Goal: Task Accomplishment & Management: Use online tool/utility

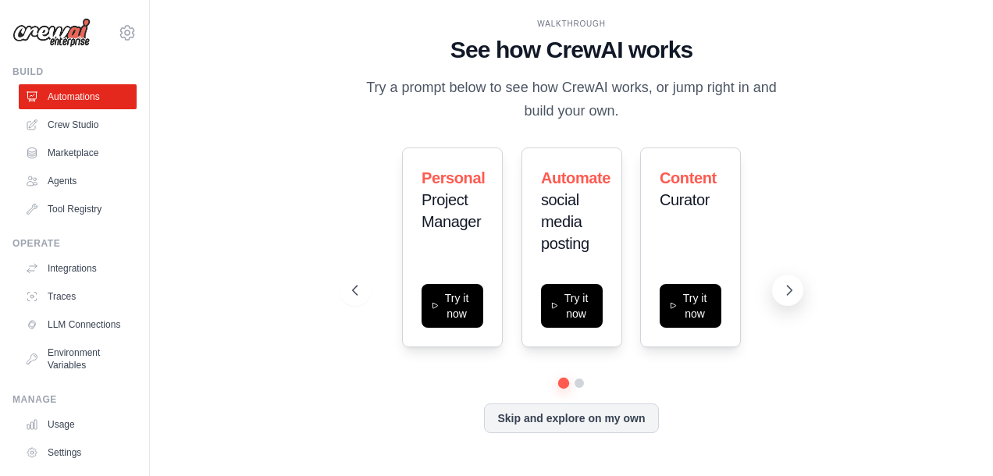
click at [783, 290] on icon at bounding box center [789, 290] width 16 height 16
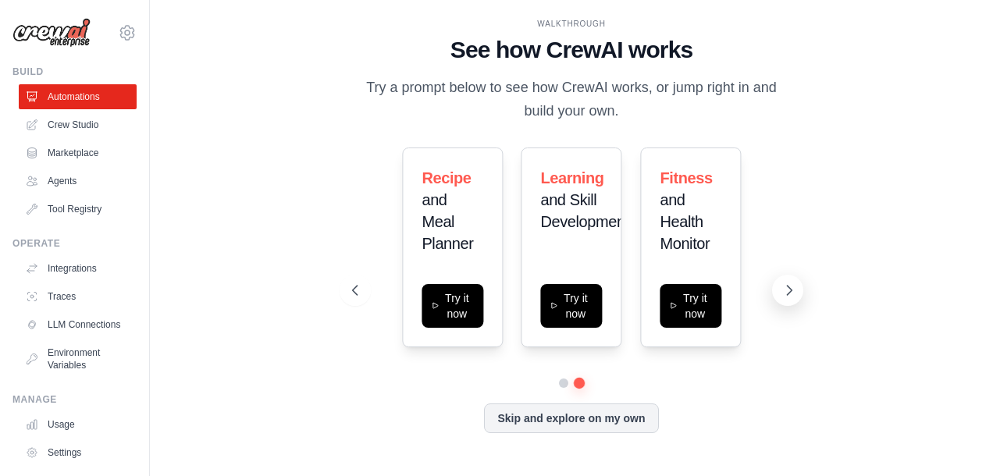
click at [783, 290] on icon at bounding box center [789, 290] width 16 height 16
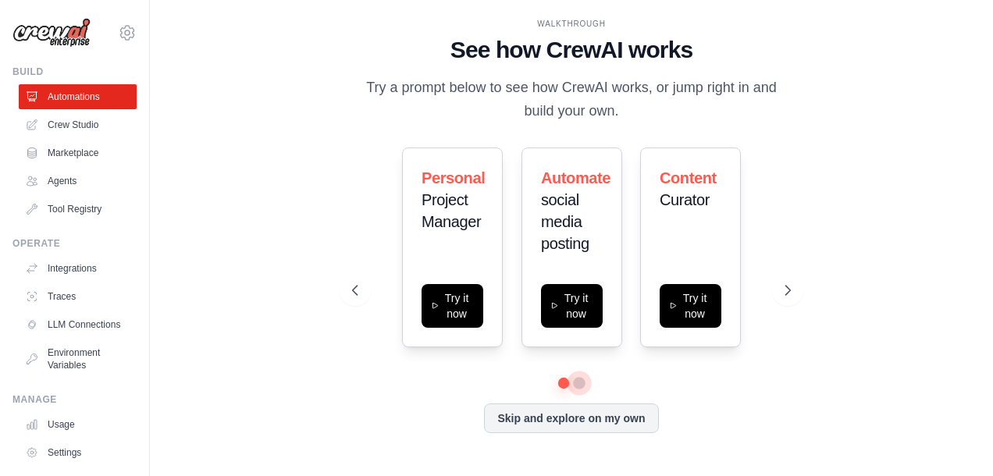
click at [578, 385] on button at bounding box center [579, 383] width 11 height 11
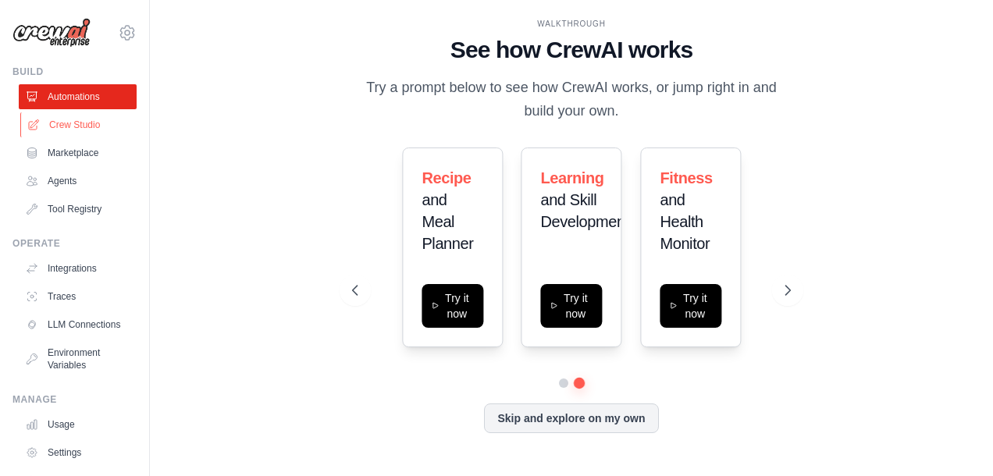
click at [73, 123] on link "Crew Studio" at bounding box center [79, 124] width 118 height 25
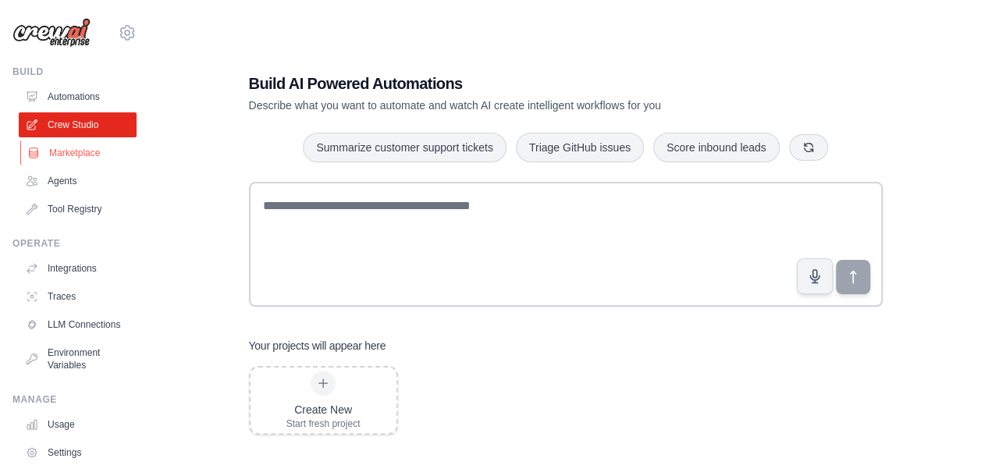
click at [66, 151] on link "Marketplace" at bounding box center [79, 152] width 118 height 25
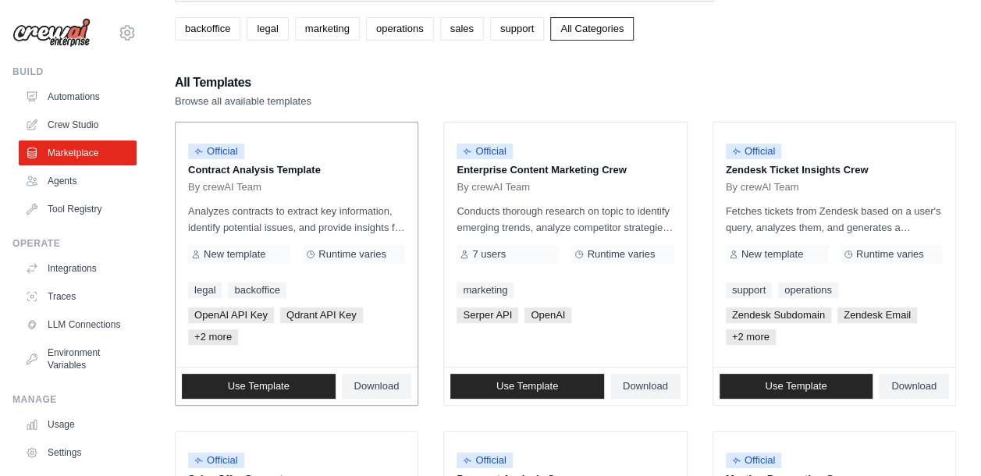
scroll to position [78, 0]
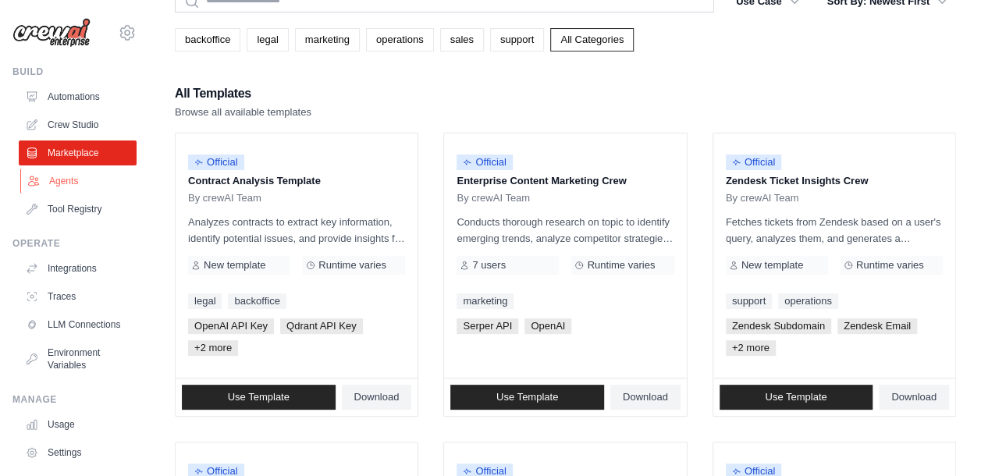
click at [69, 184] on link "Agents" at bounding box center [79, 181] width 118 height 25
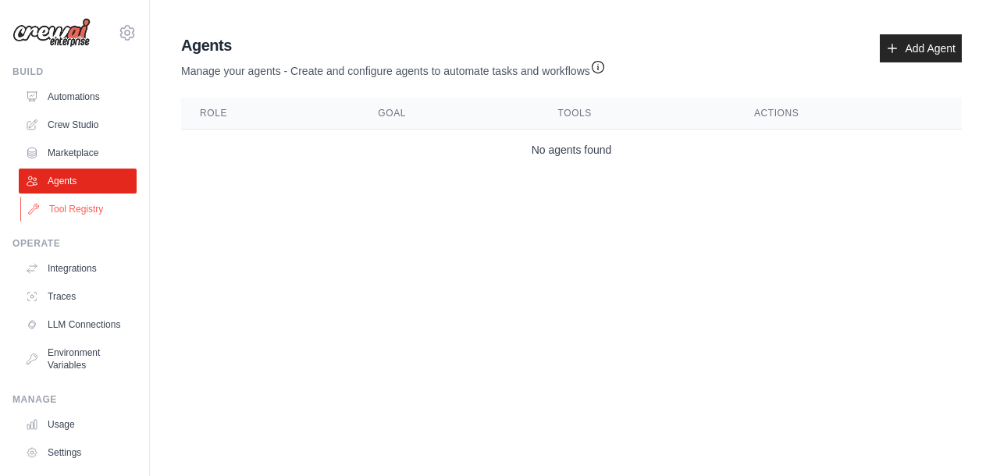
click at [54, 214] on link "Tool Registry" at bounding box center [79, 209] width 118 height 25
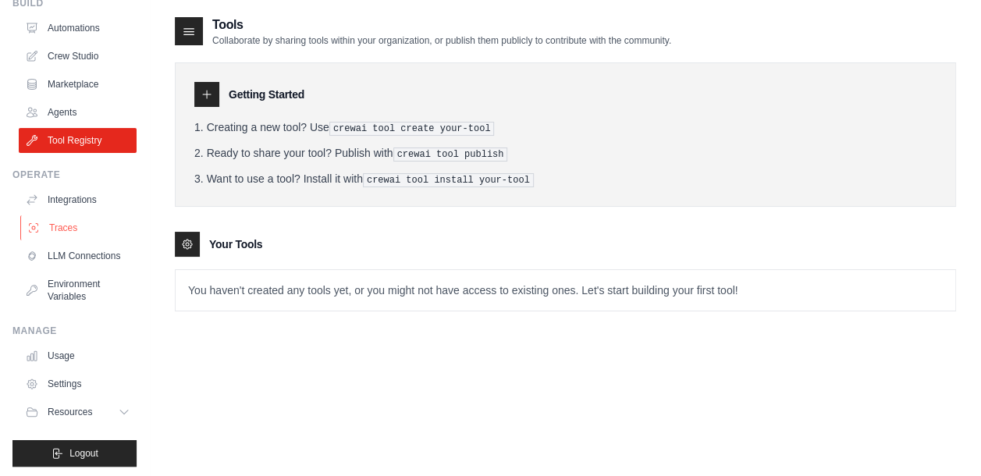
scroll to position [83, 0]
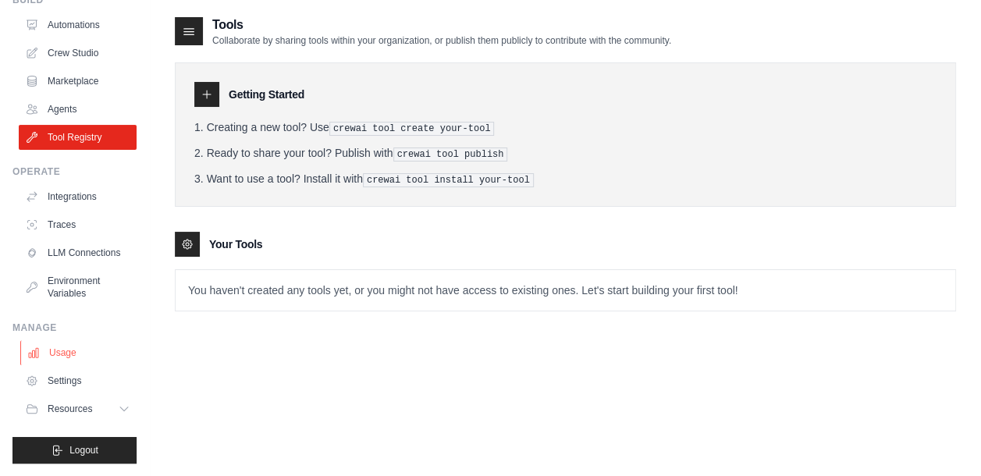
click at [70, 356] on link "Usage" at bounding box center [79, 352] width 118 height 25
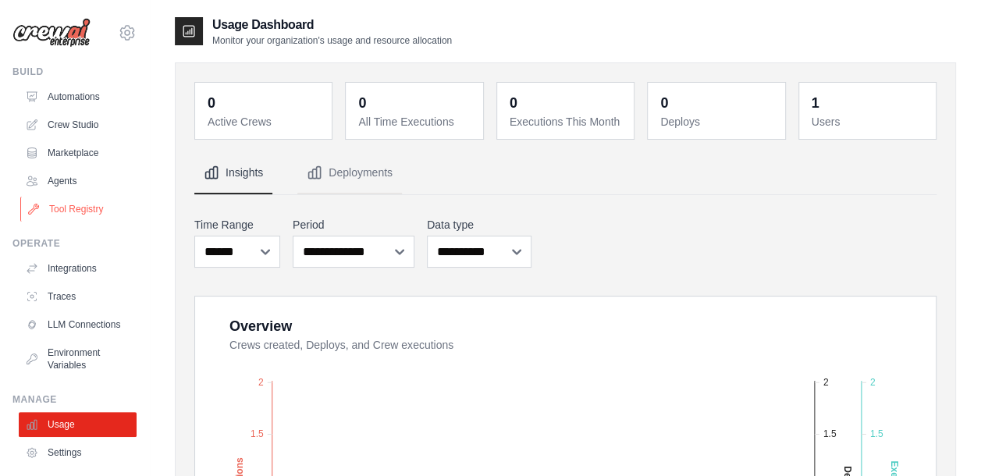
click at [56, 212] on link "Tool Registry" at bounding box center [79, 209] width 118 height 25
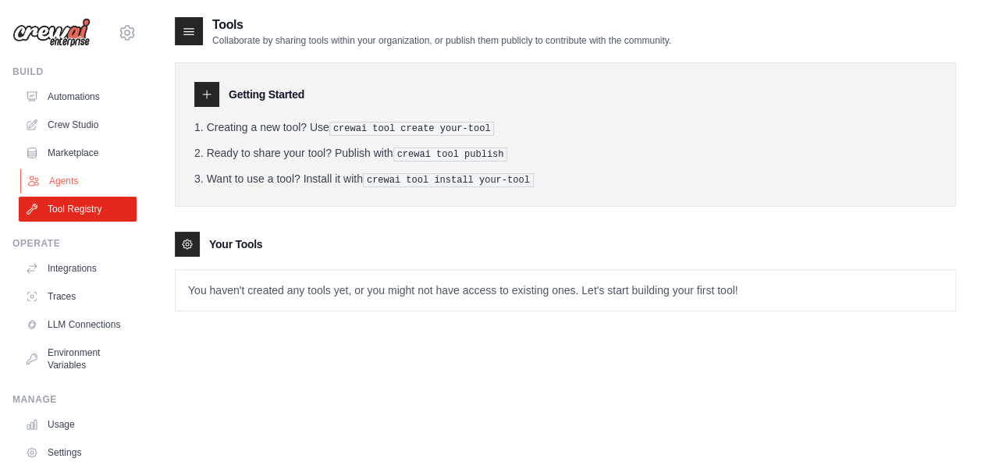
click at [55, 178] on link "Agents" at bounding box center [79, 181] width 118 height 25
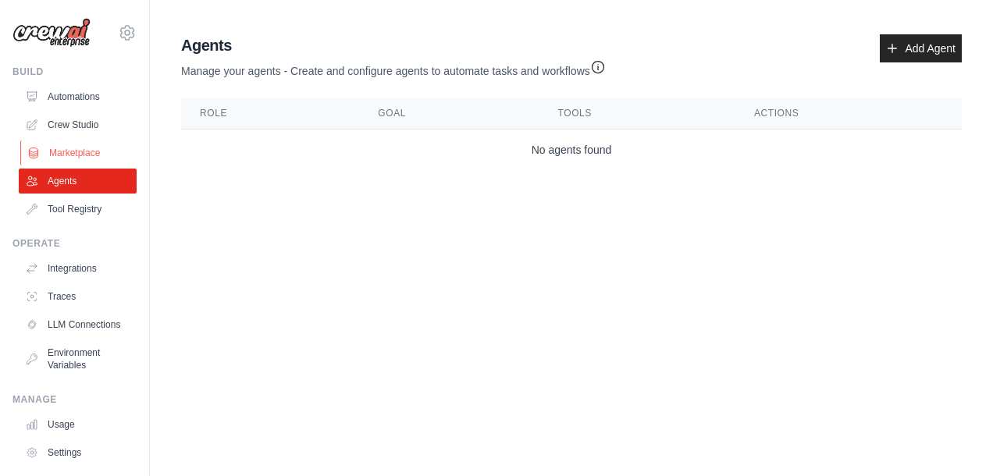
click at [64, 151] on link "Marketplace" at bounding box center [79, 152] width 118 height 25
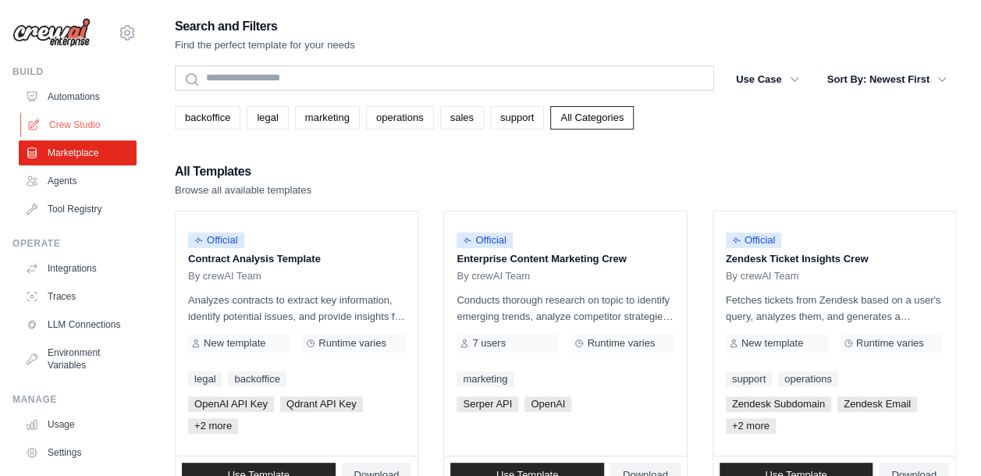
click at [68, 128] on link "Crew Studio" at bounding box center [79, 124] width 118 height 25
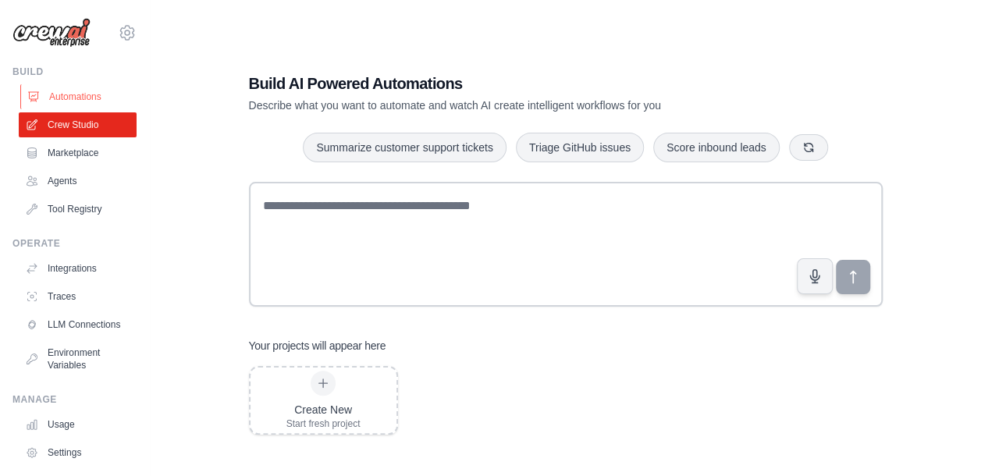
click at [59, 91] on link "Automations" at bounding box center [79, 96] width 118 height 25
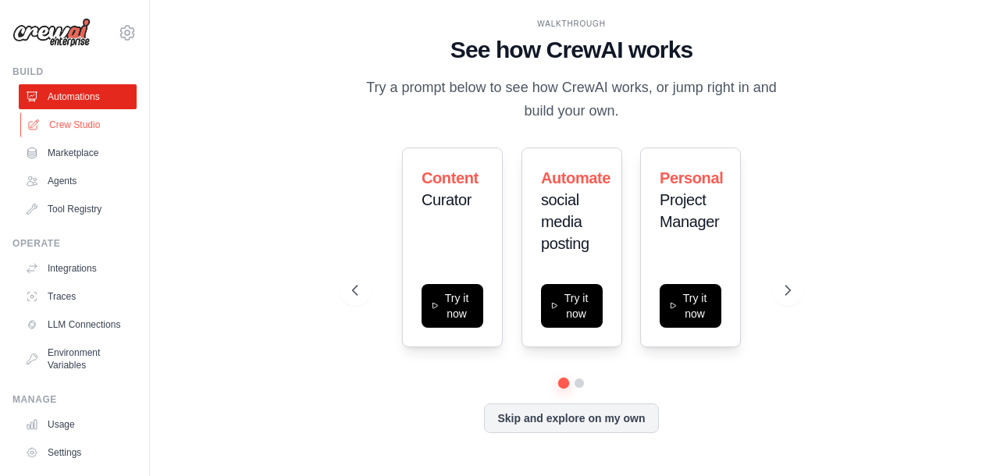
click at [64, 121] on link "Crew Studio" at bounding box center [79, 124] width 118 height 25
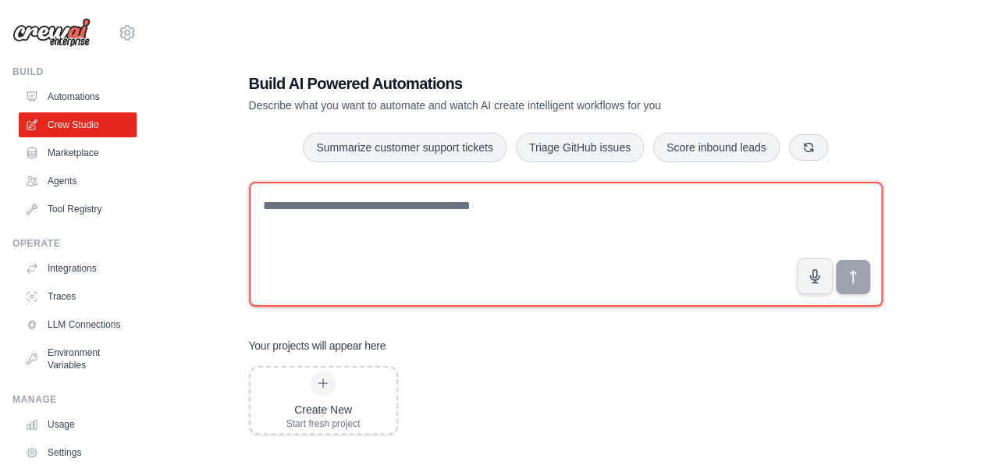
click at [314, 218] on textarea at bounding box center [566, 244] width 634 height 125
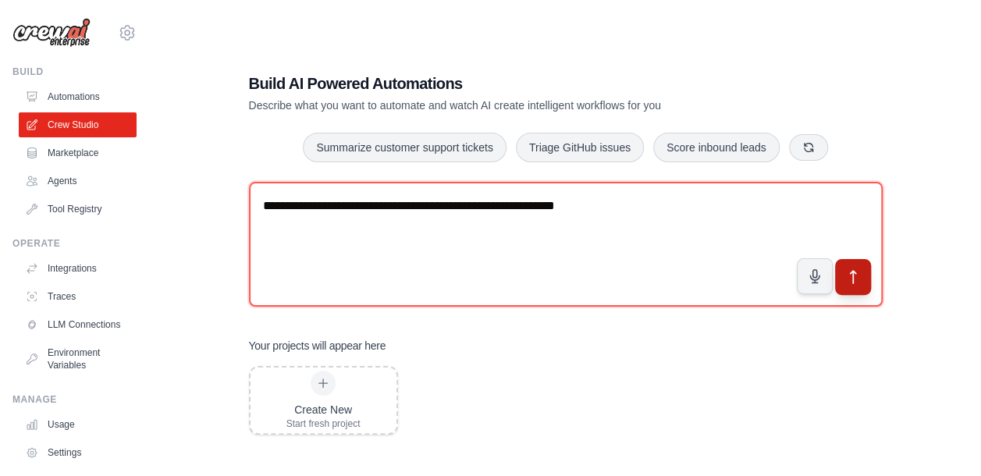
type textarea "**********"
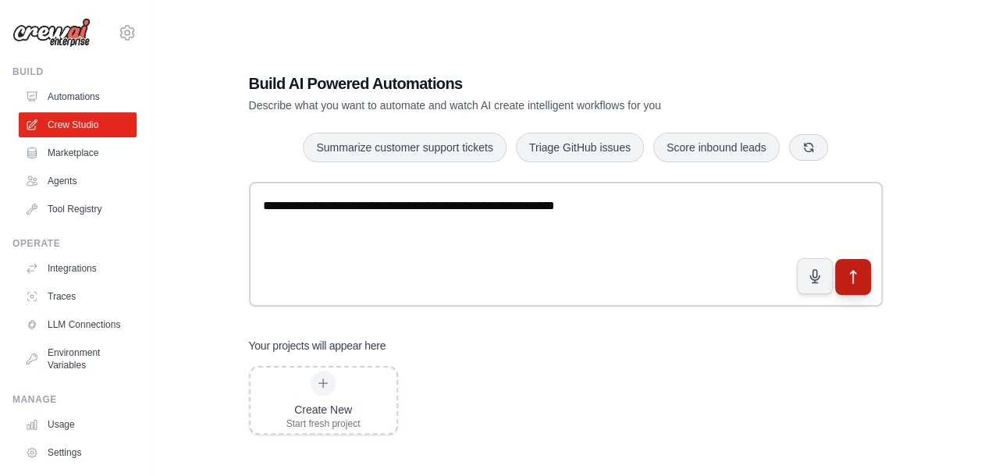
click at [843, 276] on button "submit" at bounding box center [852, 277] width 36 height 36
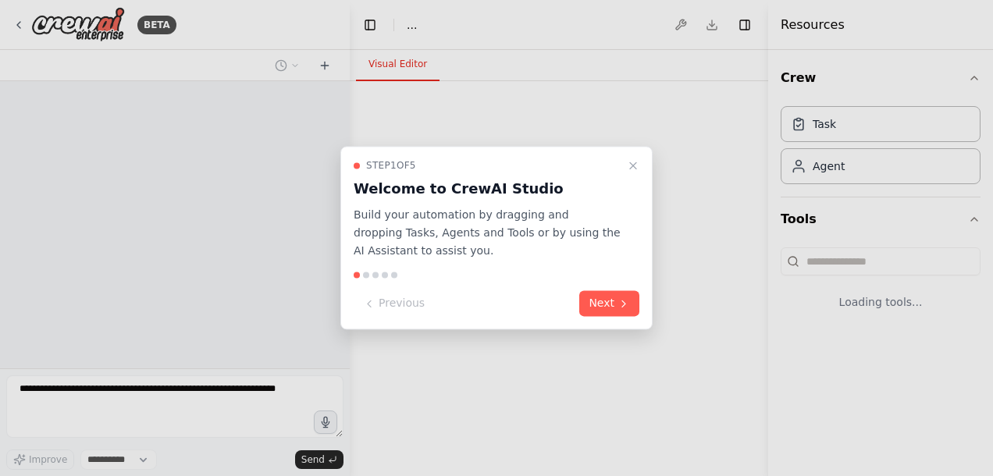
select select "****"
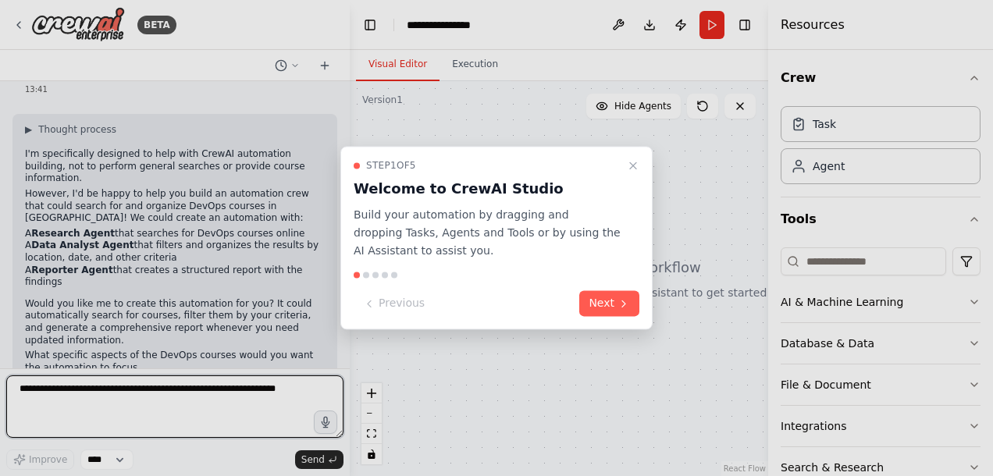
scroll to position [56, 0]
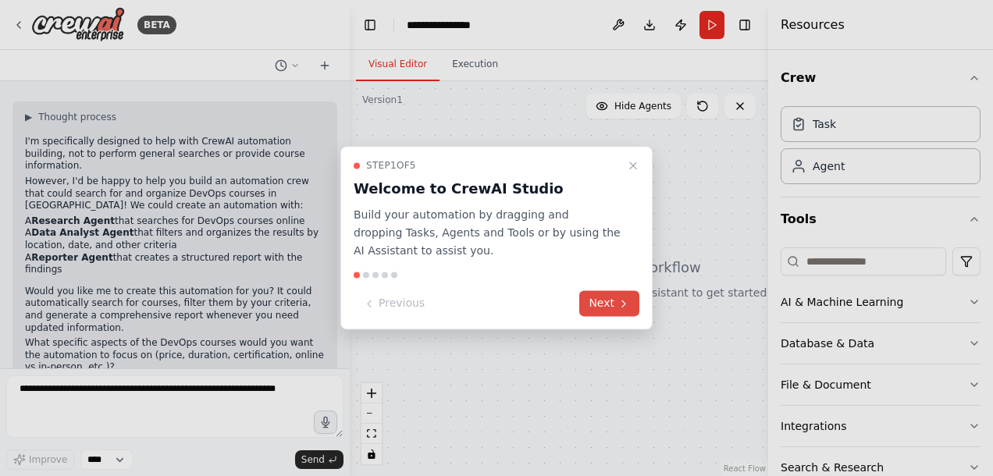
click at [599, 293] on button "Next" at bounding box center [609, 304] width 60 height 26
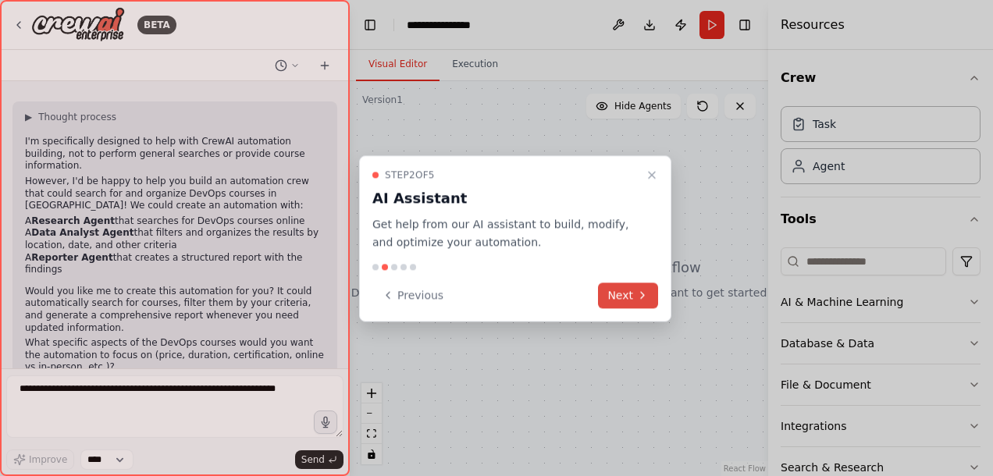
click at [613, 295] on button "Next" at bounding box center [628, 295] width 60 height 26
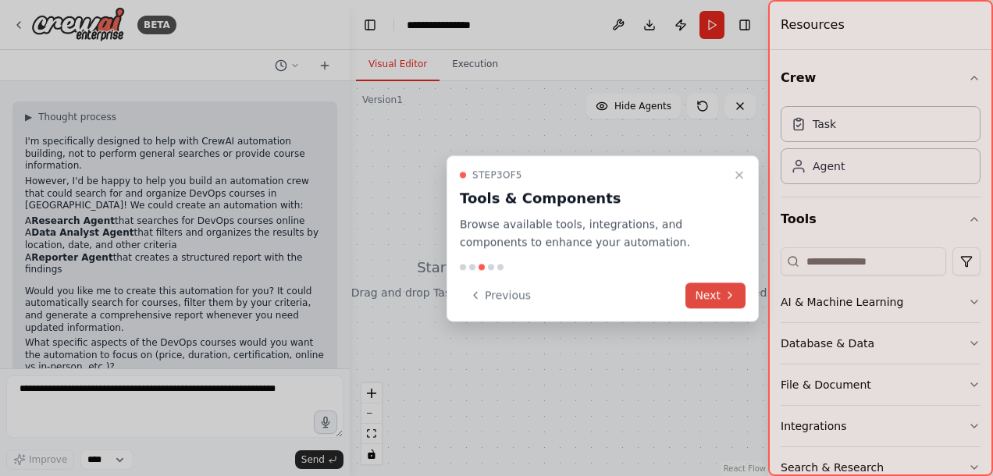
click at [698, 292] on button "Next" at bounding box center [715, 295] width 60 height 26
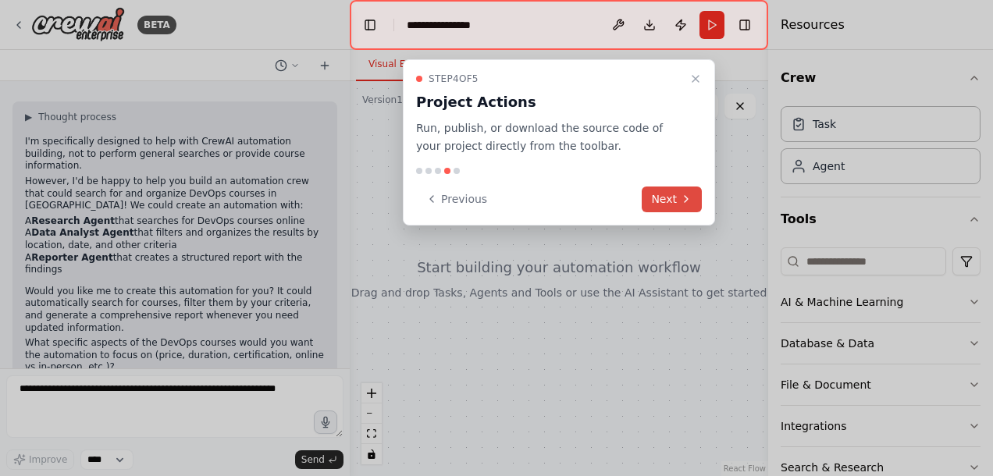
click at [673, 204] on button "Next" at bounding box center [671, 199] width 60 height 26
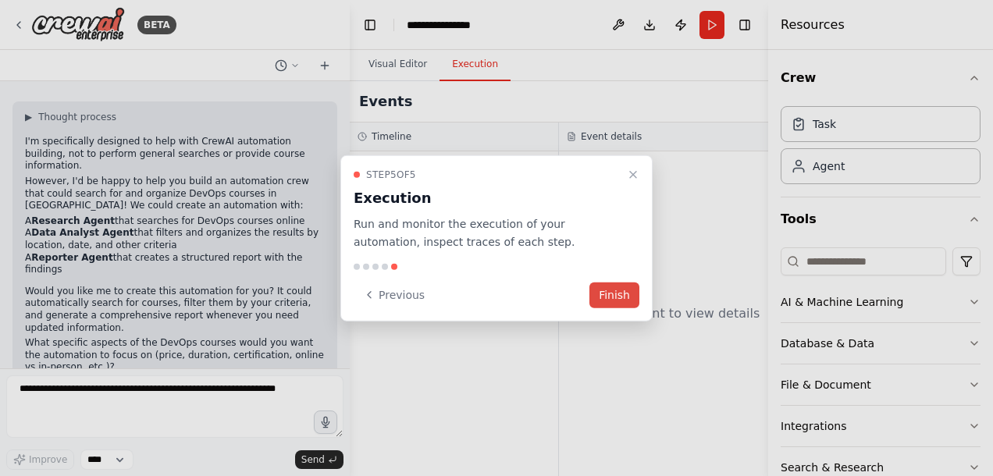
click at [602, 289] on button "Finish" at bounding box center [614, 295] width 50 height 26
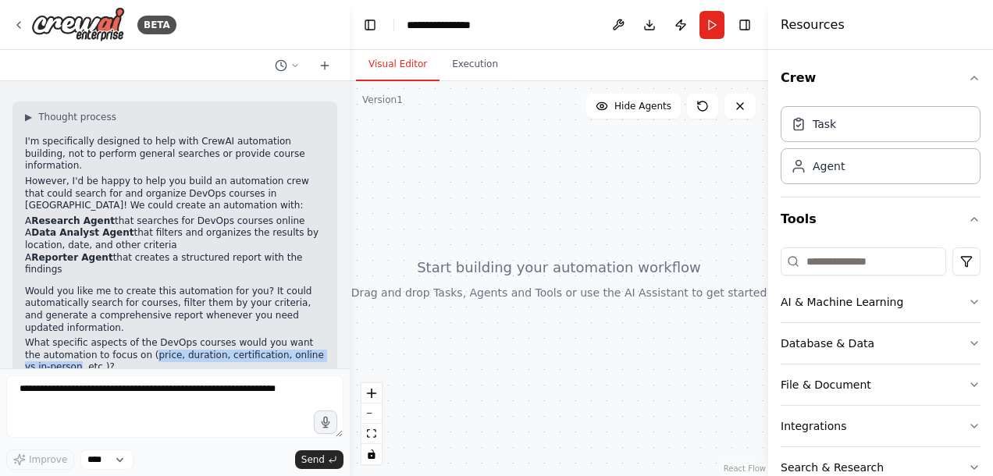
drag, startPoint x: 127, startPoint y: 318, endPoint x: 53, endPoint y: 330, distance: 75.0
click at [53, 337] on p "What specific aspects of the DevOps courses would you want the automation to fo…" at bounding box center [175, 355] width 300 height 37
copy p "price, duration, certification, online vs in-person"
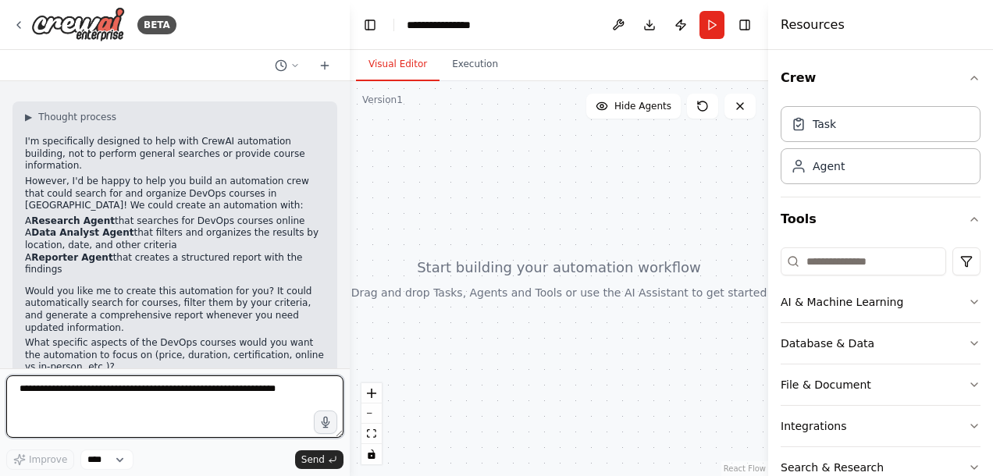
click at [27, 398] on textarea at bounding box center [174, 406] width 337 height 62
paste textarea "**********"
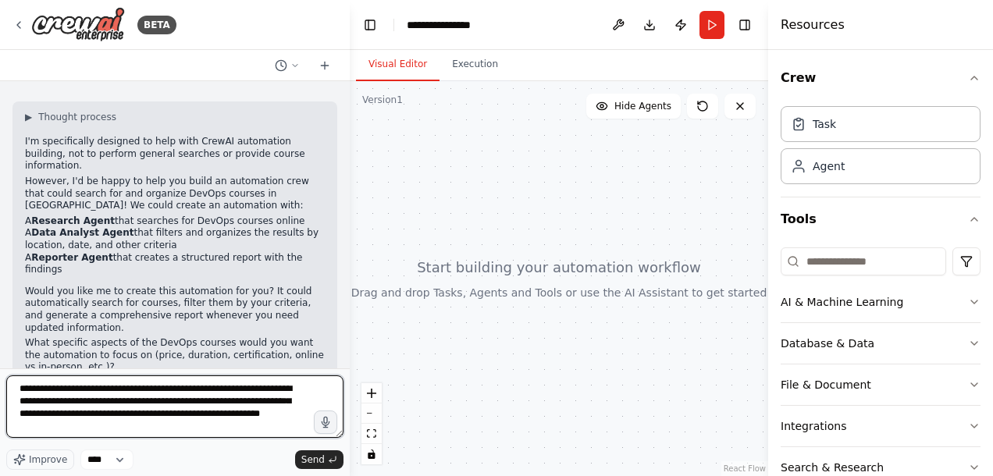
type textarea "**********"
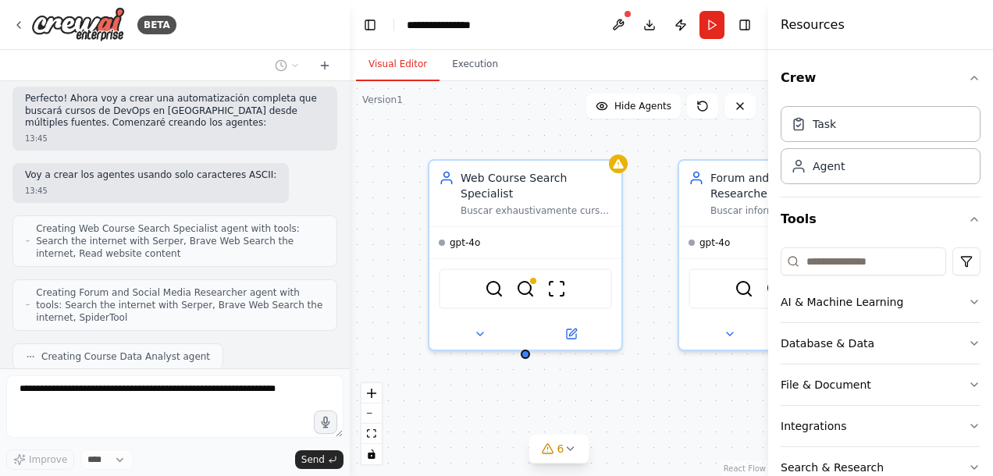
scroll to position [893, 0]
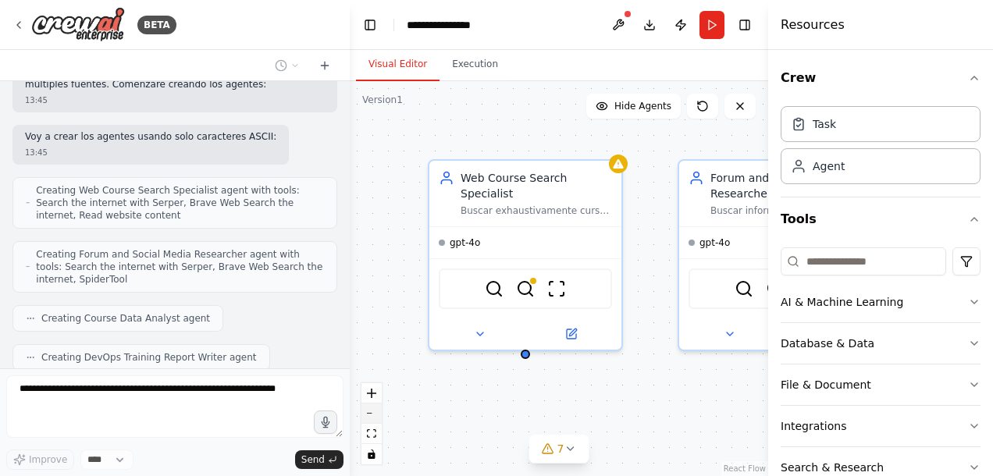
click at [372, 418] on button "zoom out" at bounding box center [371, 413] width 20 height 20
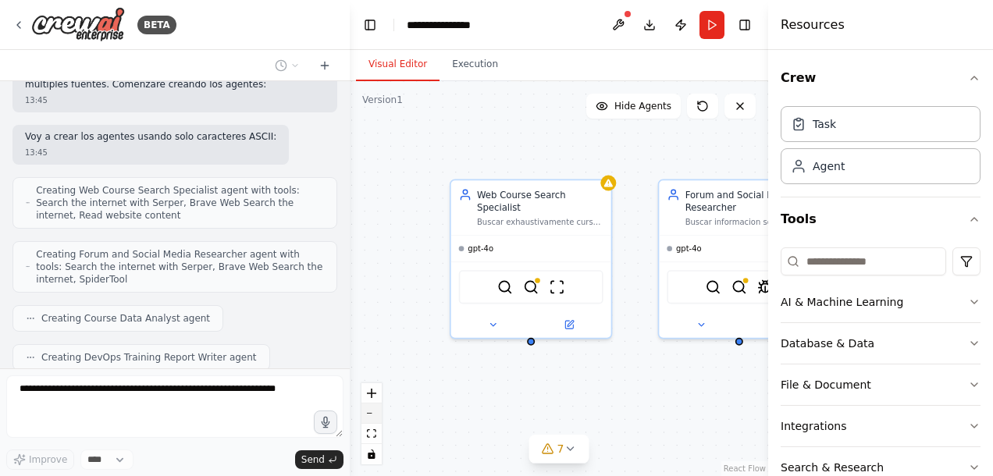
click at [371, 415] on button "zoom out" at bounding box center [371, 413] width 20 height 20
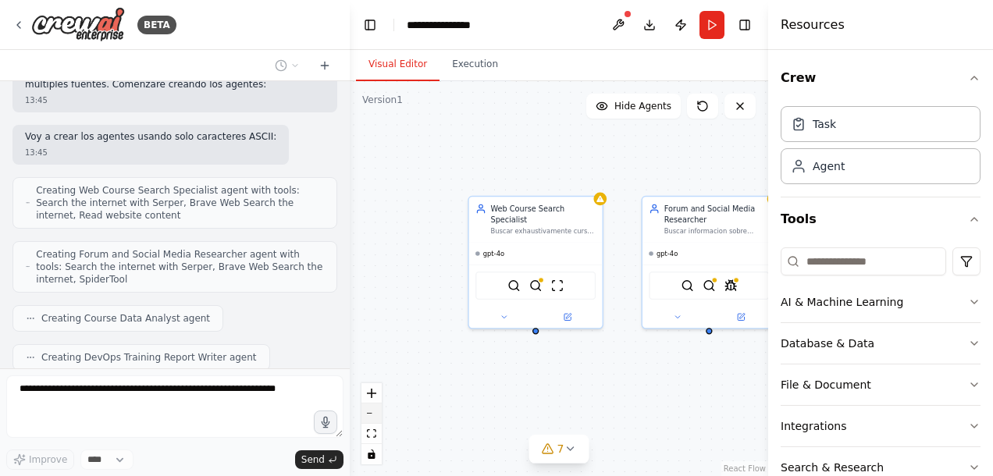
click at [371, 415] on button "zoom out" at bounding box center [371, 413] width 20 height 20
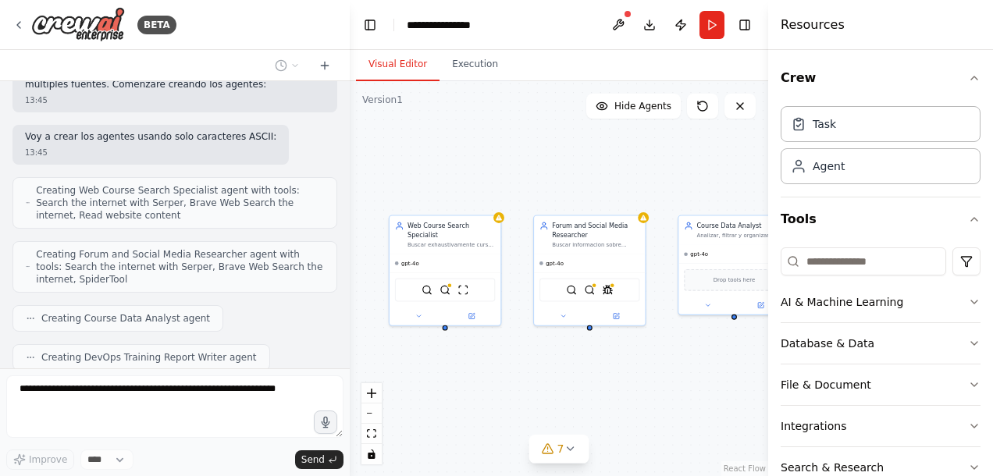
drag, startPoint x: 562, startPoint y: 381, endPoint x: 480, endPoint y: 389, distance: 82.3
click at [480, 389] on div "Web Course Search Specialist Buscar exhaustivamente cursos de DevOps en [GEOGRA…" at bounding box center [559, 278] width 418 height 395
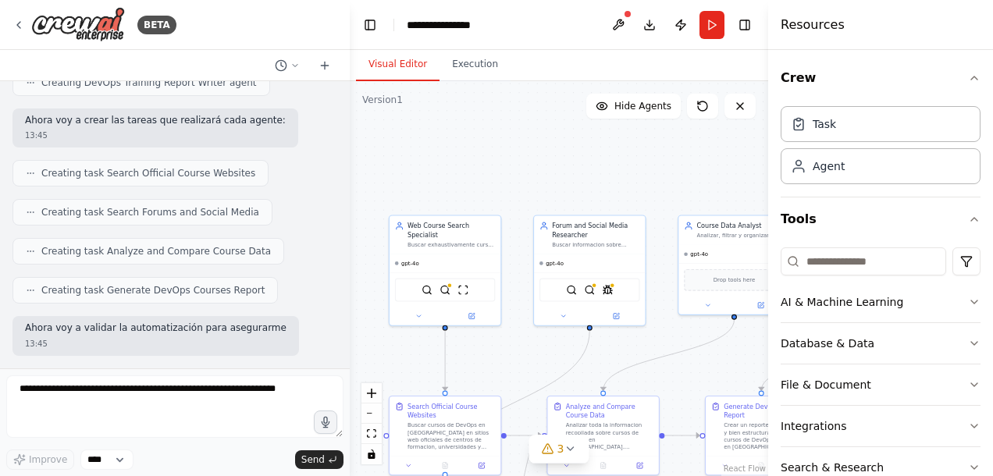
scroll to position [1202, 0]
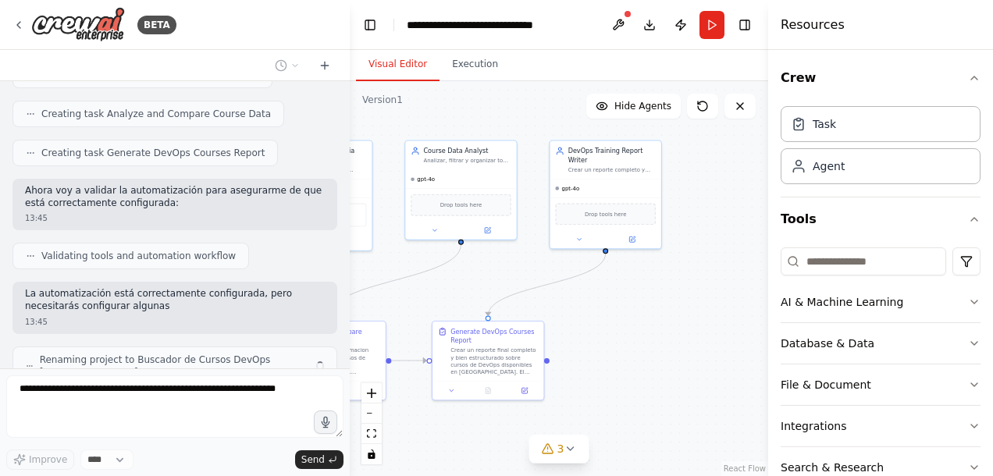
drag, startPoint x: 508, startPoint y: 336, endPoint x: 257, endPoint y: 278, distance: 257.0
click at [246, 274] on div "BETA haz una busqueda de cursos de DevOps en [GEOGRAPHIC_DATA] ha fecha [PERSON…" at bounding box center [496, 238] width 993 height 476
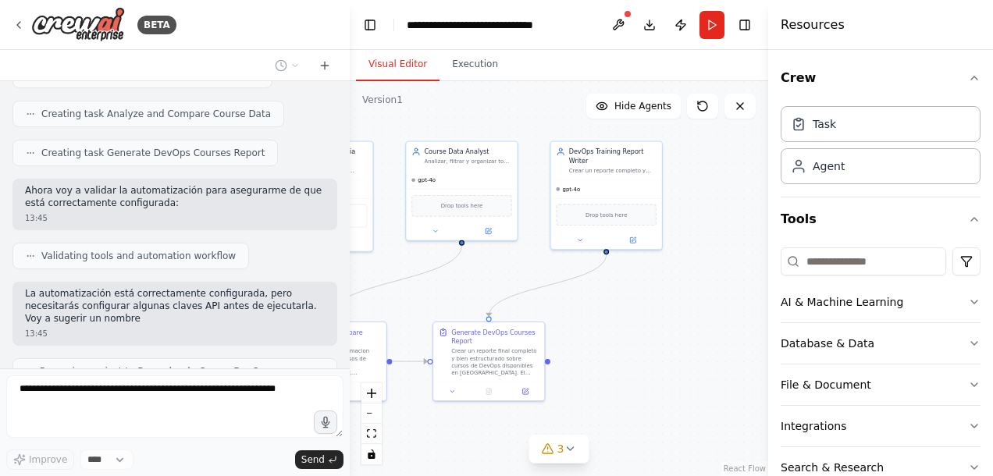
scroll to position [1316, 0]
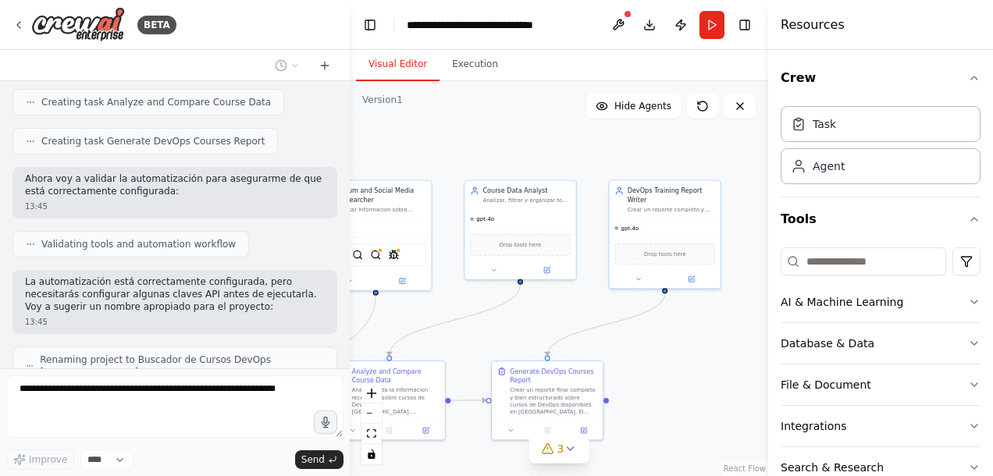
drag, startPoint x: 609, startPoint y: 312, endPoint x: 671, endPoint y: 353, distance: 74.9
click at [671, 353] on div ".deletable-edge-delete-btn { width: 20px; height: 20px; border: 0px solid #ffff…" at bounding box center [559, 278] width 418 height 395
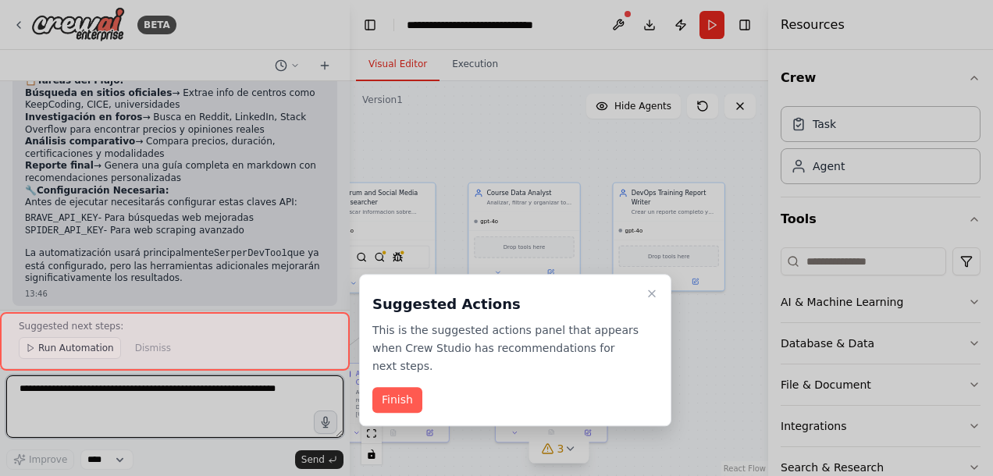
scroll to position [1823, 0]
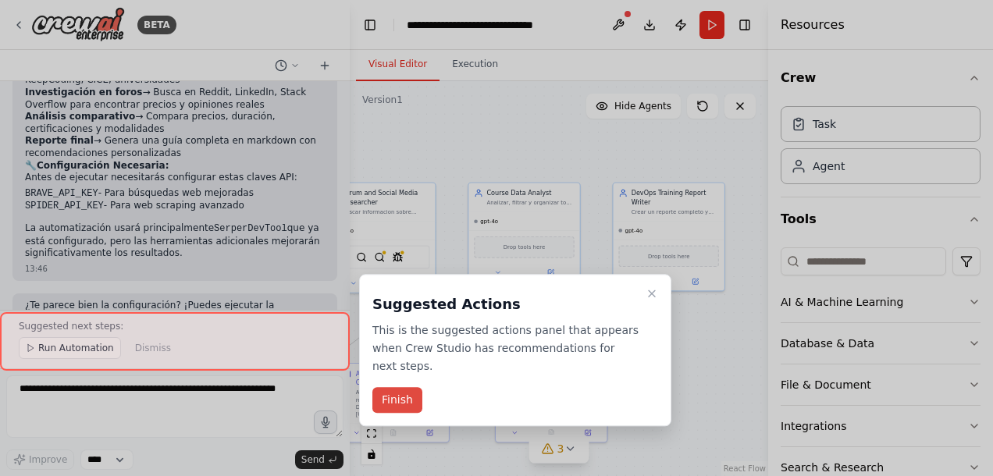
click at [403, 388] on button "Finish" at bounding box center [397, 401] width 50 height 26
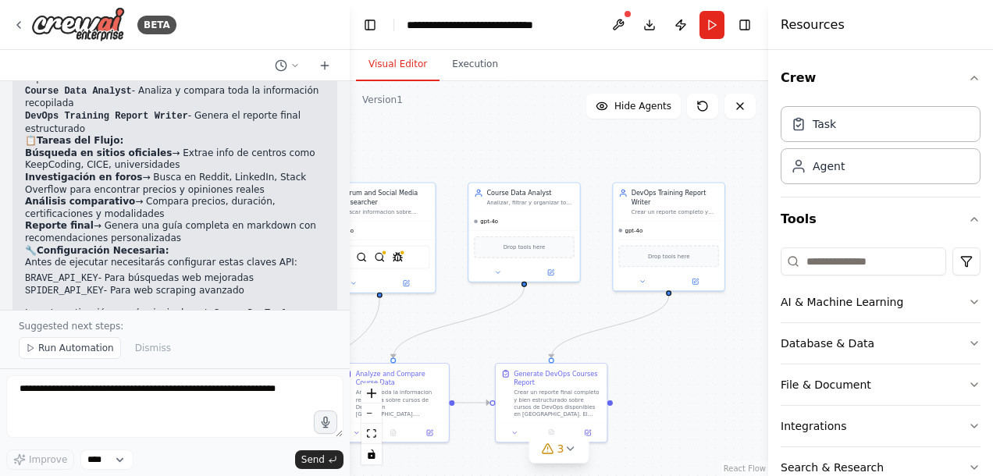
scroll to position [1745, 0]
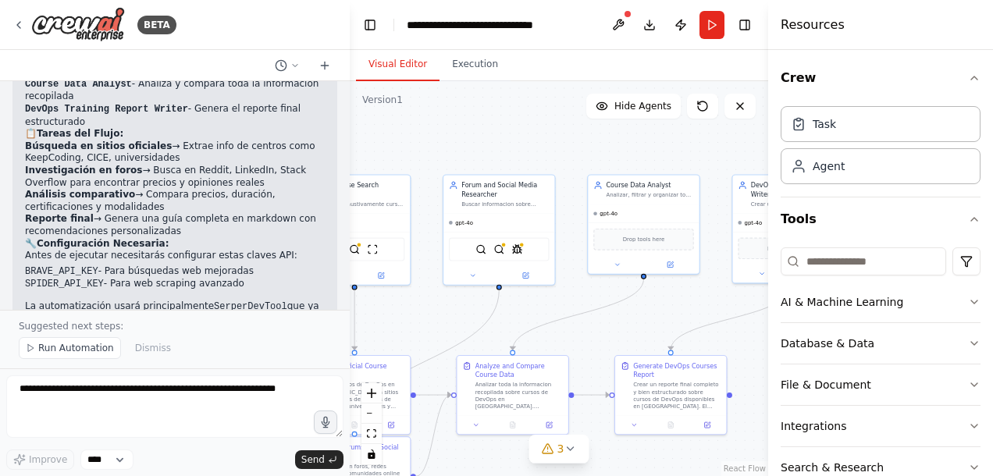
drag, startPoint x: 497, startPoint y: 323, endPoint x: 624, endPoint y: 315, distance: 127.4
click at [624, 315] on div ".deletable-edge-delete-btn { width: 20px; height: 20px; border: 0px solid #ffff…" at bounding box center [559, 278] width 418 height 395
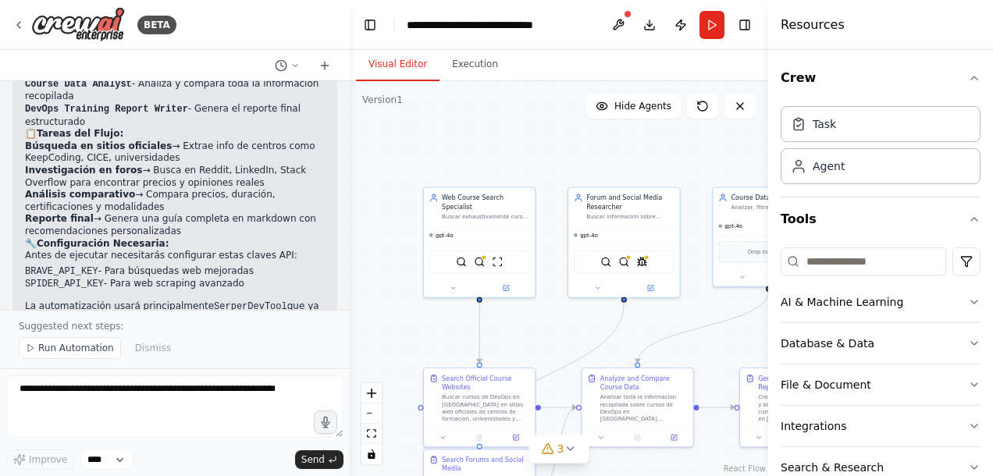
drag, startPoint x: 442, startPoint y: 312, endPoint x: 555, endPoint y: 325, distance: 113.8
click at [555, 325] on div ".deletable-edge-delete-btn { width: 20px; height: 20px; border: 0px solid #ffff…" at bounding box center [559, 278] width 418 height 395
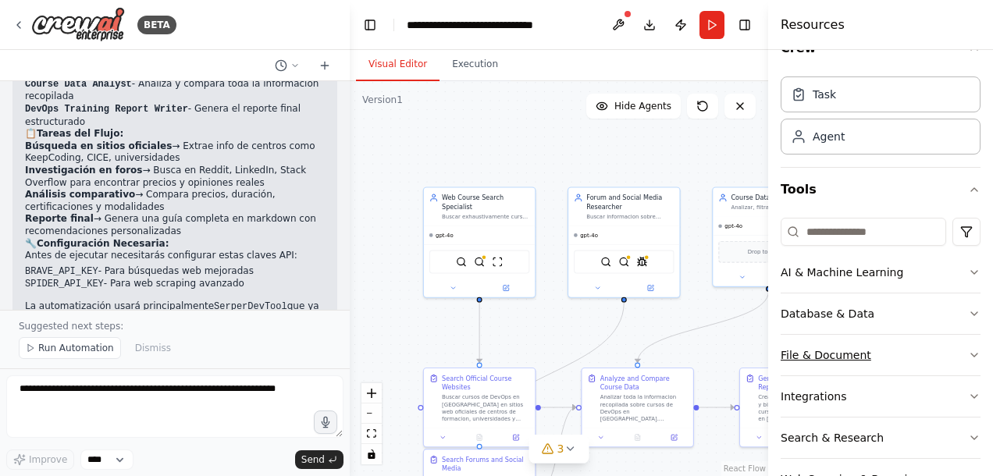
scroll to position [76, 0]
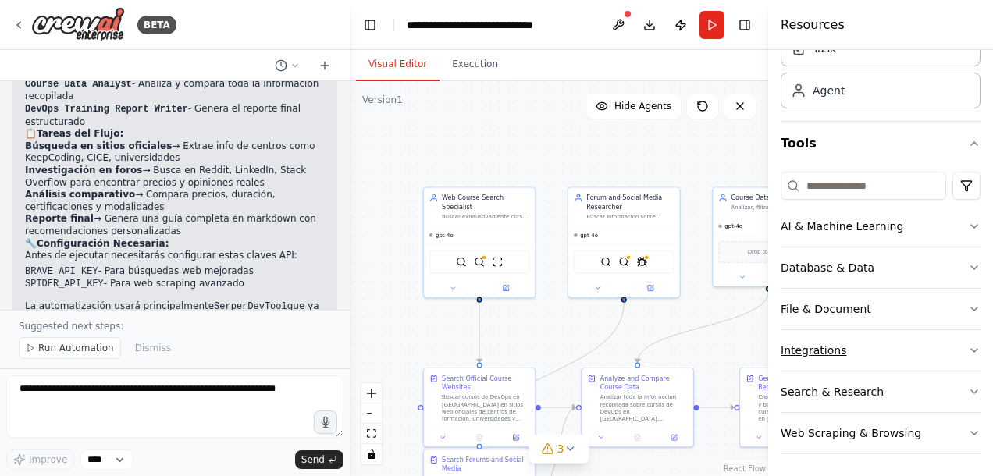
click at [950, 348] on button "Integrations" at bounding box center [880, 350] width 200 height 41
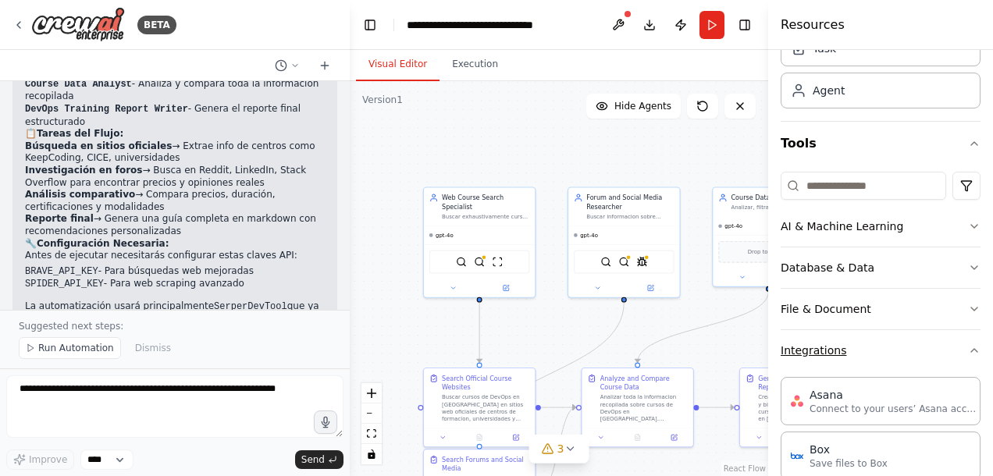
click at [918, 348] on button "Integrations" at bounding box center [880, 350] width 200 height 41
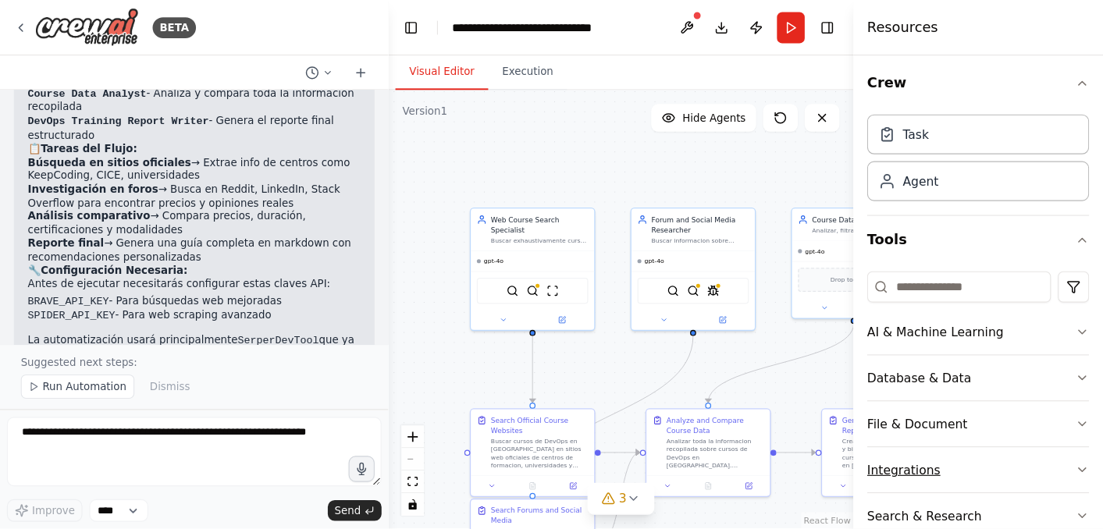
scroll to position [0, 0]
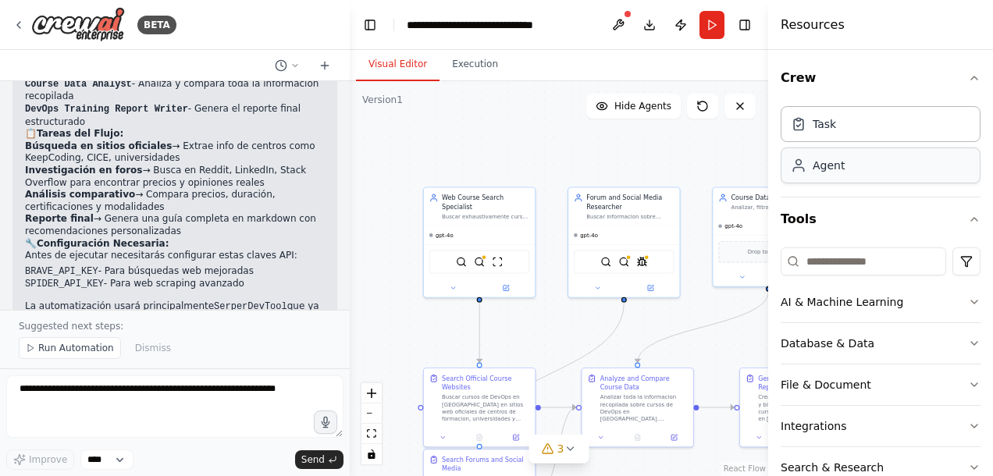
click at [840, 170] on div "Agent" at bounding box center [828, 166] width 32 height 16
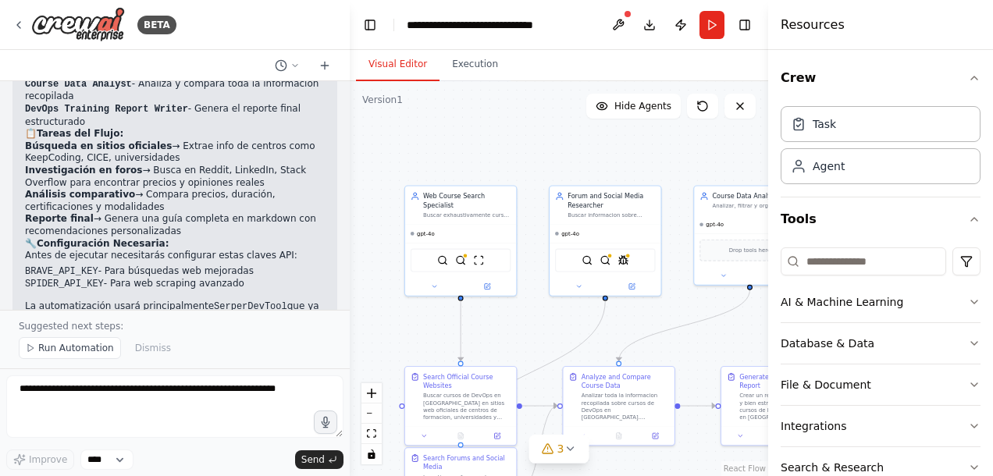
drag, startPoint x: 601, startPoint y: 158, endPoint x: 342, endPoint y: 151, distance: 259.1
click at [342, 151] on div "BETA haz una busqueda de cursos de DevOps en [GEOGRAPHIC_DATA] ha fecha [PERSON…" at bounding box center [496, 238] width 993 height 476
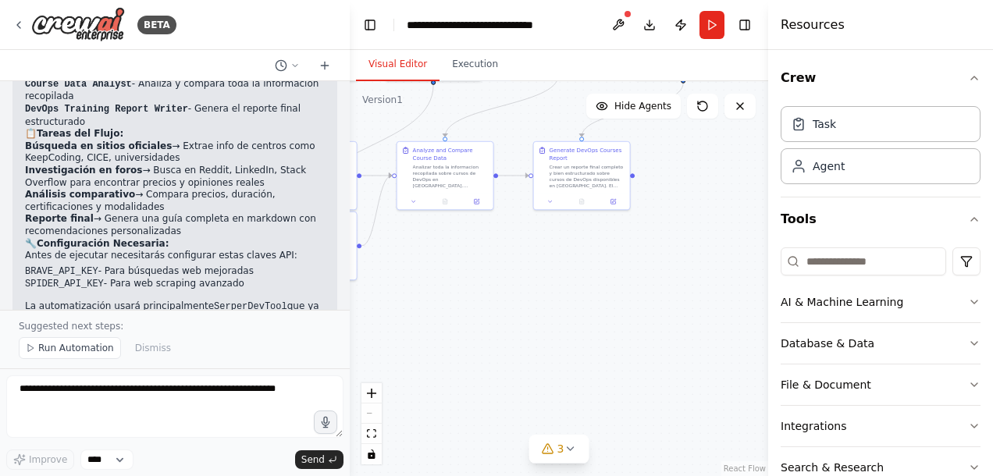
drag, startPoint x: 665, startPoint y: 364, endPoint x: 702, endPoint y: 145, distance: 222.4
click at [701, 147] on div ".deletable-edge-delete-btn { width: 20px; height: 20px; border: 0px solid #ffff…" at bounding box center [559, 278] width 418 height 395
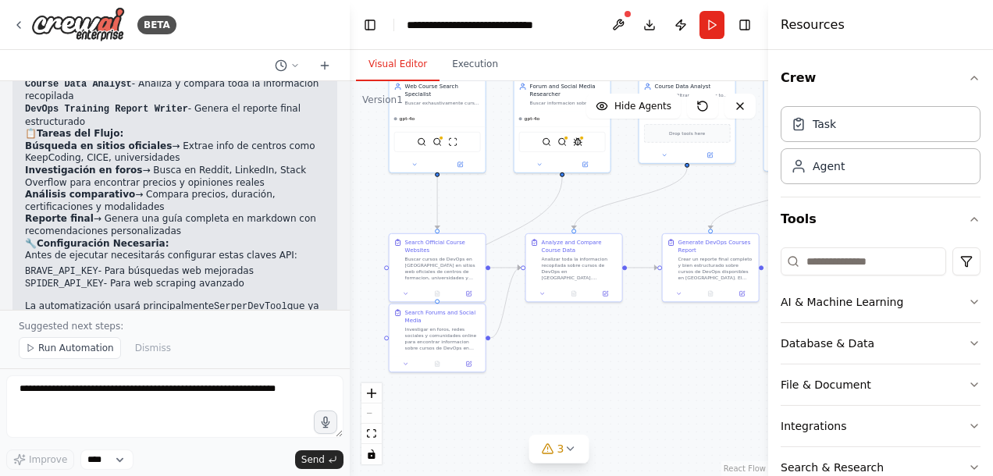
drag, startPoint x: 481, startPoint y: 277, endPoint x: 610, endPoint y: 380, distance: 165.5
click at [610, 380] on div ".deletable-edge-delete-btn { width: 20px; height: 20px; border: 0px solid #ffff…" at bounding box center [559, 278] width 418 height 395
click at [615, 20] on button at bounding box center [618, 25] width 25 height 28
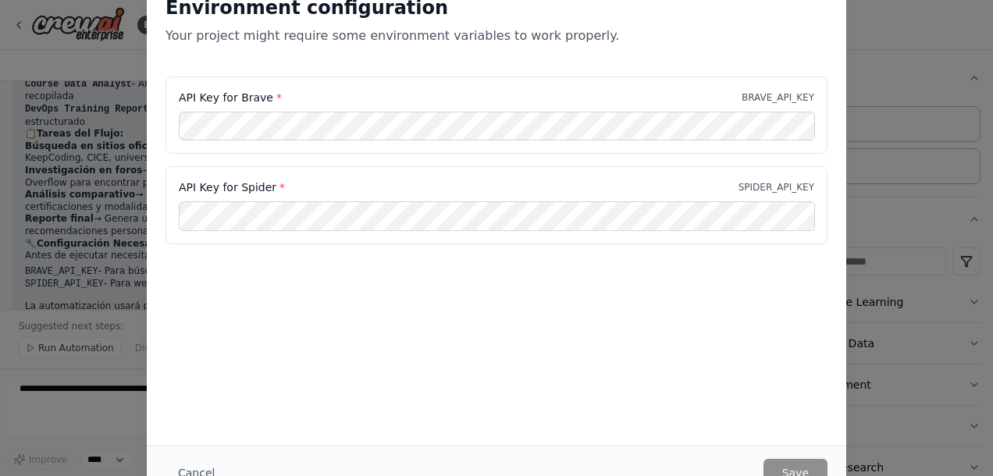
click at [276, 97] on span "*" at bounding box center [278, 97] width 5 height 12
click at [279, 190] on span "*" at bounding box center [281, 187] width 5 height 12
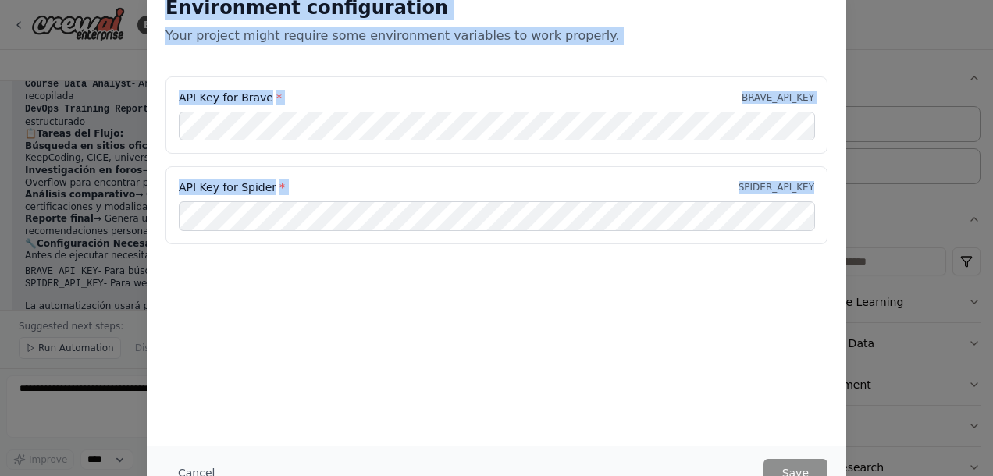
drag, startPoint x: 165, startPoint y: 9, endPoint x: 911, endPoint y: 213, distance: 772.5
click at [911, 213] on div "Environment configuration Your project might require some environment variables…" at bounding box center [496, 238] width 993 height 476
copy div "Environment configuration Your project might require some environment variables…"
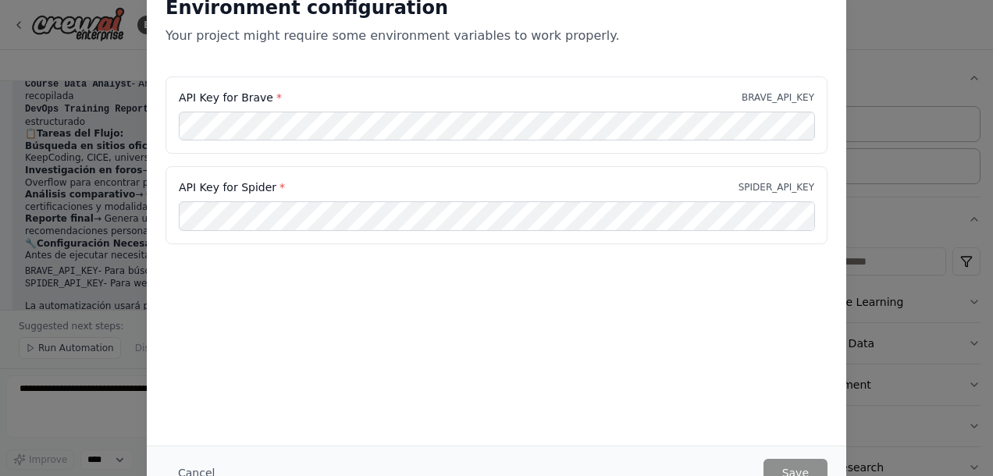
click at [72, 406] on div "Environment configuration Your project might require some environment variables…" at bounding box center [496, 238] width 993 height 476
click at [897, 73] on div "Environment configuration Your project might require some environment variables…" at bounding box center [496, 238] width 993 height 476
click at [108, 25] on div "Environment configuration Your project might require some environment variables…" at bounding box center [496, 238] width 993 height 476
click at [911, 139] on div "Environment configuration Your project might require some environment variables…" at bounding box center [496, 238] width 993 height 476
drag, startPoint x: 989, startPoint y: 202, endPoint x: 982, endPoint y: 190, distance: 13.3
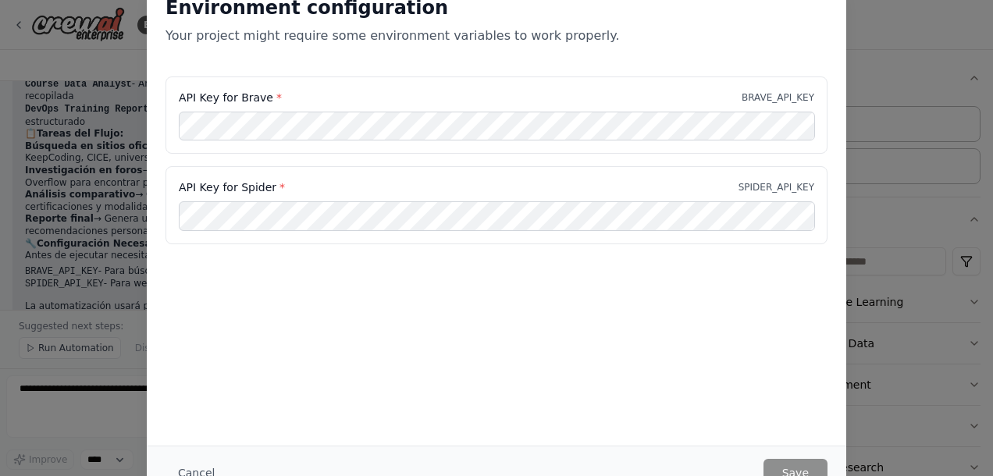
click at [982, 190] on div "Environment configuration Your project might require some environment variables…" at bounding box center [496, 238] width 993 height 476
drag, startPoint x: 982, startPoint y: 190, endPoint x: 911, endPoint y: 204, distance: 72.4
click at [911, 204] on div "Environment configuration Your project might require some environment variables…" at bounding box center [496, 238] width 993 height 476
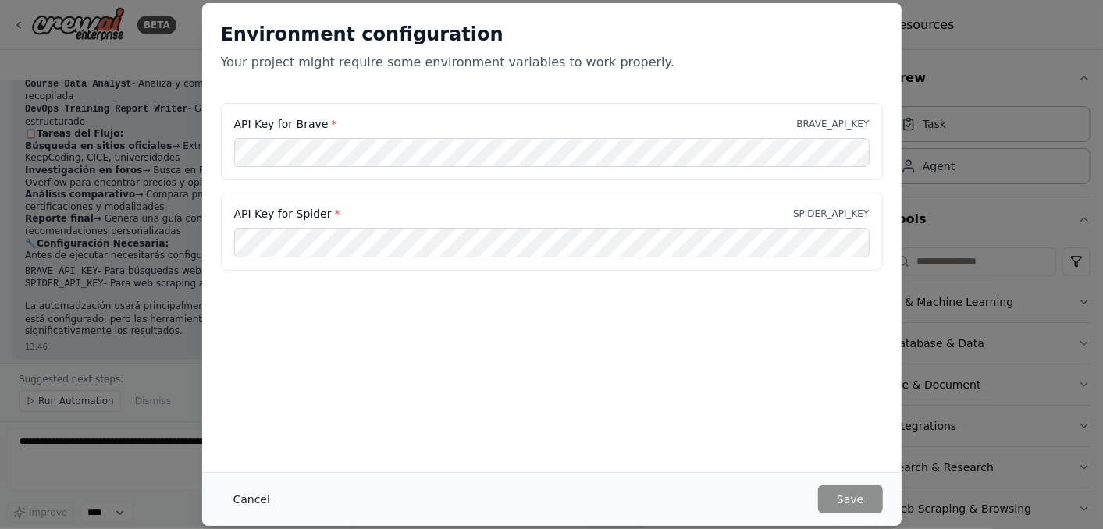
click at [267, 475] on button "Cancel" at bounding box center [252, 499] width 62 height 28
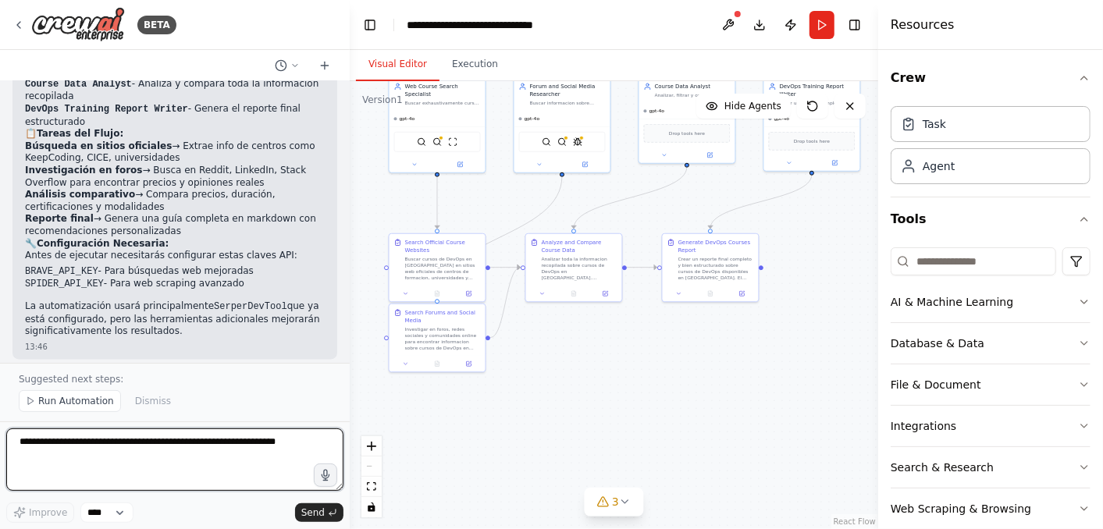
click at [37, 453] on textarea at bounding box center [174, 459] width 337 height 62
paste textarea "**********"
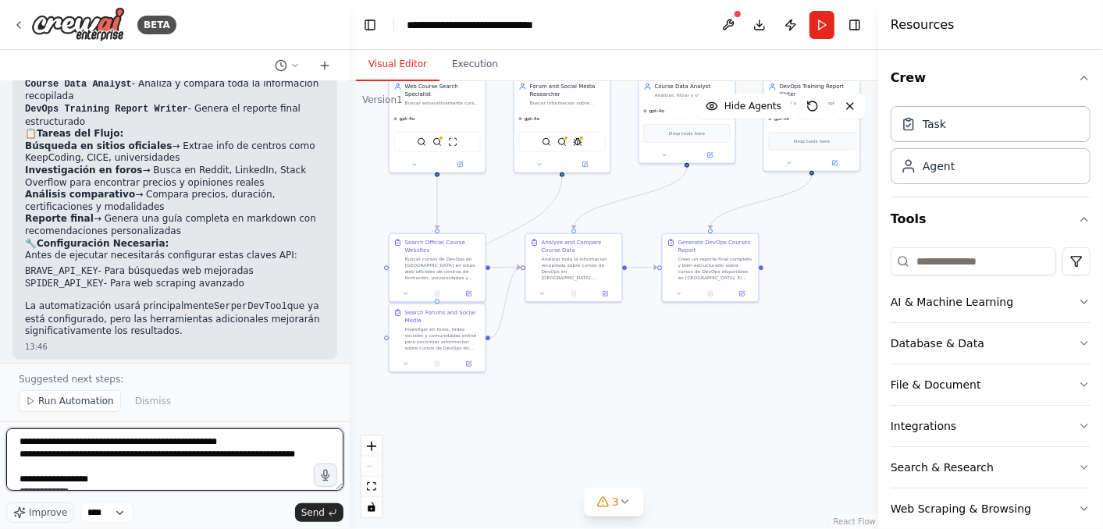
scroll to position [94, 0]
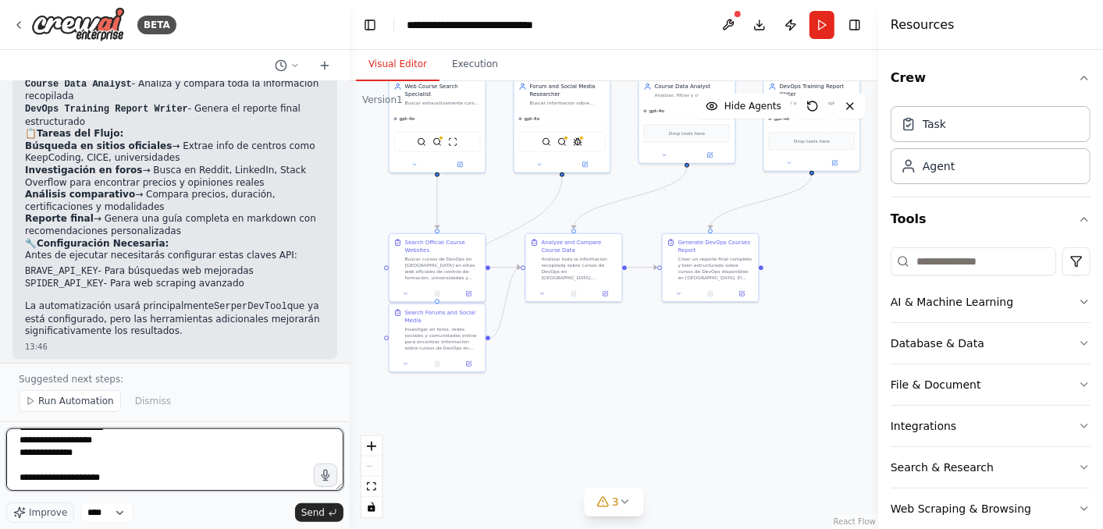
click at [128, 475] on textarea "**********" at bounding box center [174, 459] width 337 height 62
type textarea "**********"
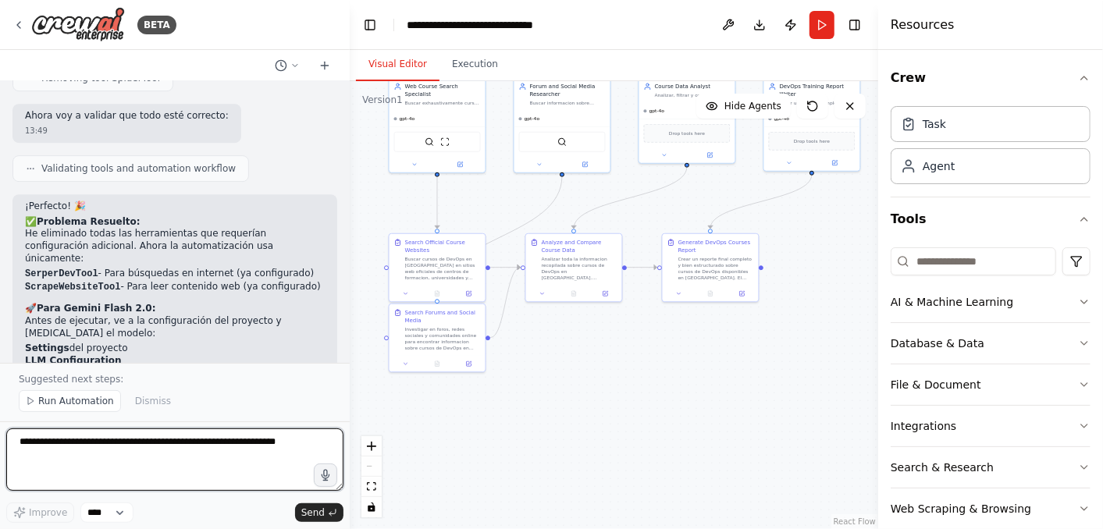
scroll to position [2783, 0]
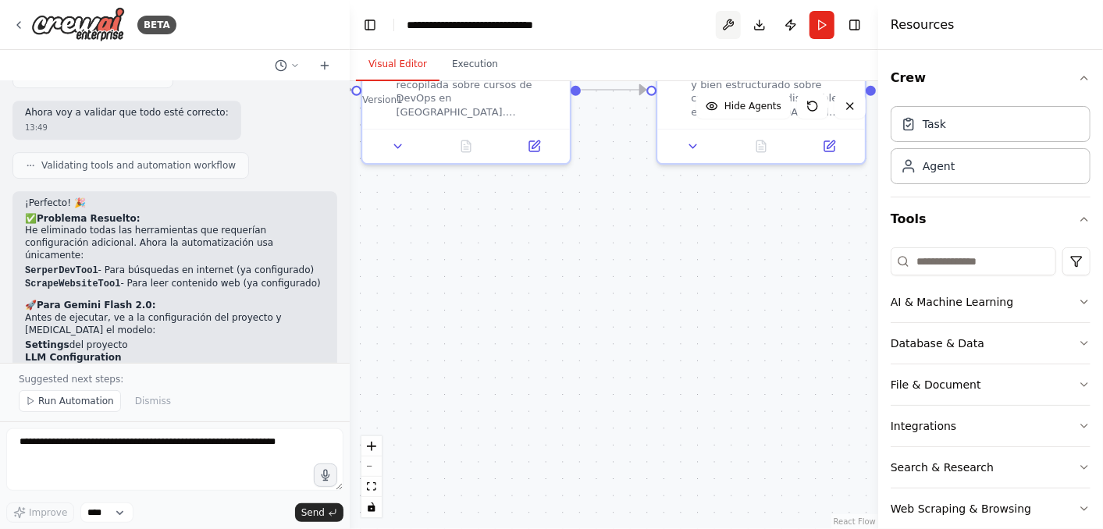
click at [729, 30] on button at bounding box center [728, 25] width 25 height 28
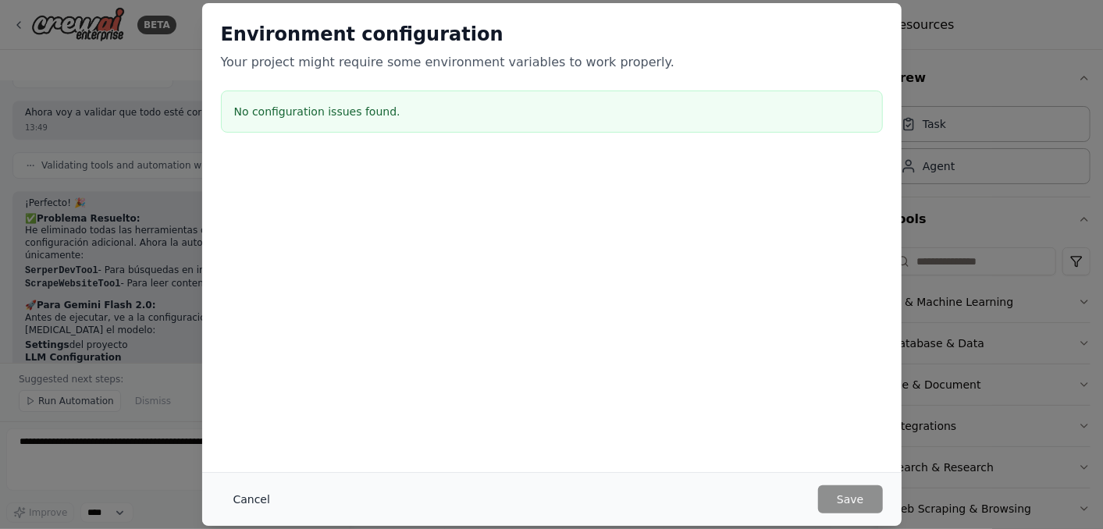
click at [245, 475] on button "Cancel" at bounding box center [252, 499] width 62 height 28
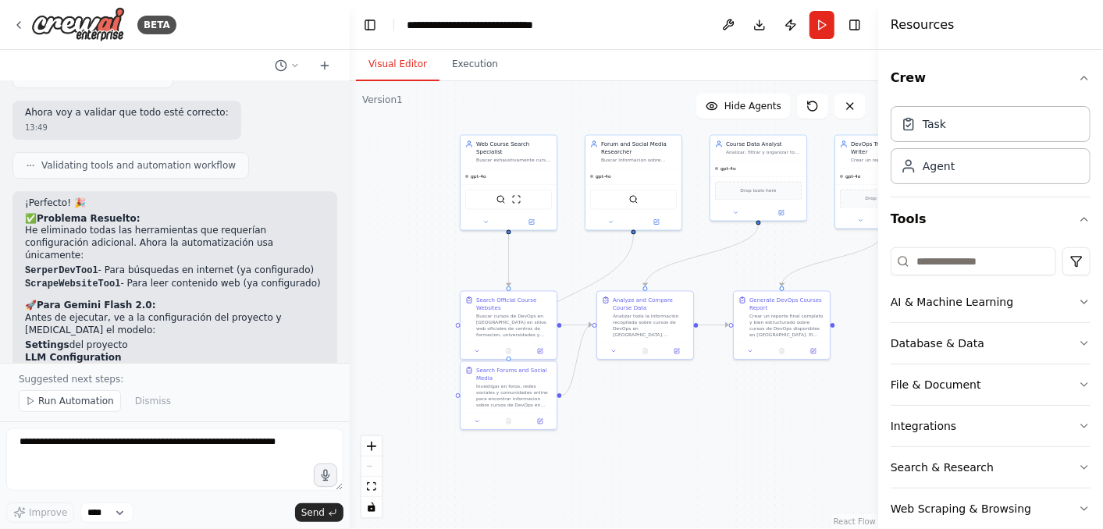
drag, startPoint x: 595, startPoint y: 298, endPoint x: 701, endPoint y: 433, distance: 172.2
click at [701, 437] on div ".deletable-edge-delete-btn { width: 20px; height: 20px; border: 0px solid #ffff…" at bounding box center [614, 305] width 528 height 448
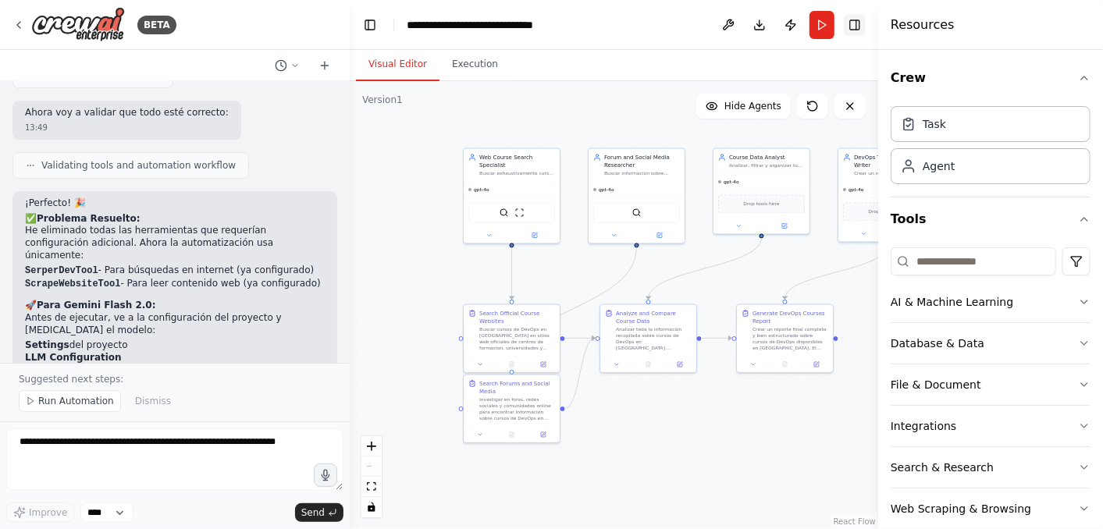
click at [856, 27] on button "Toggle Right Sidebar" at bounding box center [854, 25] width 22 height 22
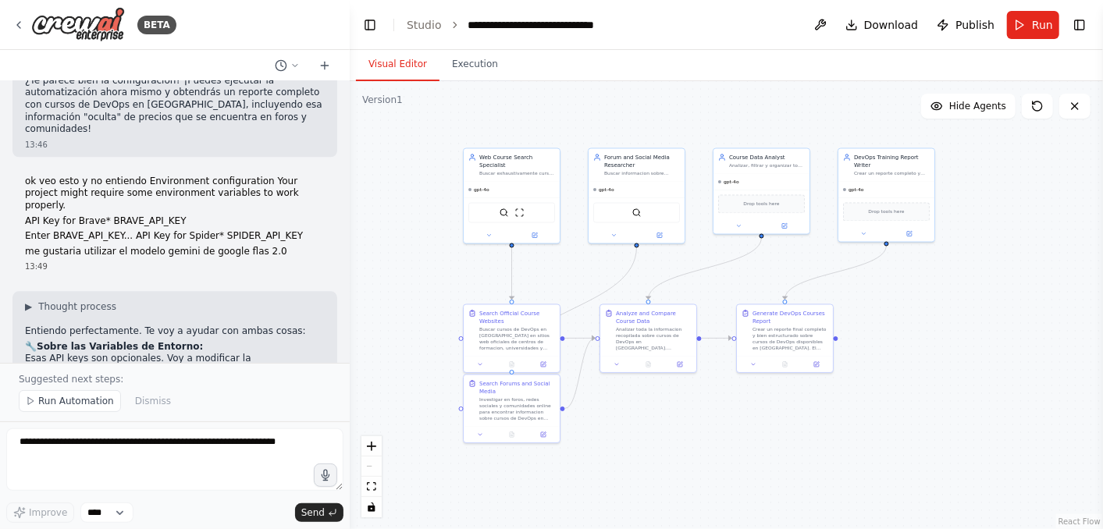
scroll to position [2089, 0]
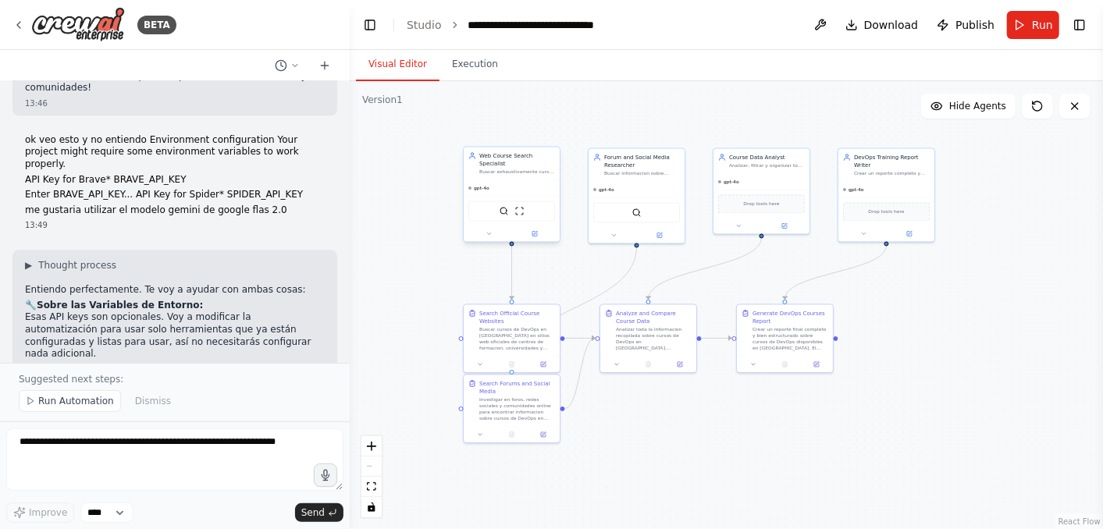
click at [512, 180] on div "gpt-4o" at bounding box center [511, 188] width 96 height 16
click at [428, 245] on div ".deletable-edge-delete-btn { width: 20px; height: 20px; border: 0px solid #ffff…" at bounding box center [726, 305] width 753 height 448
click at [638, 191] on div "gpt-4o" at bounding box center [636, 188] width 96 height 16
click at [766, 183] on div "gpt-4o" at bounding box center [761, 180] width 96 height 16
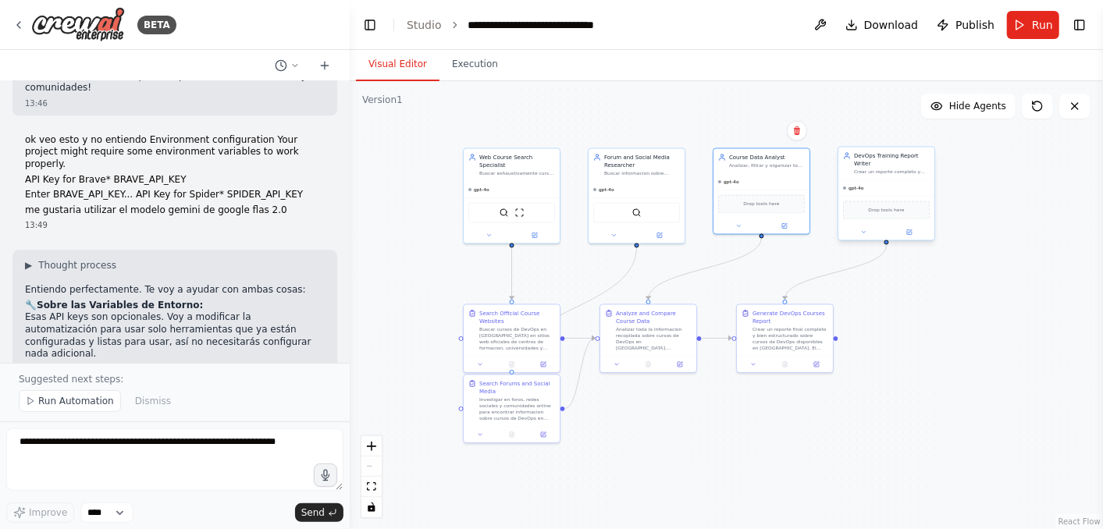
click at [893, 188] on div "gpt-4o" at bounding box center [886, 188] width 96 height 16
click at [825, 29] on button at bounding box center [820, 25] width 25 height 28
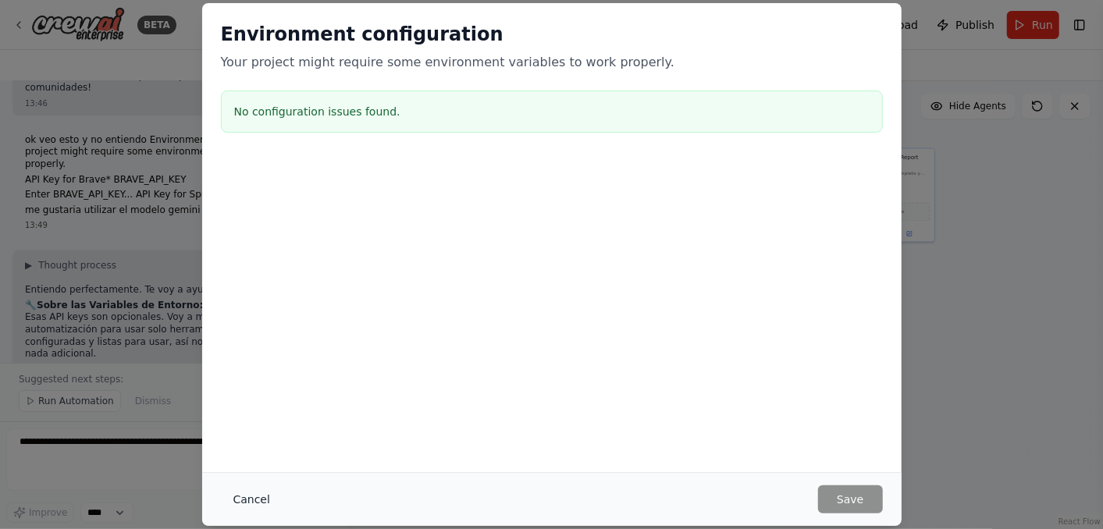
click at [257, 475] on button "Cancel" at bounding box center [252, 499] width 62 height 28
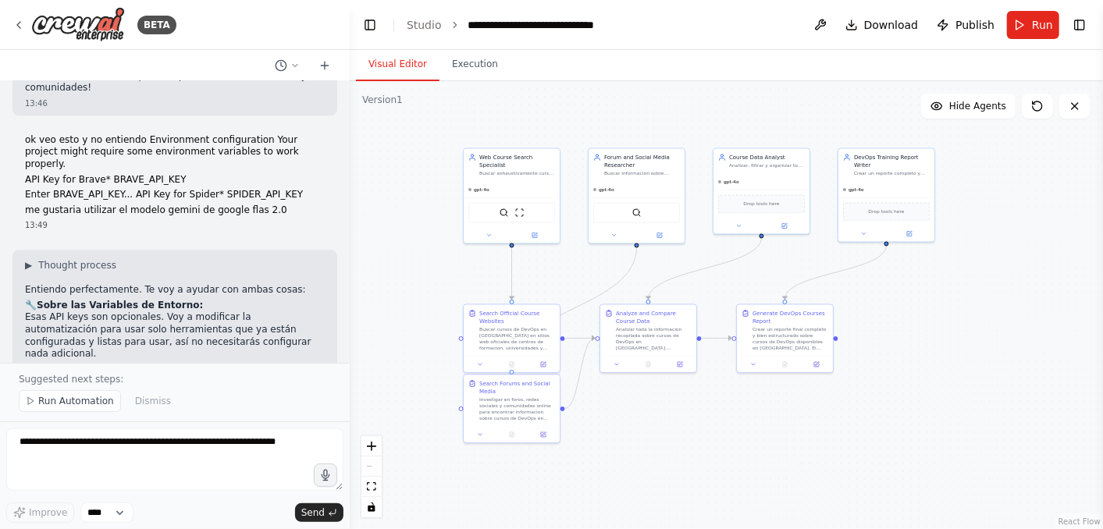
drag, startPoint x: 37, startPoint y: 263, endPoint x: 189, endPoint y: 339, distance: 169.2
click at [189, 339] on div "▶ Thought process Entiendo perfectamente. Te voy a ayudar con ambas cosas: 🔧 So…" at bounding box center [175, 367] width 300 height 217
copy div "🤖 Sobre Gemini Flash 2.0: Para usar Gemini Flash 2.0, necesitas configurarlo en…"
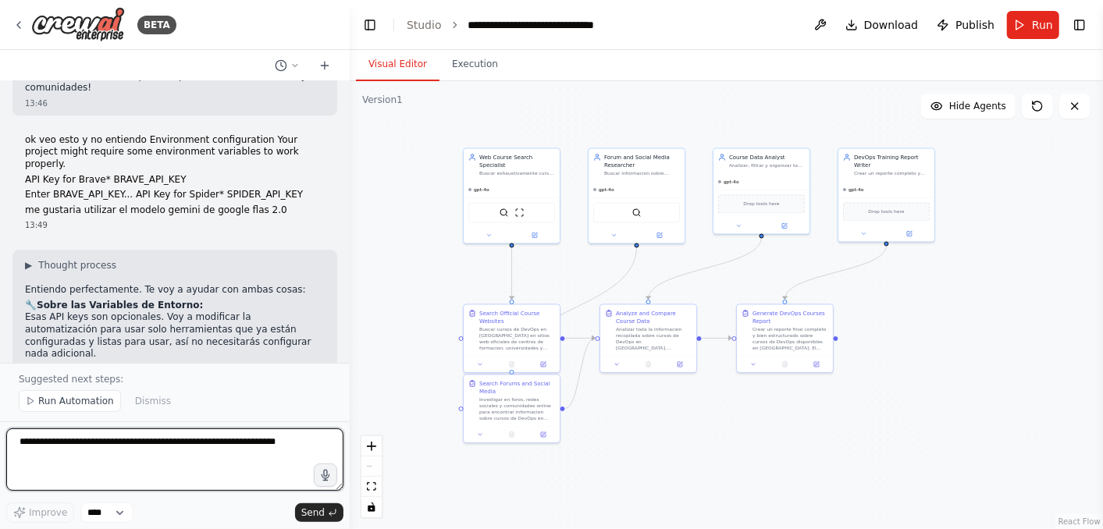
click at [45, 453] on textarea at bounding box center [174, 459] width 337 height 62
paste textarea "**********"
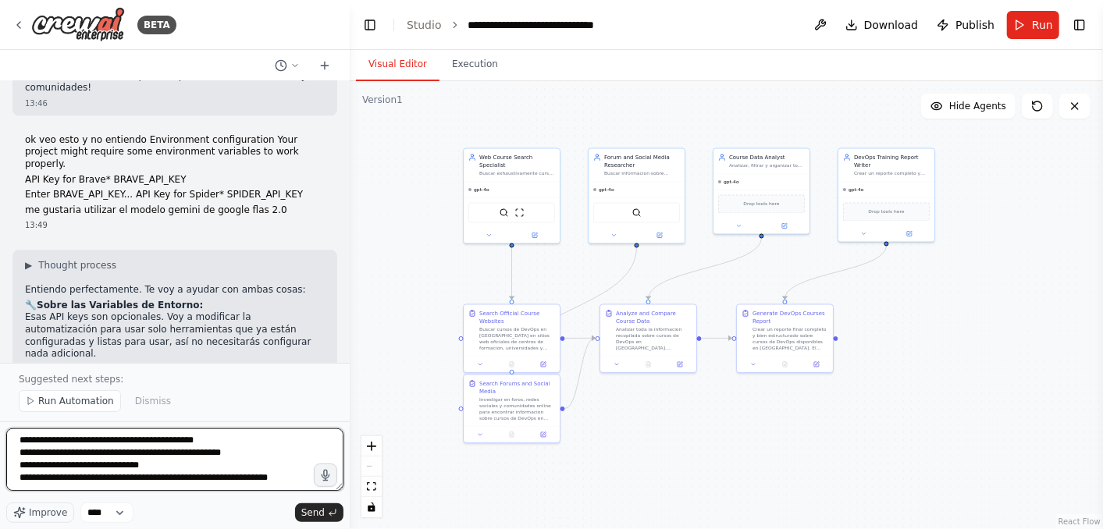
scroll to position [69, 0]
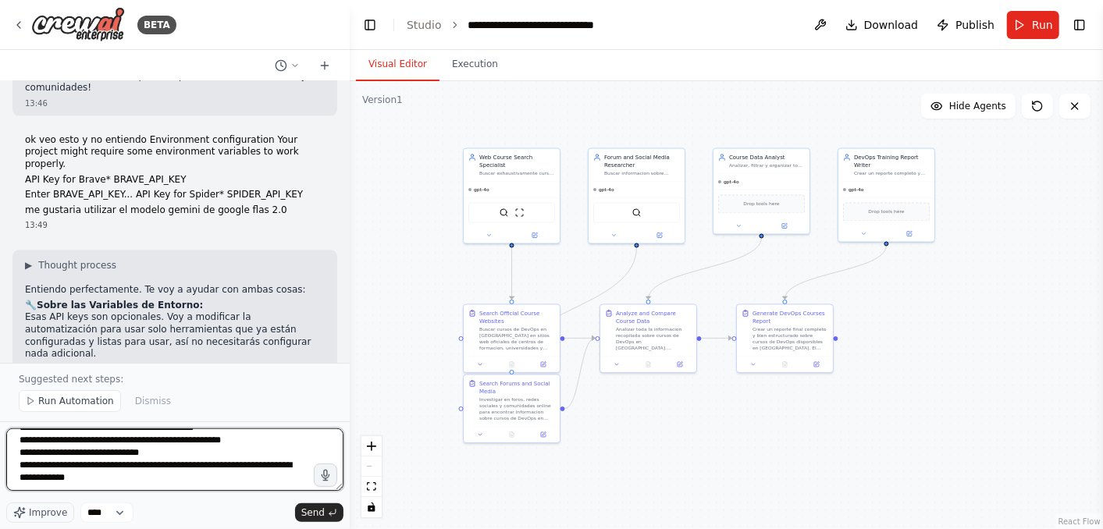
type textarea "**********"
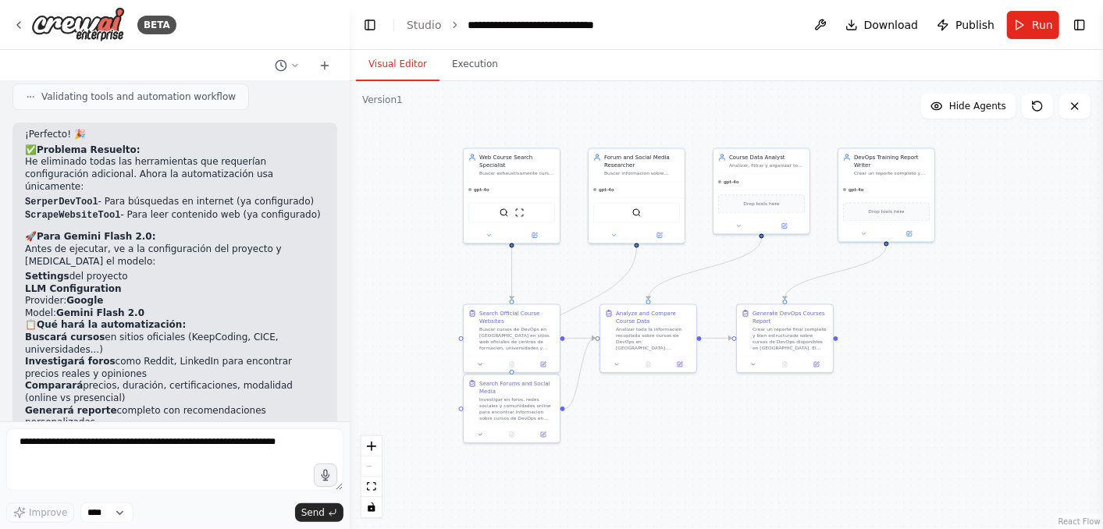
scroll to position [2981, 0]
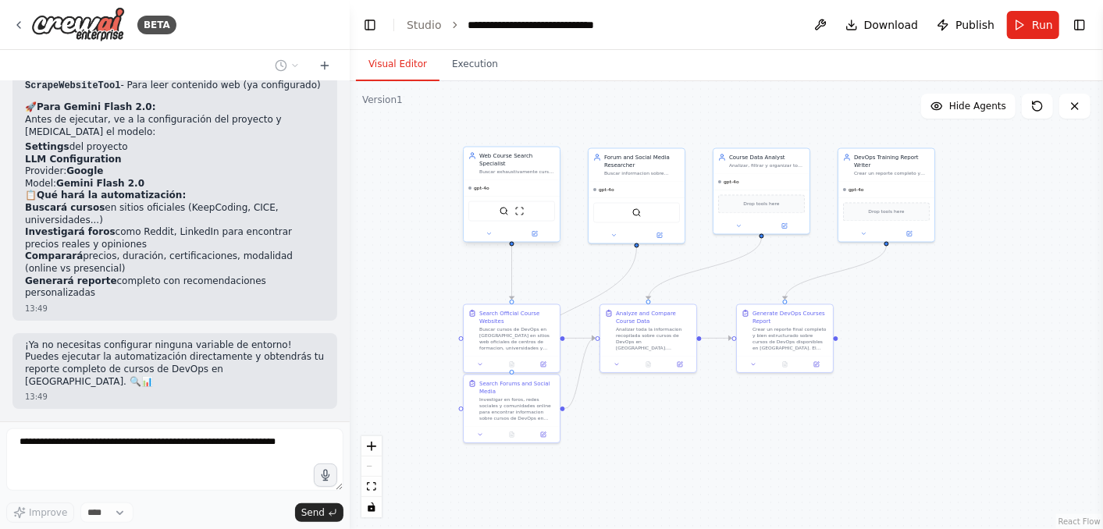
click at [509, 170] on div "Web Course Search Specialist Buscar exhaustivamente cursos de DevOps en [GEOGRA…" at bounding box center [511, 163] width 96 height 33
click at [635, 167] on div "Forum and Social Media Researcher Buscar informacion sobre cursos de DevOps en …" at bounding box center [642, 163] width 76 height 23
click at [758, 176] on div "gpt-4o" at bounding box center [761, 180] width 96 height 16
click at [875, 180] on div "gpt-4o" at bounding box center [886, 188] width 96 height 16
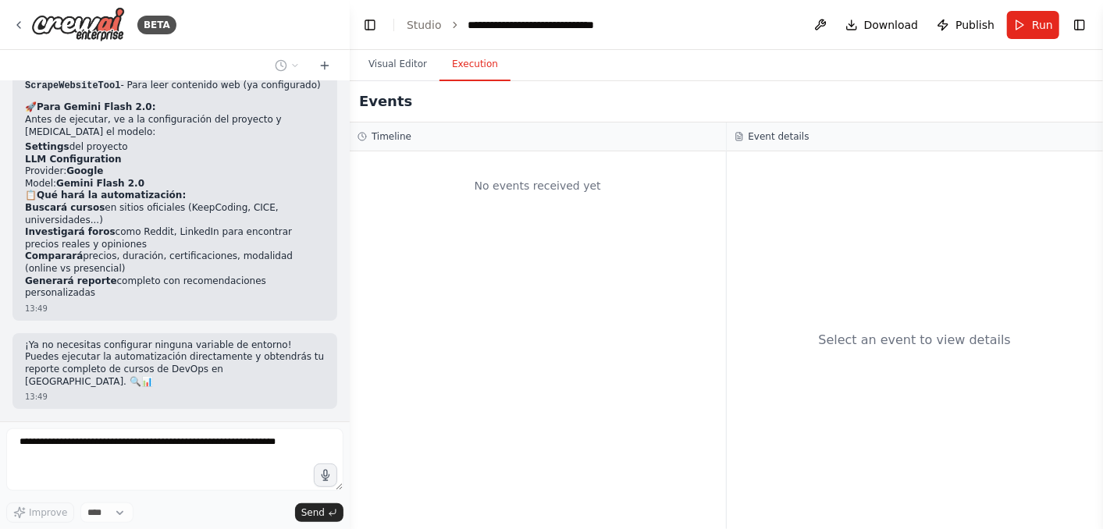
click at [473, 69] on button "Execution" at bounding box center [474, 64] width 71 height 33
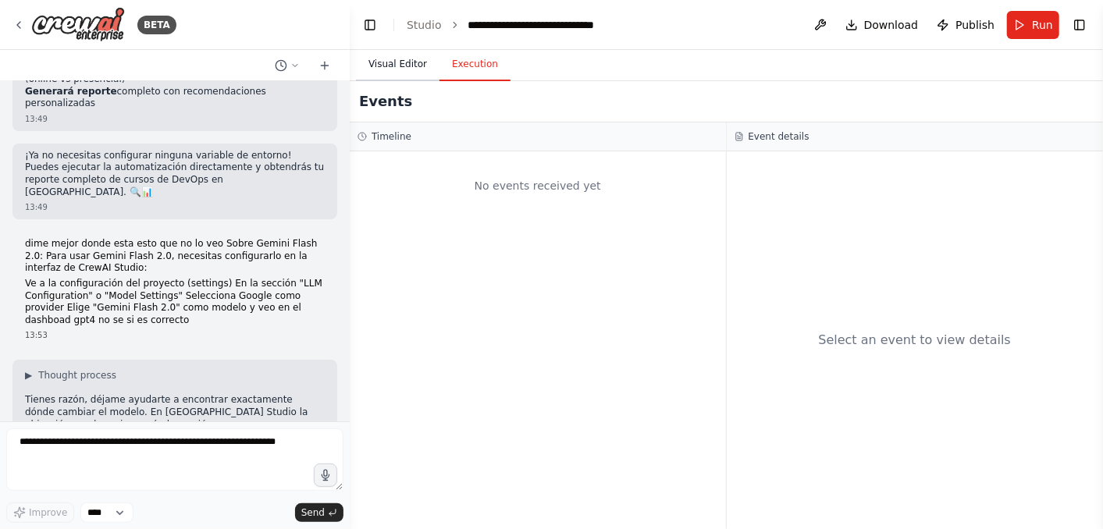
click at [393, 64] on button "Visual Editor" at bounding box center [397, 64] width 83 height 33
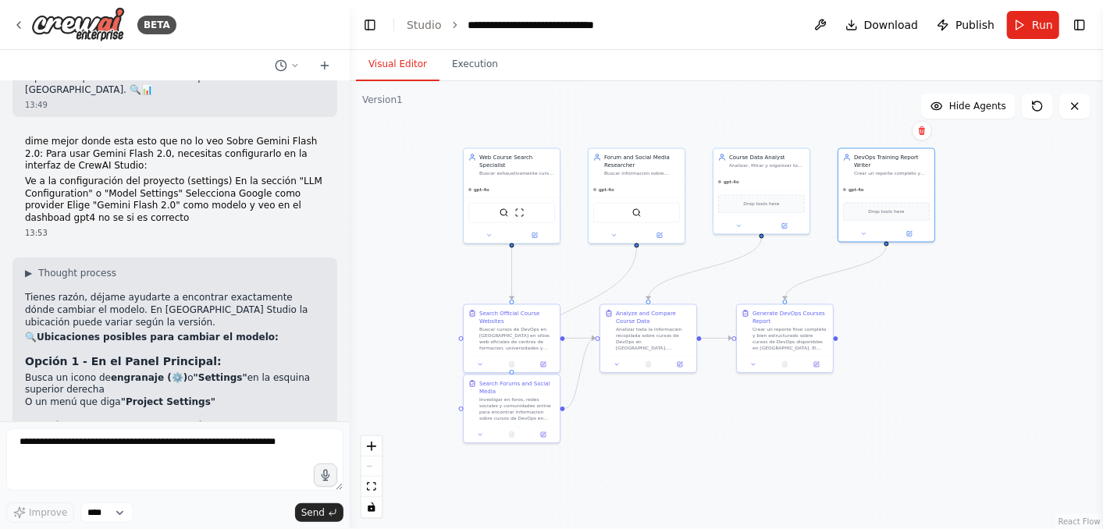
scroll to position [3275, 0]
click at [483, 229] on button at bounding box center [489, 233] width 44 height 9
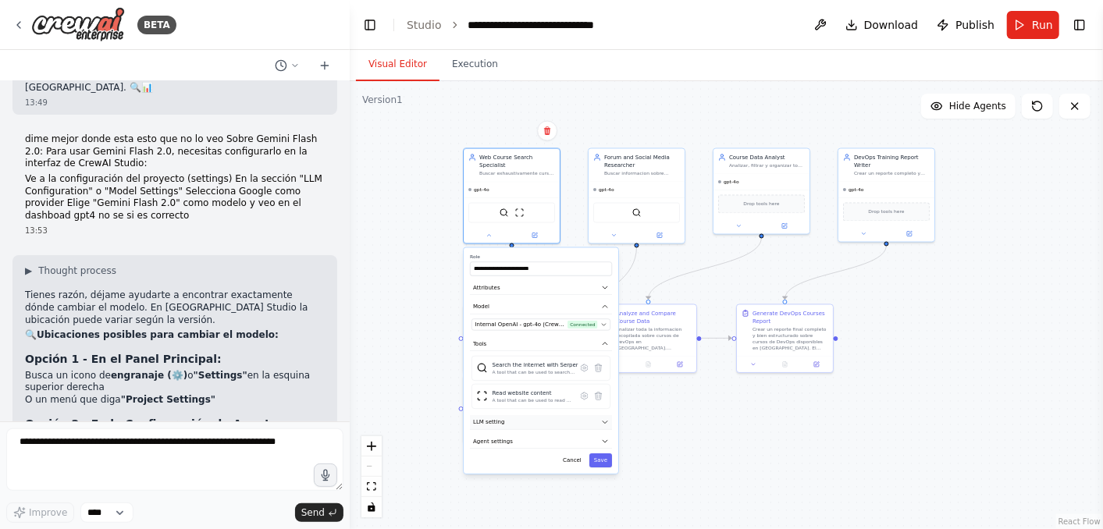
click at [540, 415] on button "LLM setting" at bounding box center [541, 422] width 142 height 15
click at [539, 475] on button "Agent settings" at bounding box center [541, 495] width 142 height 15
click at [485, 231] on icon at bounding box center [488, 234] width 6 height 6
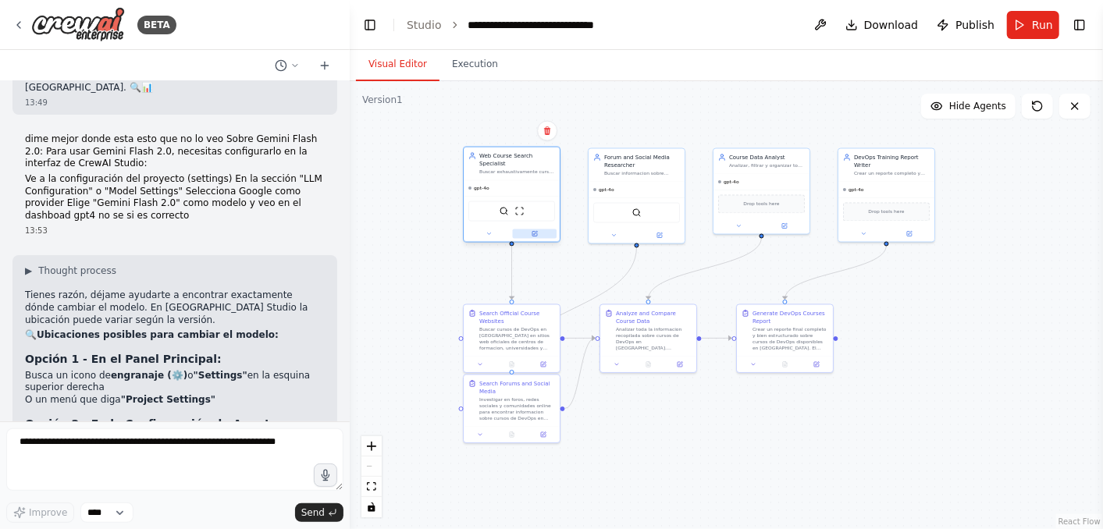
click at [537, 231] on icon at bounding box center [534, 234] width 6 height 6
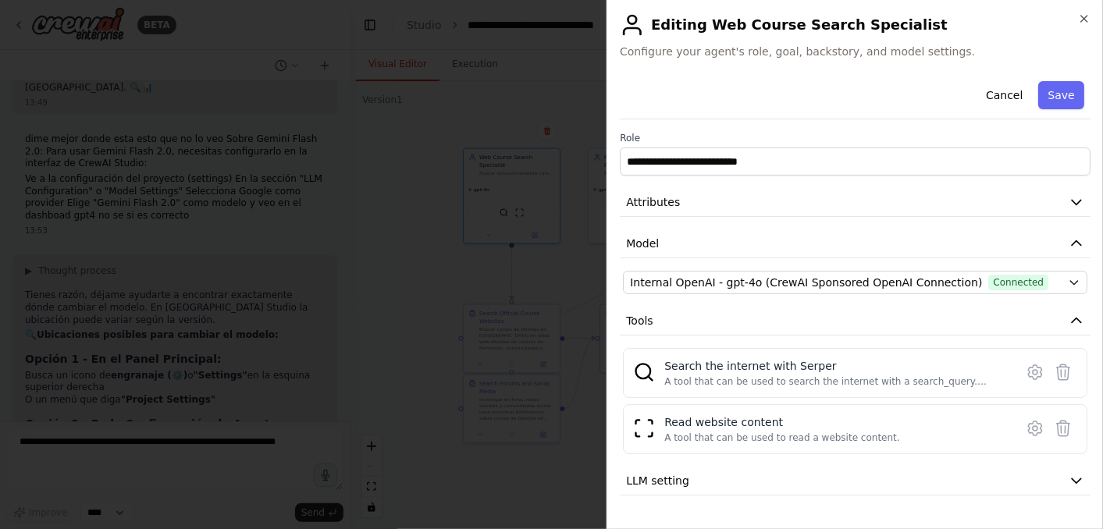
click at [410, 272] on div at bounding box center [551, 264] width 1103 height 529
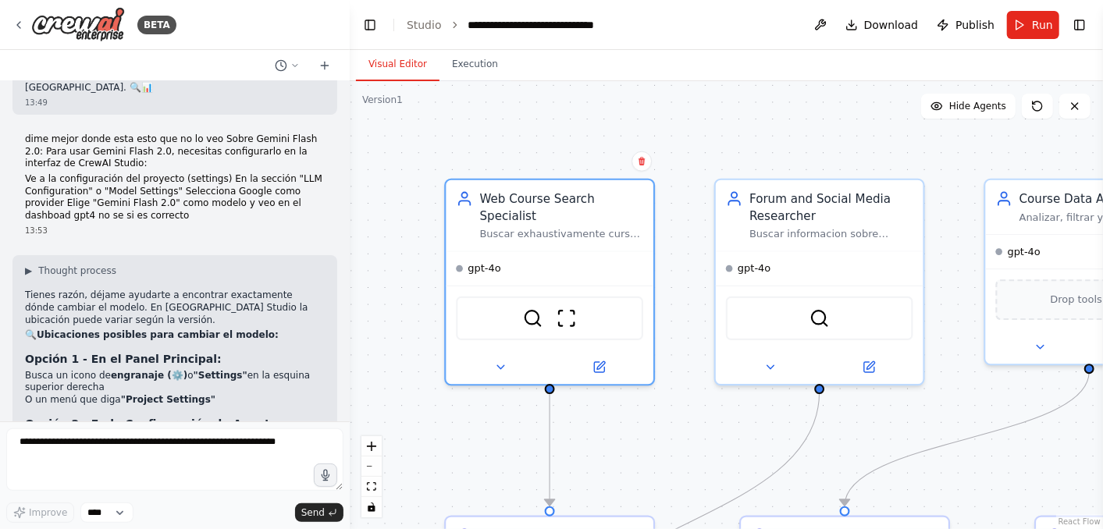
drag, startPoint x: 705, startPoint y: 256, endPoint x: 626, endPoint y: 431, distance: 192.8
click at [626, 431] on div ".deletable-edge-delete-btn { width: 20px; height: 20px; border: 0px solid #ffff…" at bounding box center [726, 305] width 753 height 448
click at [588, 226] on div "Buscar exhaustivamente cursos de DevOps en [GEOGRAPHIC_DATA] utilizando multipl…" at bounding box center [563, 232] width 164 height 13
click at [571, 203] on div "Web Course Search Specialist" at bounding box center [563, 205] width 164 height 34
click at [601, 226] on div "Buscar exhaustivamente cursos de DevOps en [GEOGRAPHIC_DATA] utilizando multipl…" at bounding box center [563, 232] width 164 height 13
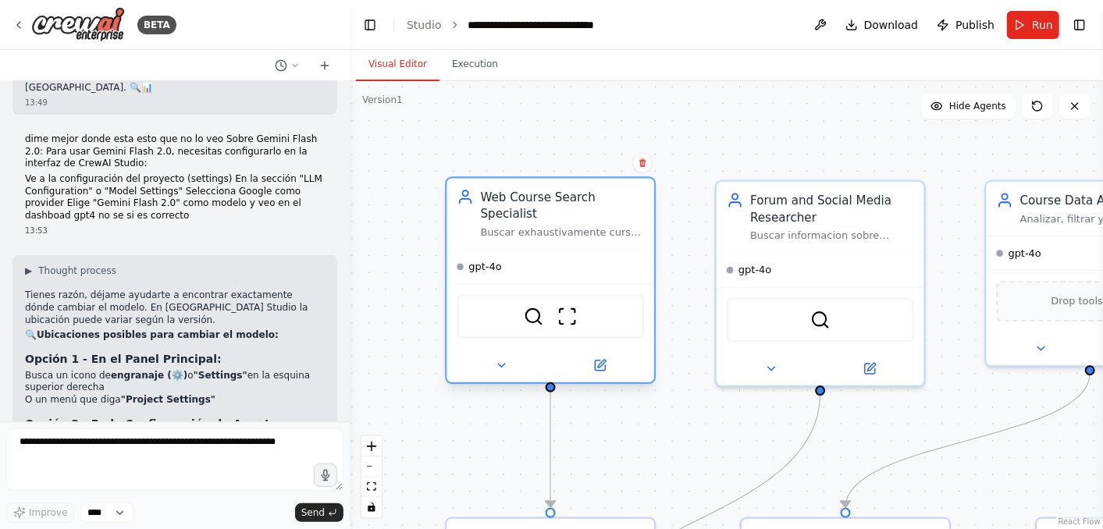
click at [601, 226] on div "Buscar exhaustivamente cursos de DevOps en [GEOGRAPHIC_DATA] utilizando multipl…" at bounding box center [563, 232] width 164 height 13
click at [523, 226] on div "Buscar exhaustivamente cursos de DevOps en [GEOGRAPHIC_DATA] utilizando multipl…" at bounding box center [563, 232] width 164 height 13
click at [940, 107] on icon at bounding box center [936, 106] width 12 height 12
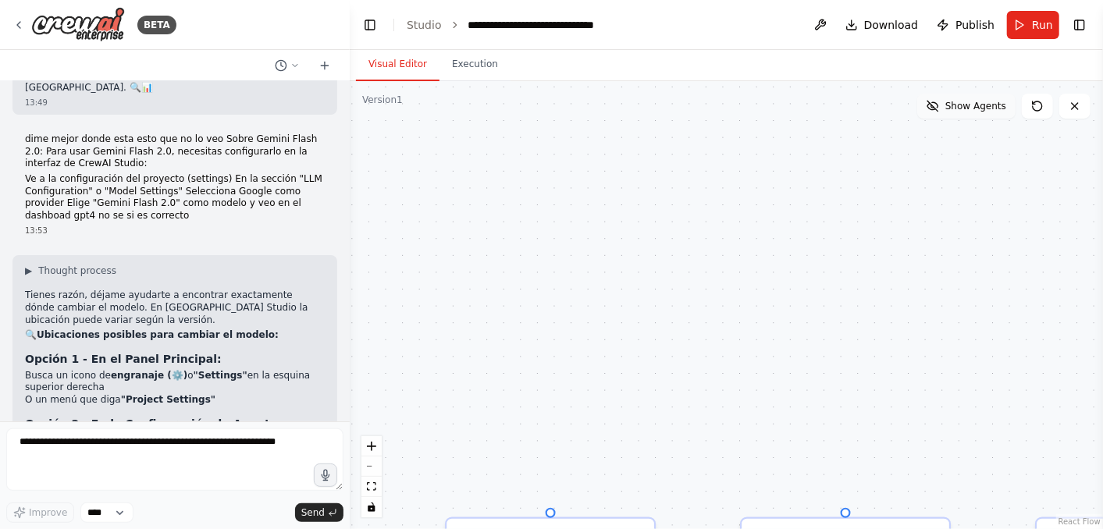
click at [937, 107] on icon at bounding box center [932, 106] width 10 height 10
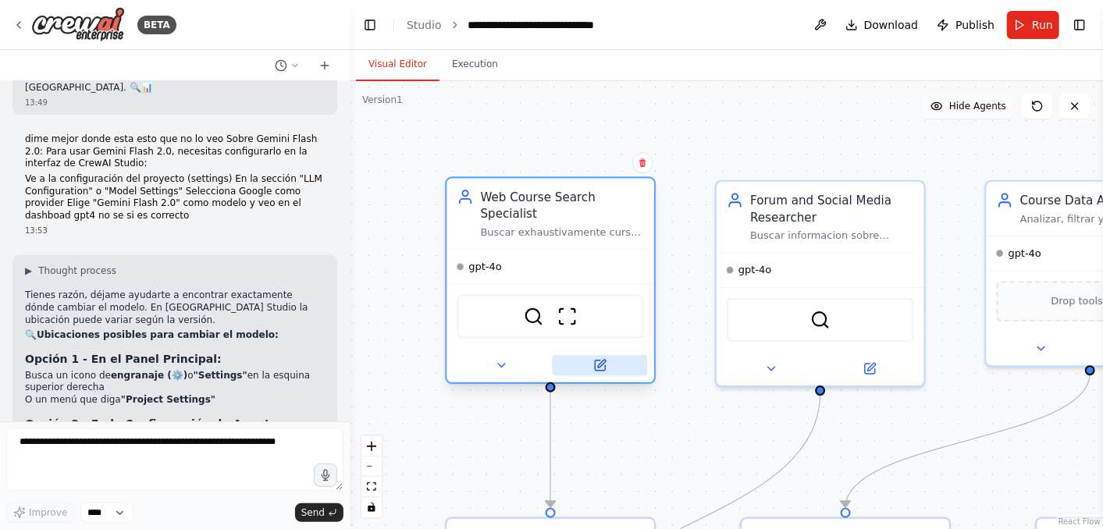
click at [606, 359] on icon at bounding box center [599, 365] width 13 height 13
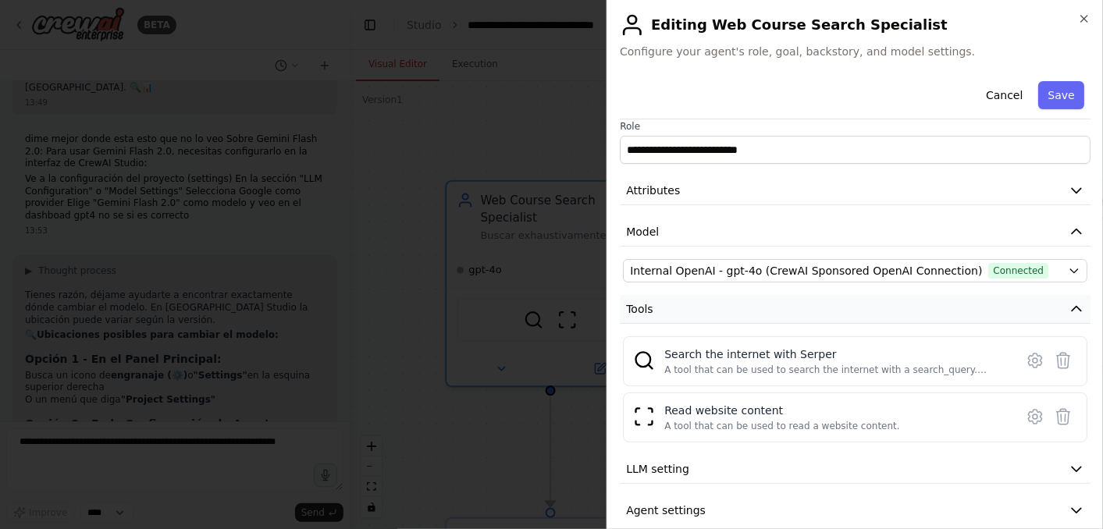
scroll to position [30, 0]
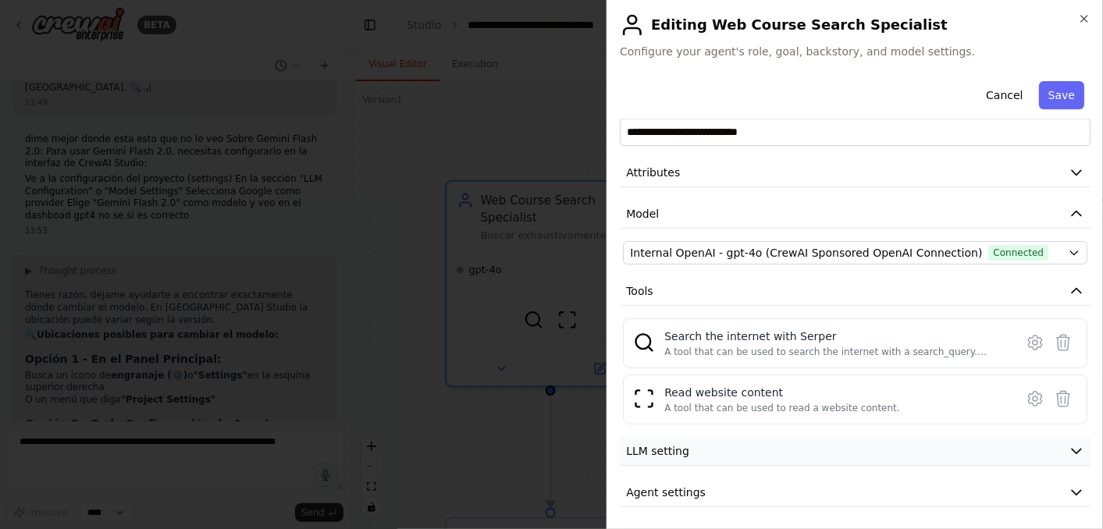
click at [731, 454] on button "LLM setting" at bounding box center [855, 451] width 471 height 29
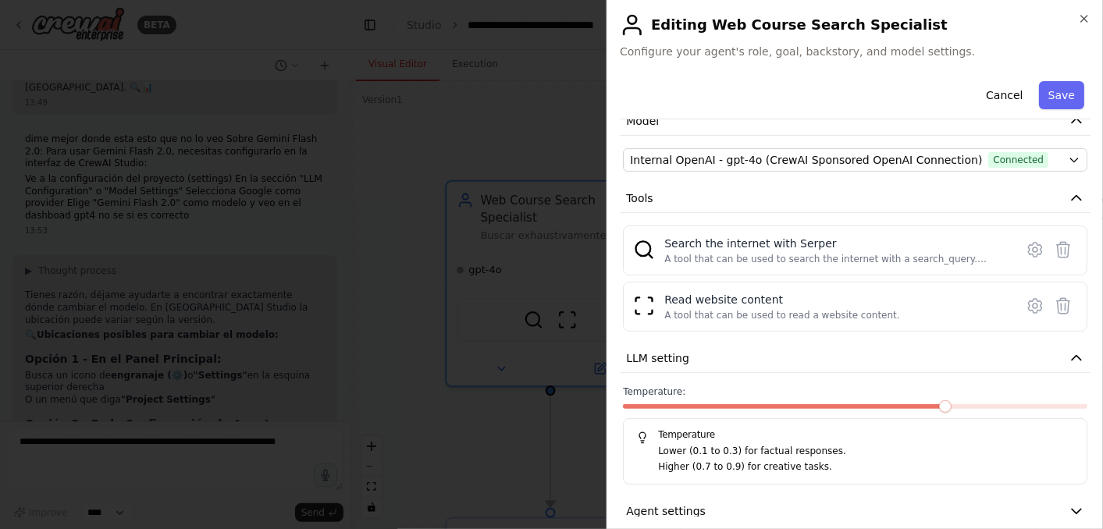
scroll to position [141, 0]
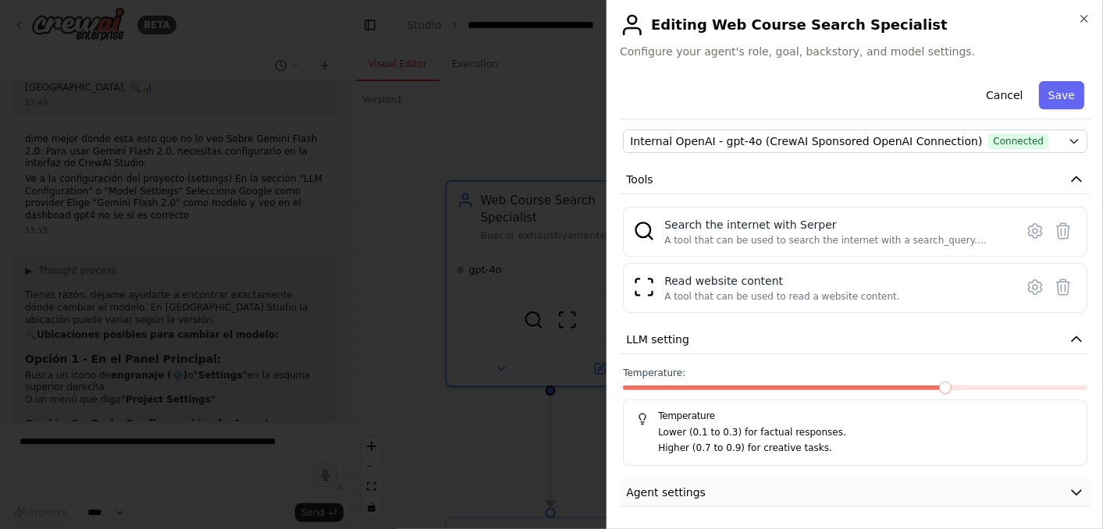
click at [992, 475] on icon "button" at bounding box center [1076, 493] width 16 height 16
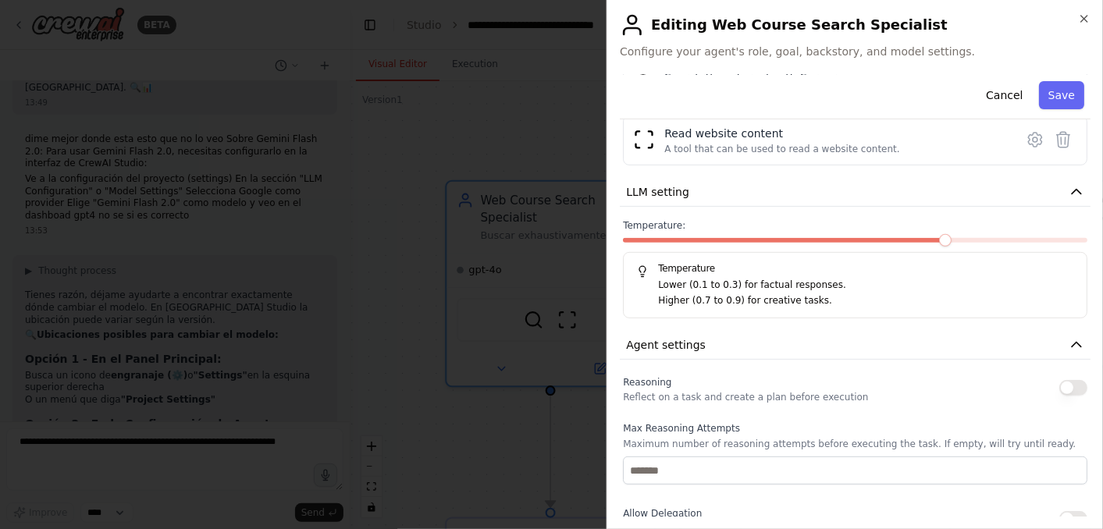
scroll to position [287, 0]
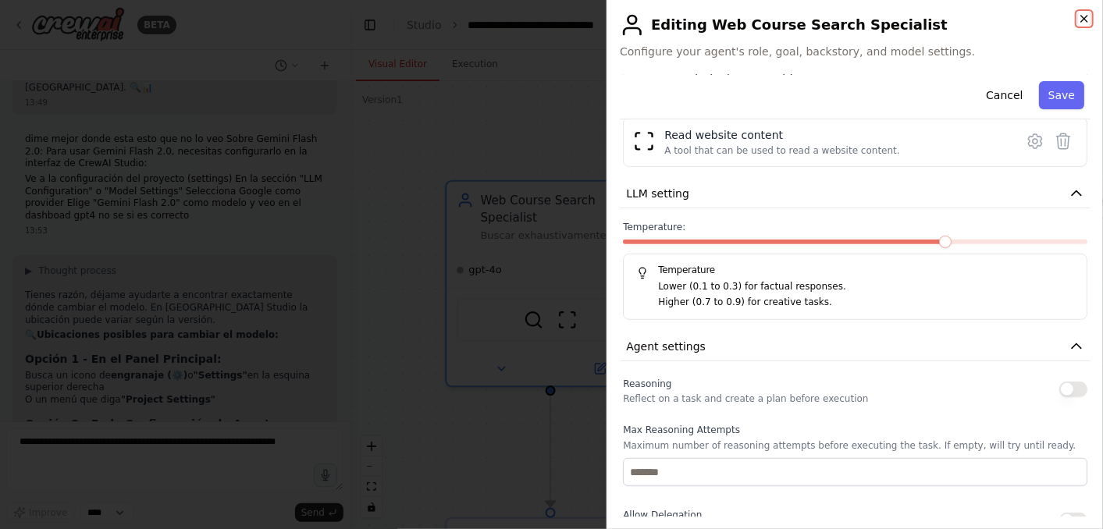
click at [992, 17] on icon "button" at bounding box center [1084, 18] width 12 height 12
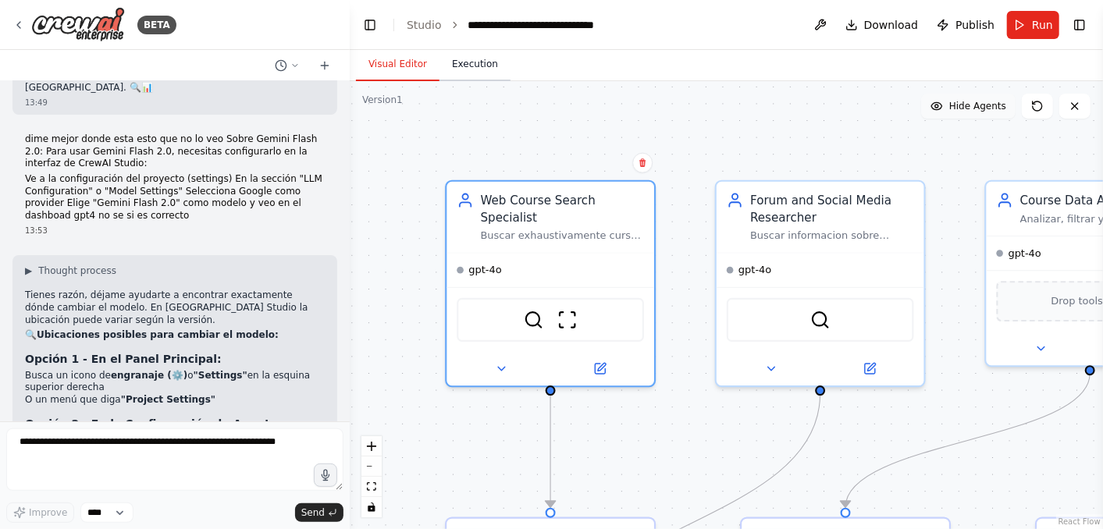
click at [461, 66] on button "Execution" at bounding box center [474, 64] width 71 height 33
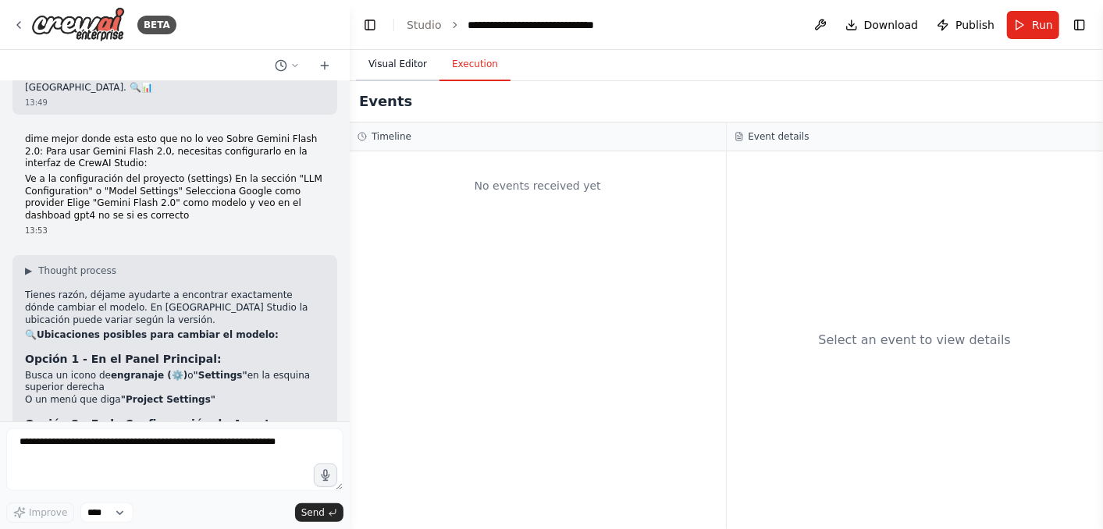
click at [384, 62] on button "Visual Editor" at bounding box center [397, 64] width 83 height 33
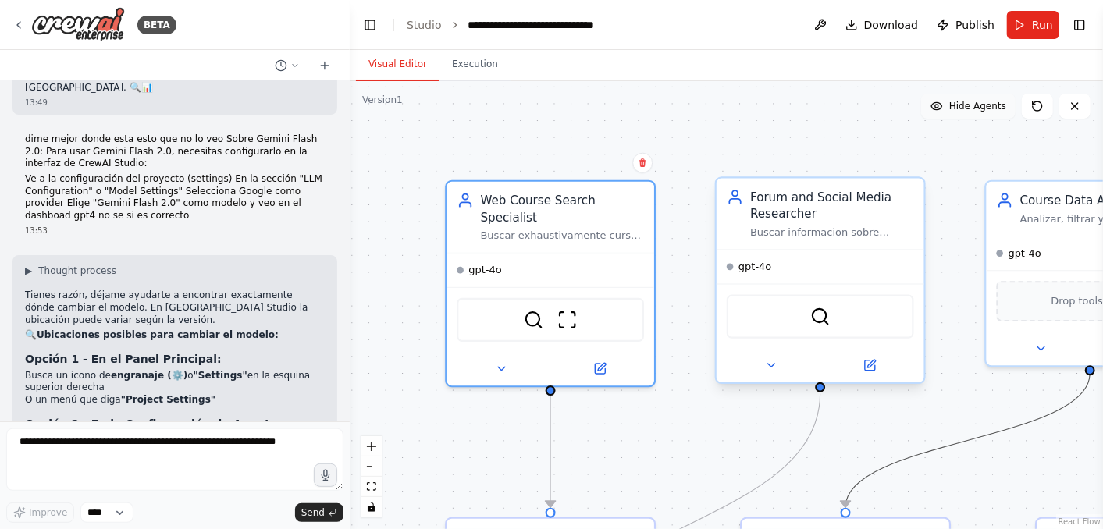
drag, startPoint x: 946, startPoint y: 430, endPoint x: 731, endPoint y: 381, distance: 220.9
click at [731, 381] on div ".deletable-edge-delete-btn { width: 20px; height: 20px; border: 0px solid #ffff…" at bounding box center [766, 338] width 813 height 484
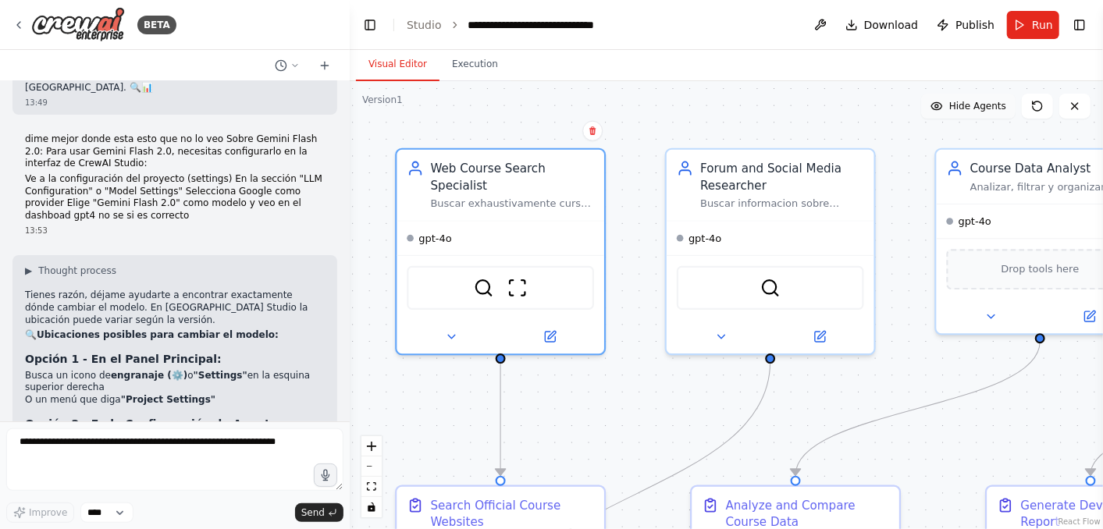
drag, startPoint x: 921, startPoint y: 407, endPoint x: 871, endPoint y: 375, distance: 59.3
click at [871, 375] on div ".deletable-edge-delete-btn { width: 20px; height: 20px; border: 0px solid #ffff…" at bounding box center [726, 305] width 753 height 448
click at [468, 194] on div "Buscar exhaustivamente cursos de DevOps en [GEOGRAPHIC_DATA] utilizando multipl…" at bounding box center [513, 200] width 164 height 13
click at [453, 171] on div "Web Course Search Specialist" at bounding box center [513, 173] width 164 height 34
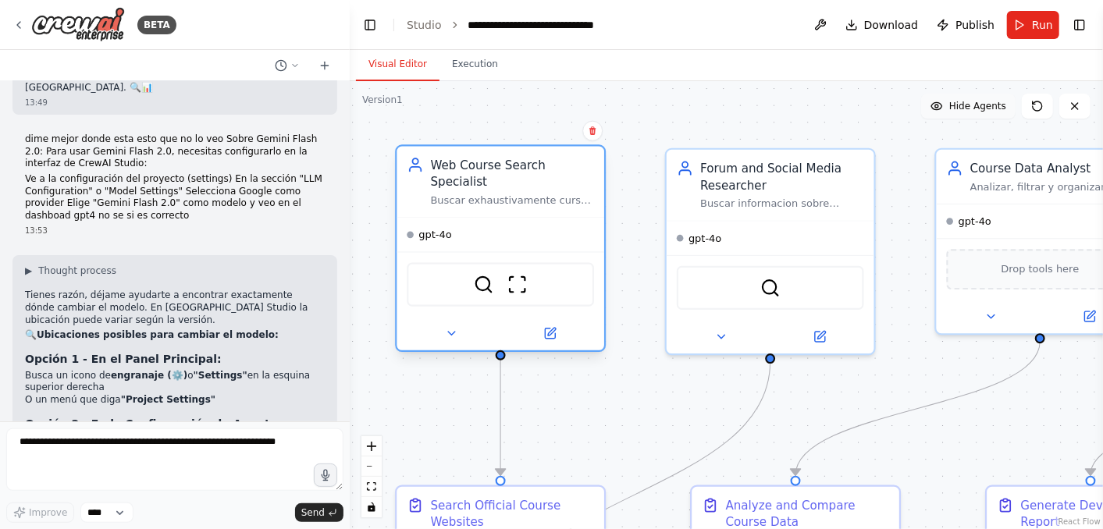
click at [453, 171] on div "Web Course Search Specialist" at bounding box center [513, 173] width 164 height 34
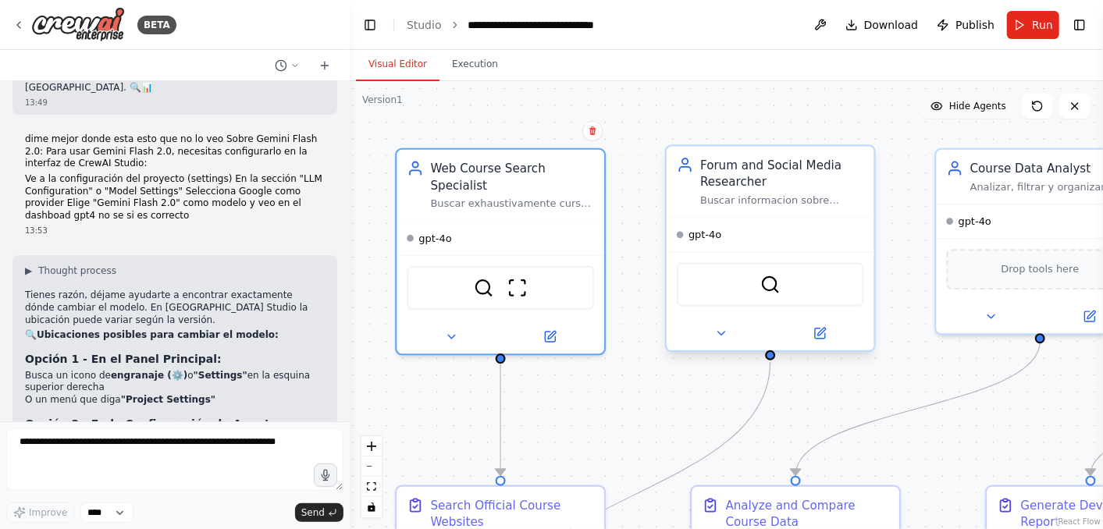
click at [719, 173] on div "Forum and Social Media Researcher" at bounding box center [782, 173] width 164 height 34
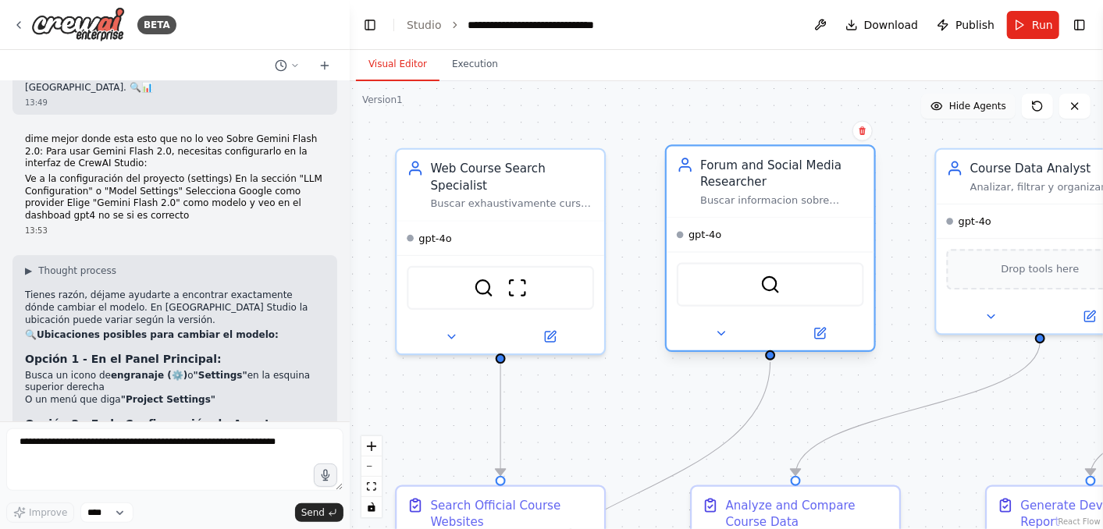
click at [719, 173] on div "Forum and Social Media Researcher" at bounding box center [782, 173] width 164 height 34
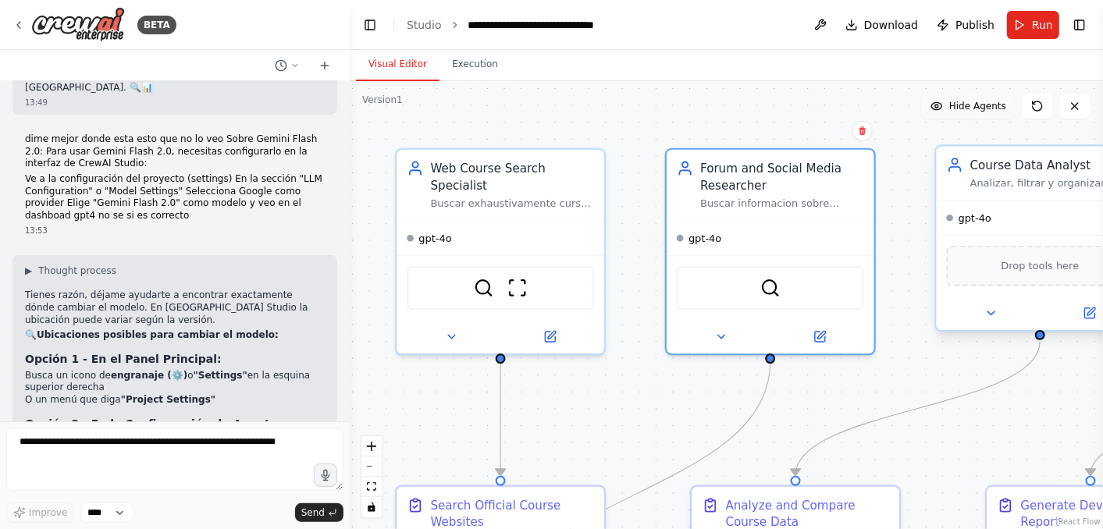
click at [992, 181] on div "Analizar, filtrar y organizar toda la informacion recopilada sobre cursos de De…" at bounding box center [1052, 182] width 164 height 13
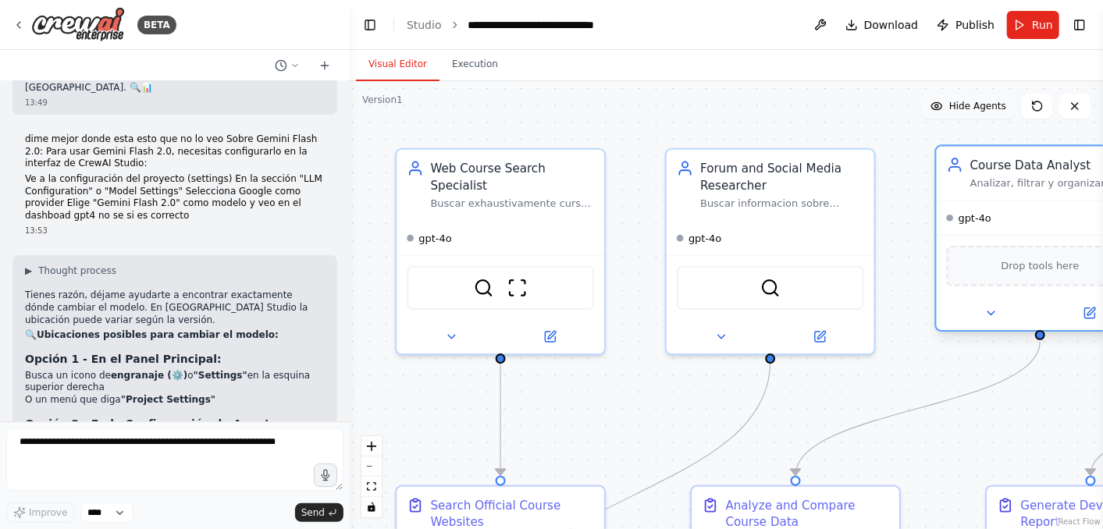
click at [992, 181] on div "Analizar, filtrar y organizar toda la informacion recopilada sobre cursos de De…" at bounding box center [1052, 182] width 164 height 13
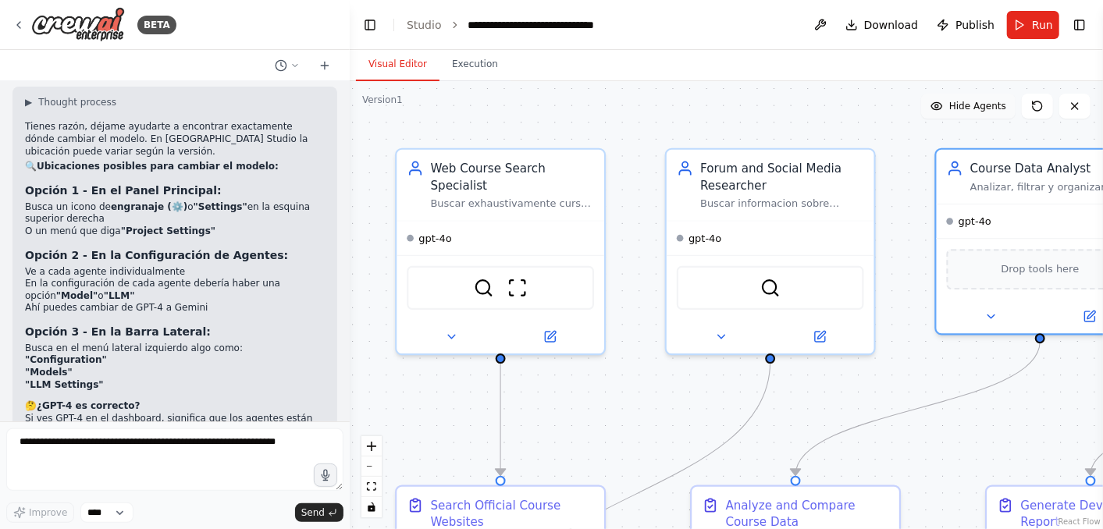
scroll to position [3449, 0]
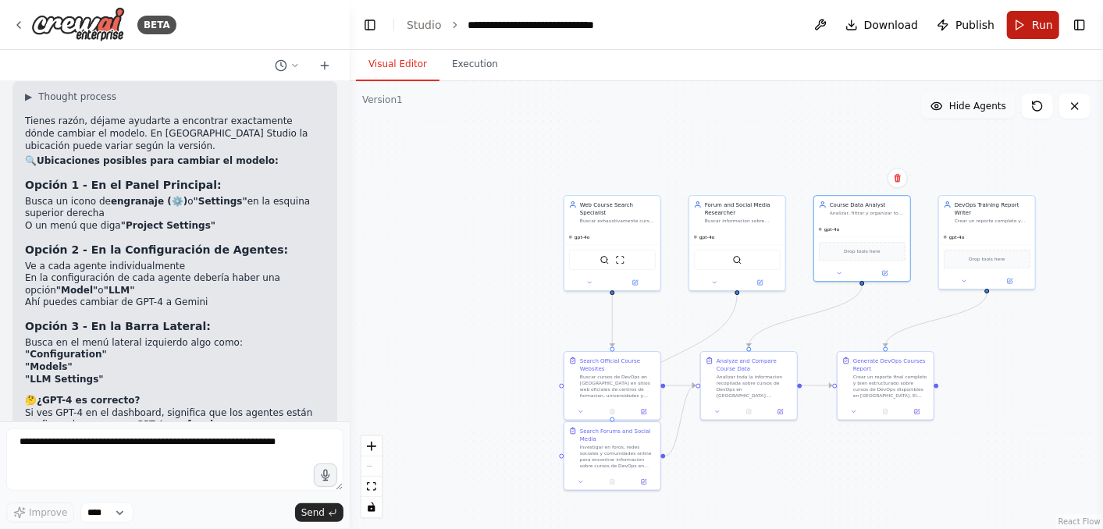
click at [992, 25] on span "Run" at bounding box center [1042, 25] width 21 height 16
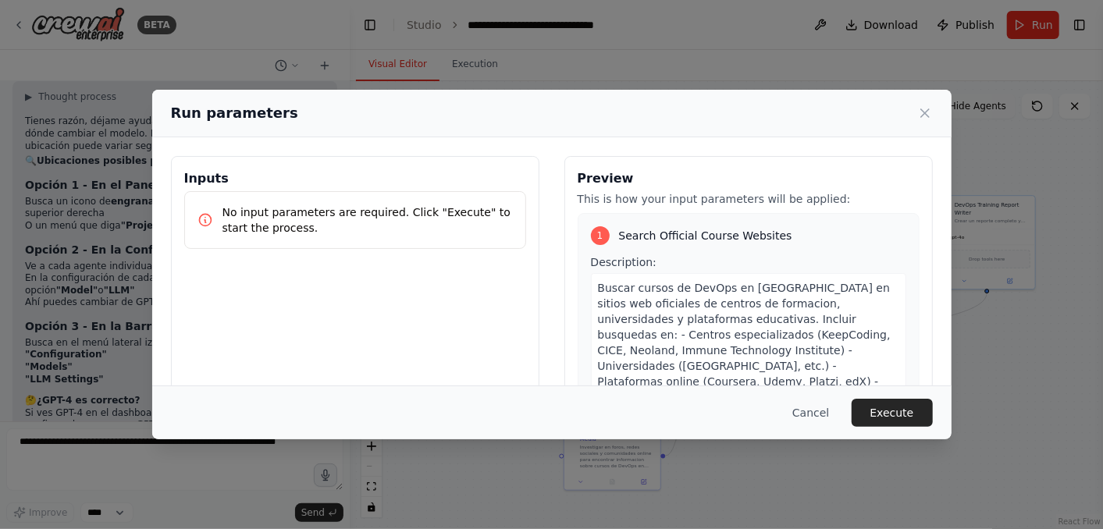
click at [287, 229] on p "No input parameters are required. Click "Execute" to start the process." at bounding box center [367, 219] width 290 height 31
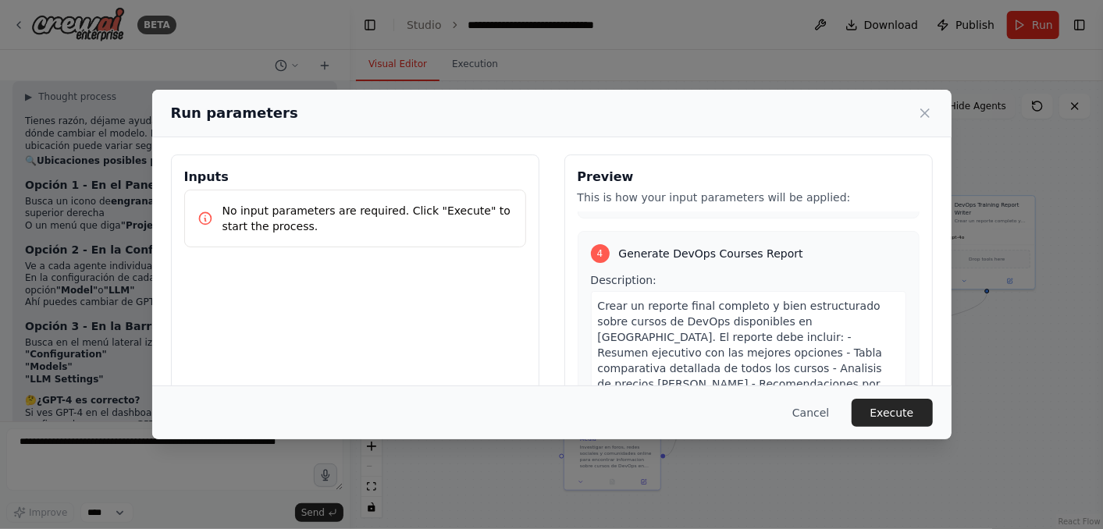
scroll to position [0, 0]
click at [900, 413] on button "Execute" at bounding box center [891, 413] width 81 height 28
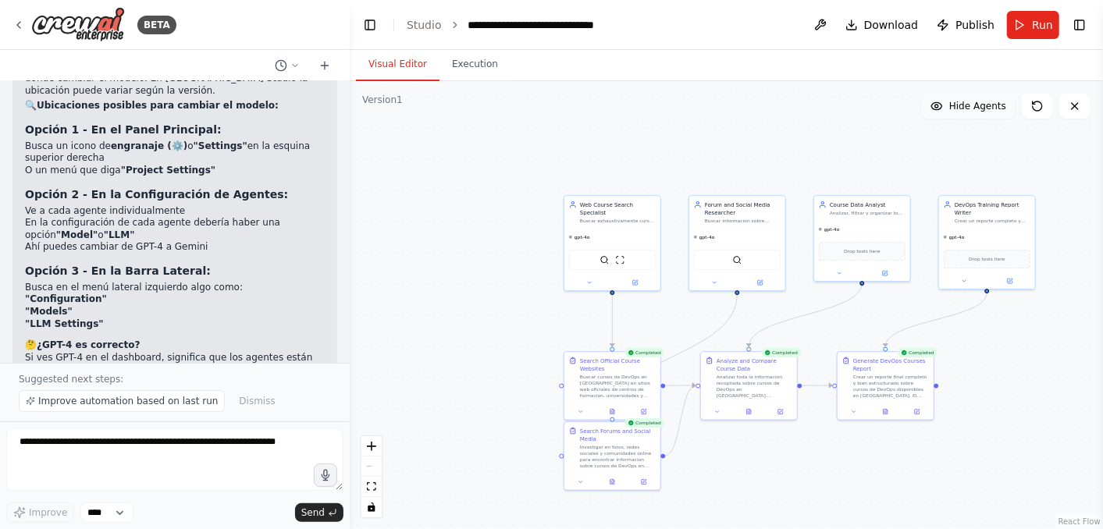
scroll to position [3507, 0]
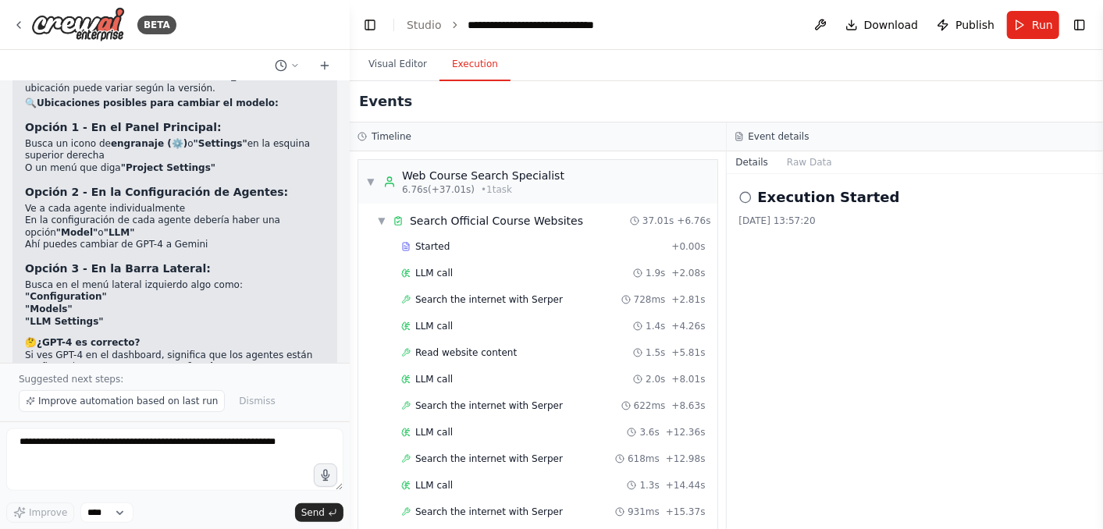
click at [482, 66] on button "Execution" at bounding box center [474, 64] width 71 height 33
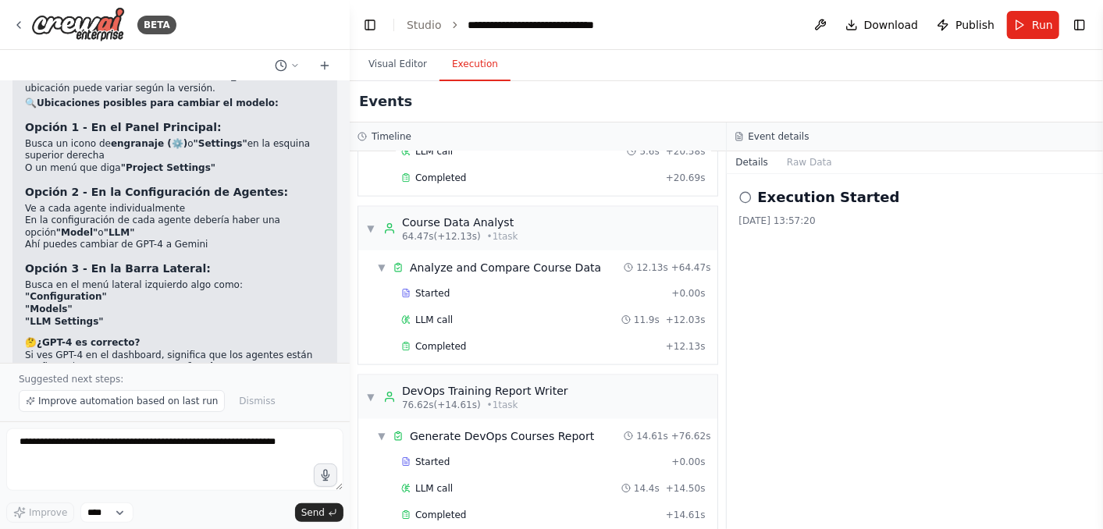
scroll to position [1140, 0]
click at [795, 162] on button "Raw Data" at bounding box center [809, 162] width 64 height 22
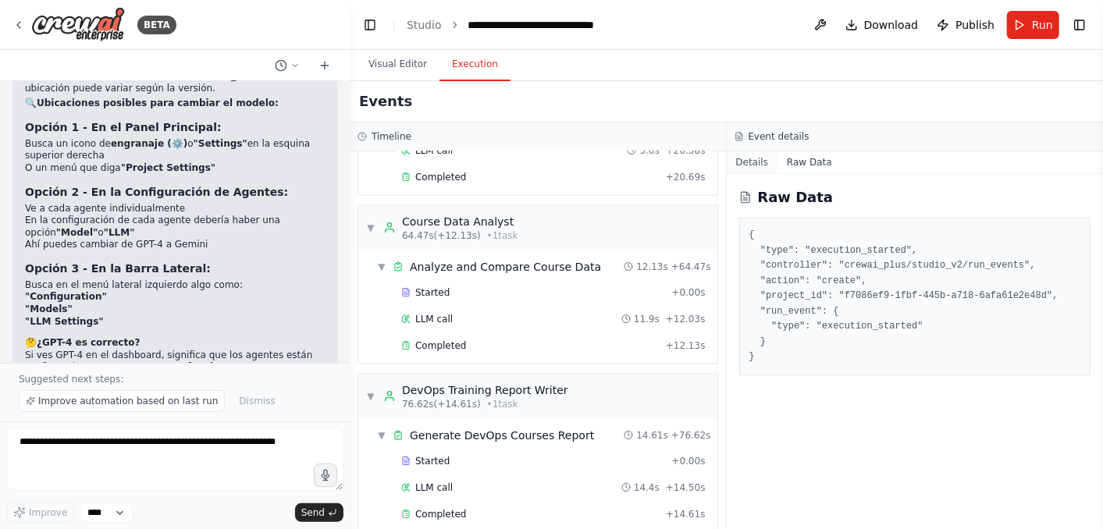
click at [749, 162] on button "Details" at bounding box center [751, 162] width 51 height 22
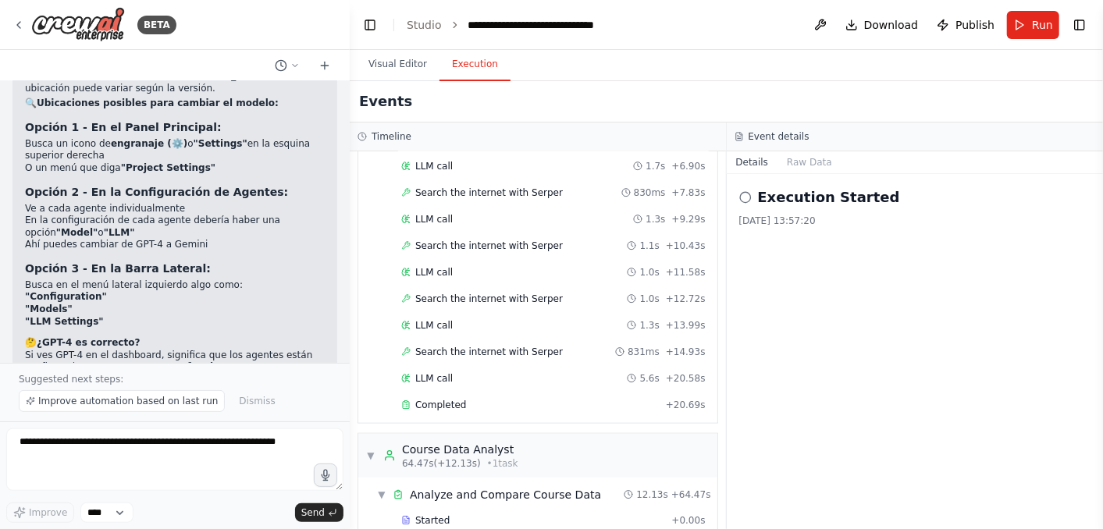
scroll to position [880, 0]
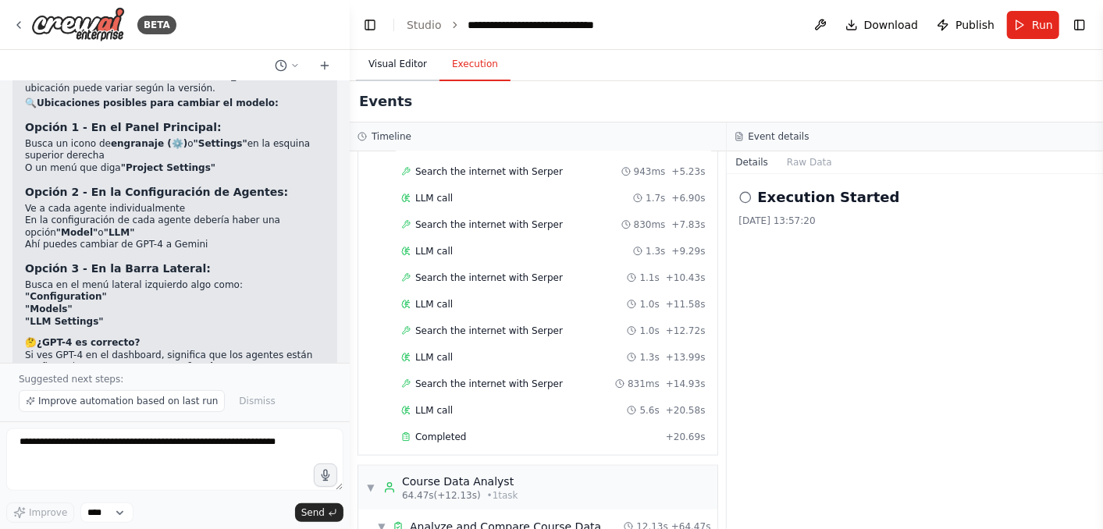
click at [406, 64] on button "Visual Editor" at bounding box center [397, 64] width 83 height 33
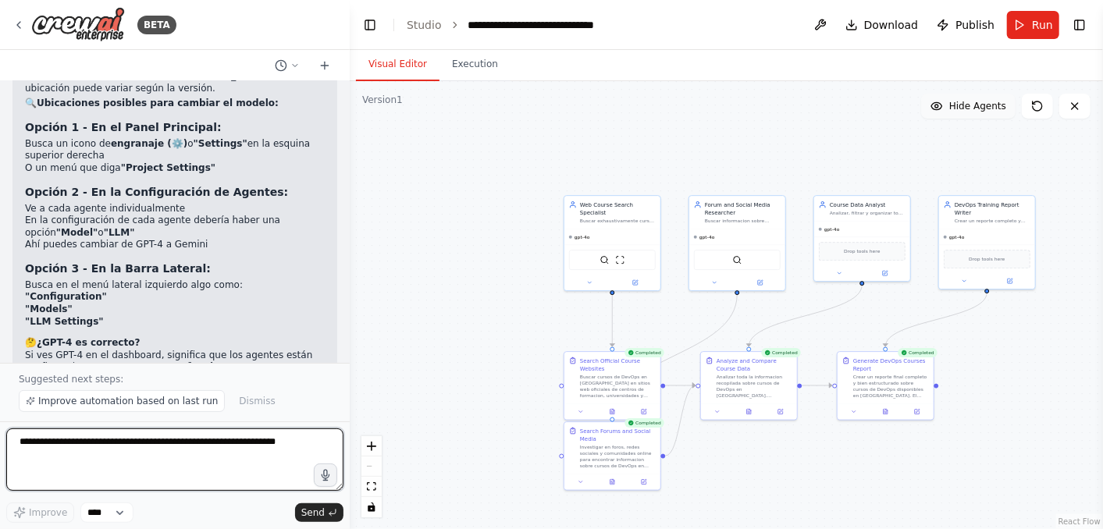
click at [111, 461] on textarea at bounding box center [174, 459] width 337 height 62
type textarea "**********"
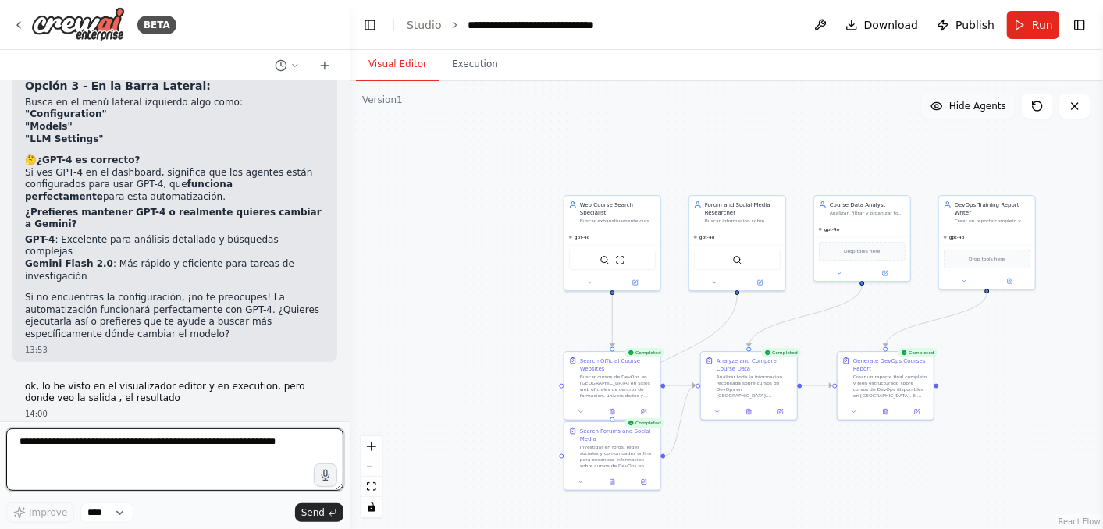
scroll to position [3706, 0]
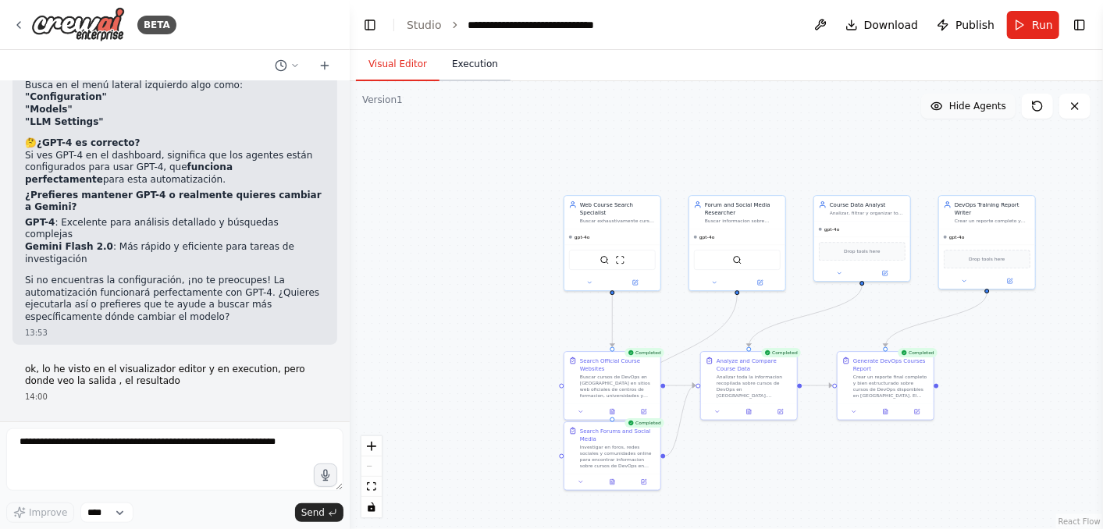
click at [474, 77] on button "Execution" at bounding box center [474, 64] width 71 height 33
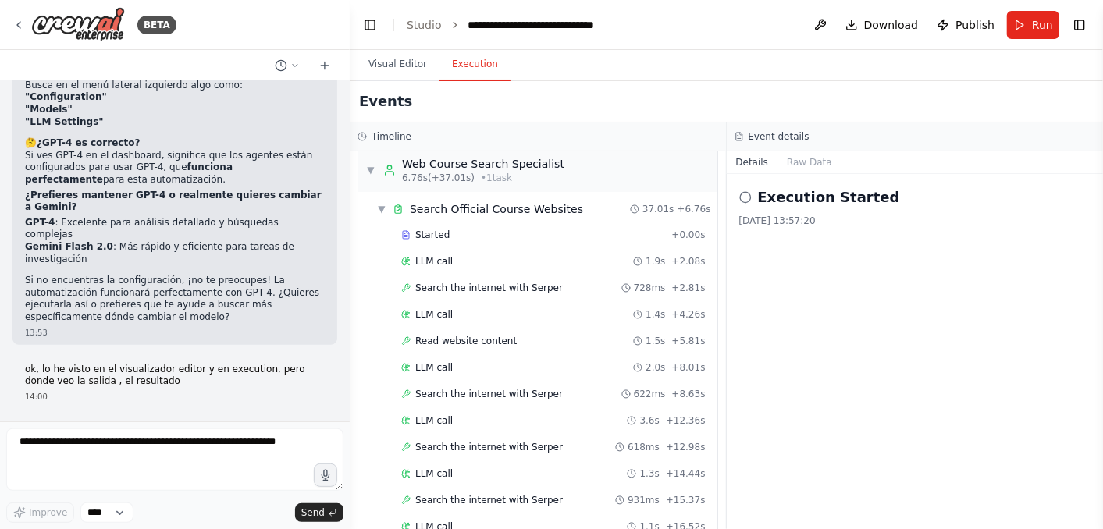
scroll to position [0, 0]
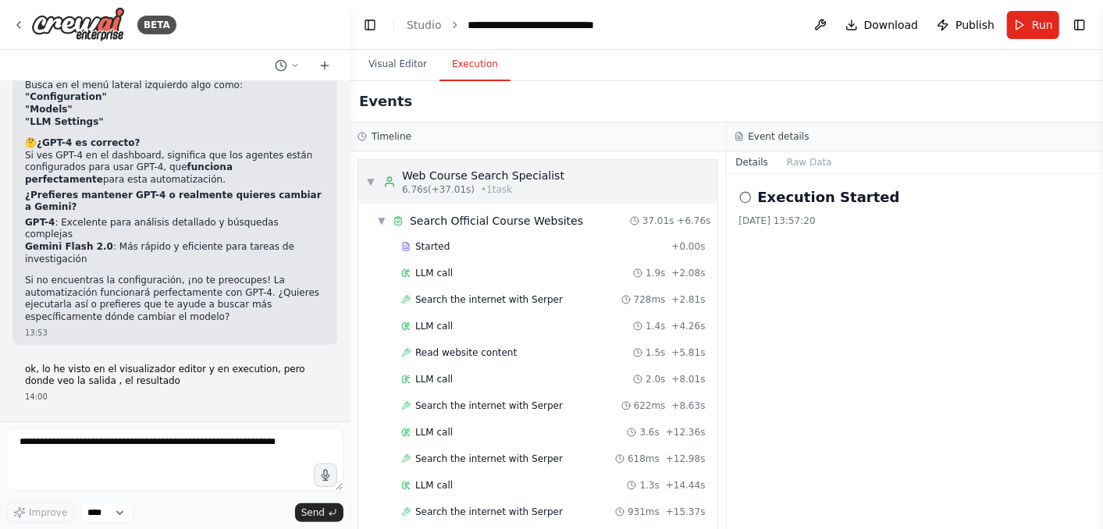
click at [363, 177] on div "▼ Web Course Search Specialist 6.76s (+37.01s) • 1 task" at bounding box center [537, 182] width 359 height 44
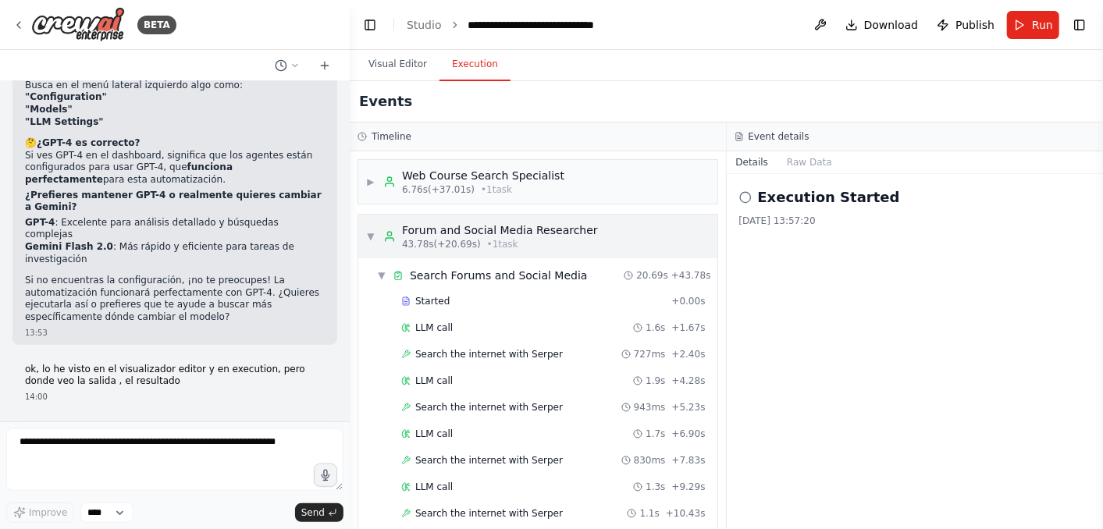
click at [365, 234] on div "▼ Forum and Social Media Researcher 43.78s (+20.69s) • 1 task" at bounding box center [537, 237] width 359 height 44
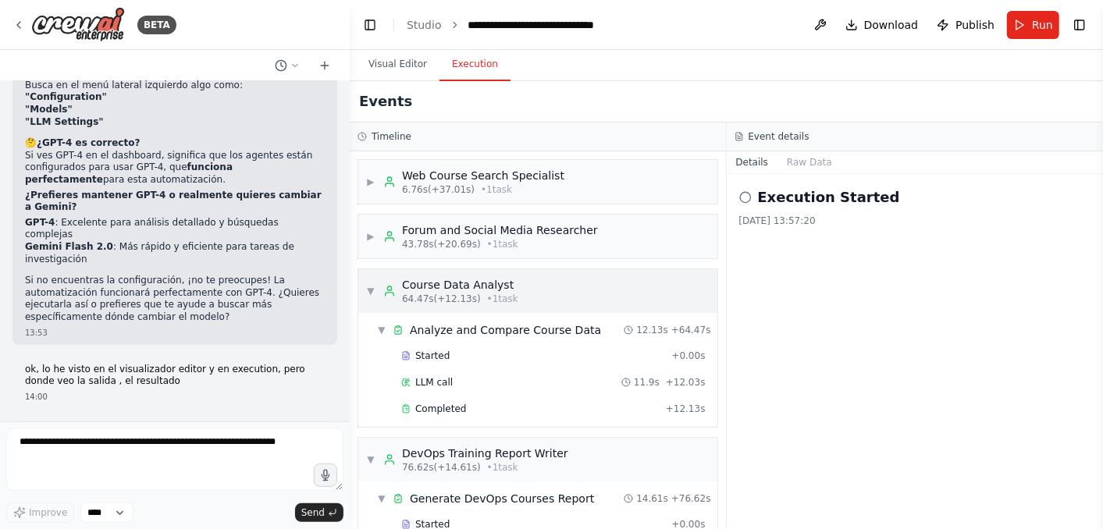
click at [369, 286] on span "▼" at bounding box center [370, 291] width 9 height 12
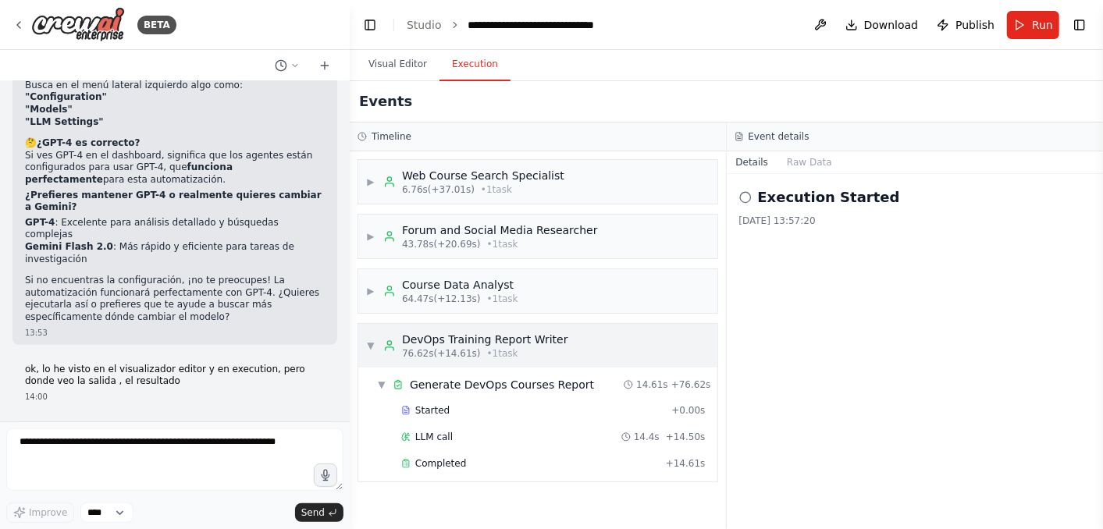
click at [368, 346] on span "▼" at bounding box center [370, 345] width 9 height 12
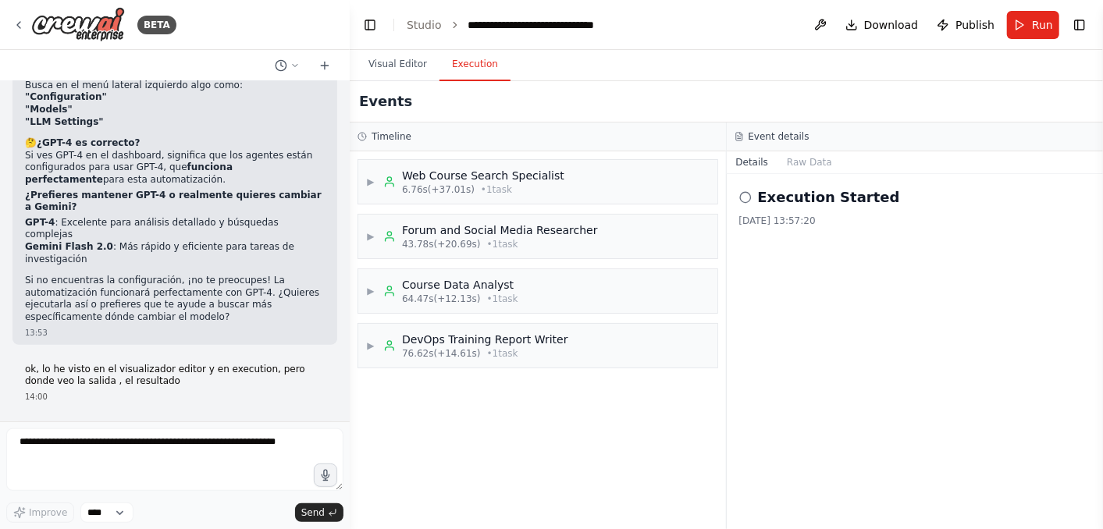
click at [742, 194] on icon at bounding box center [745, 197] width 12 height 12
click at [794, 198] on h2 "Execution Started" at bounding box center [829, 197] width 142 height 22
click at [802, 164] on button "Raw Data" at bounding box center [809, 162] width 64 height 22
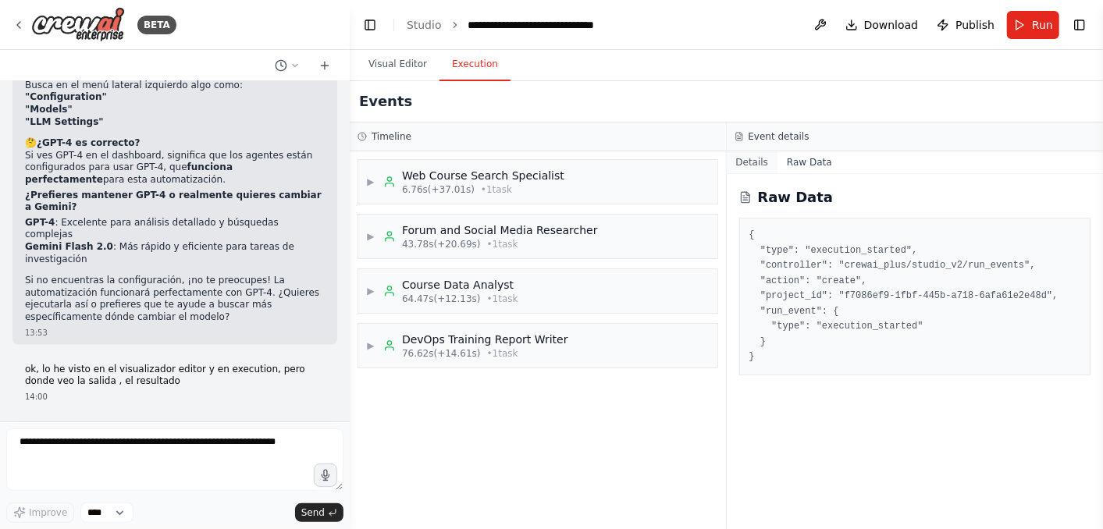
click at [748, 165] on button "Details" at bounding box center [751, 162] width 51 height 22
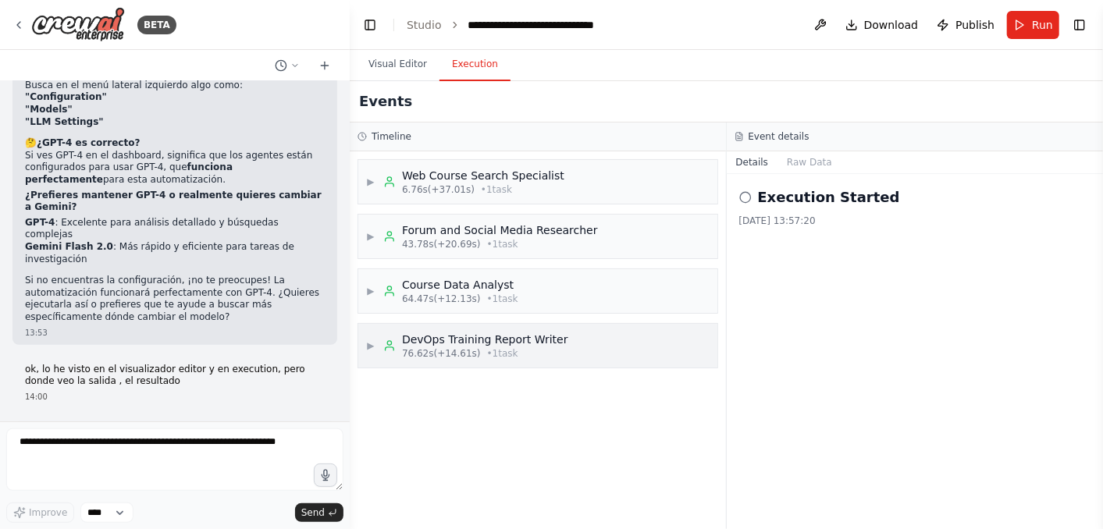
click at [438, 334] on div "DevOps Training Report Writer" at bounding box center [485, 340] width 166 height 16
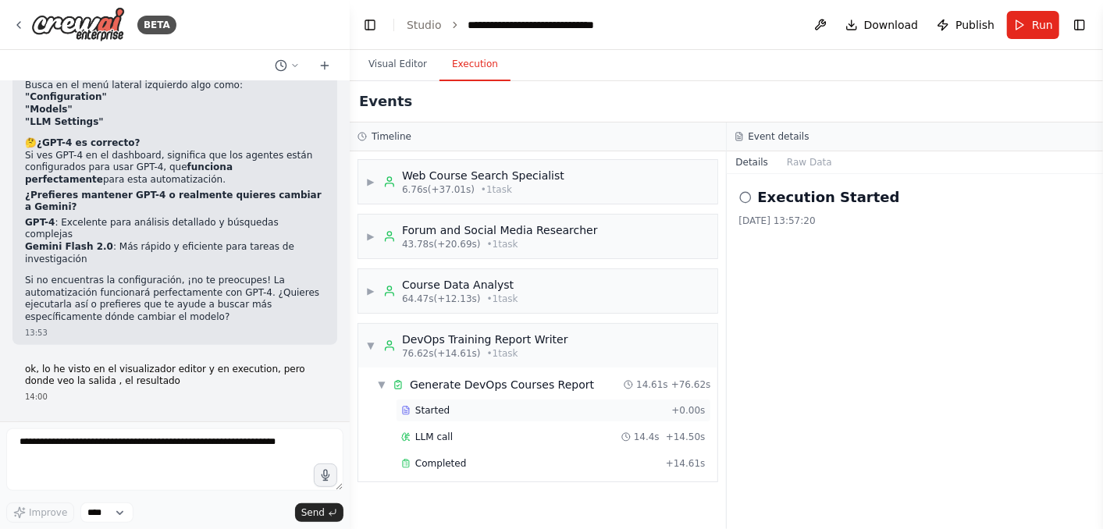
click at [437, 406] on span "Started" at bounding box center [432, 410] width 34 height 12
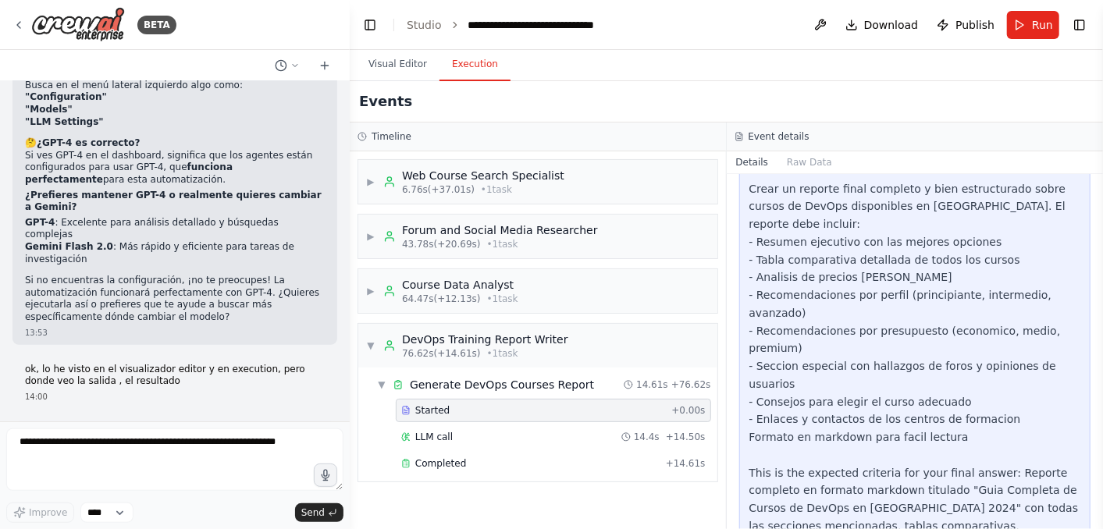
scroll to position [419, 0]
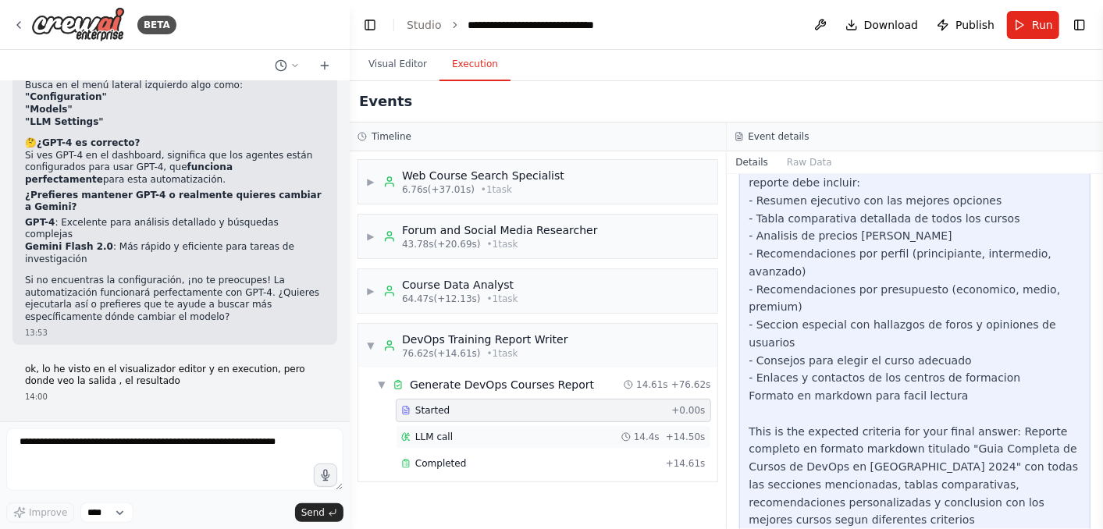
click at [475, 431] on div "LLM call 14.4s + 14.50s" at bounding box center [553, 437] width 304 height 12
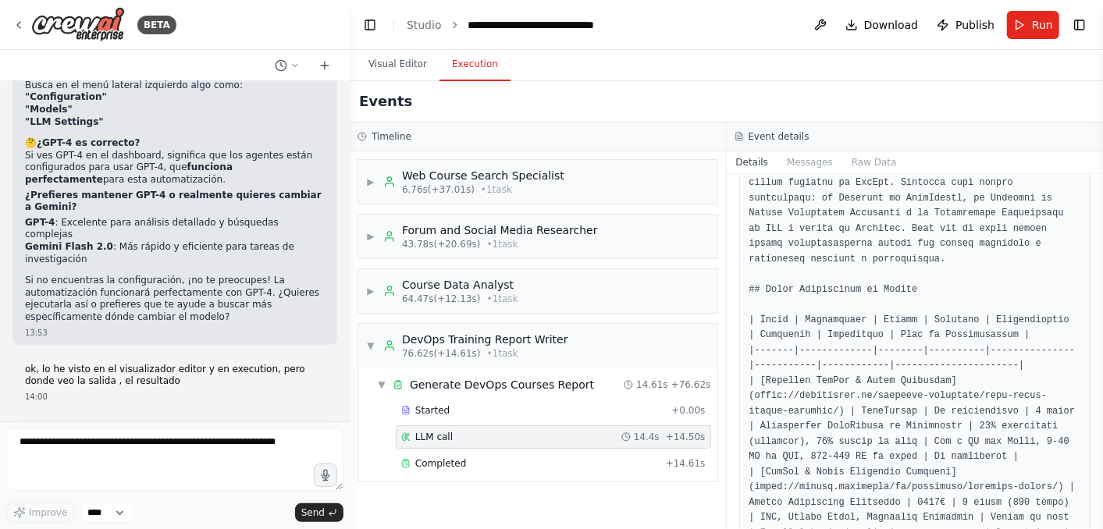
scroll to position [260, 0]
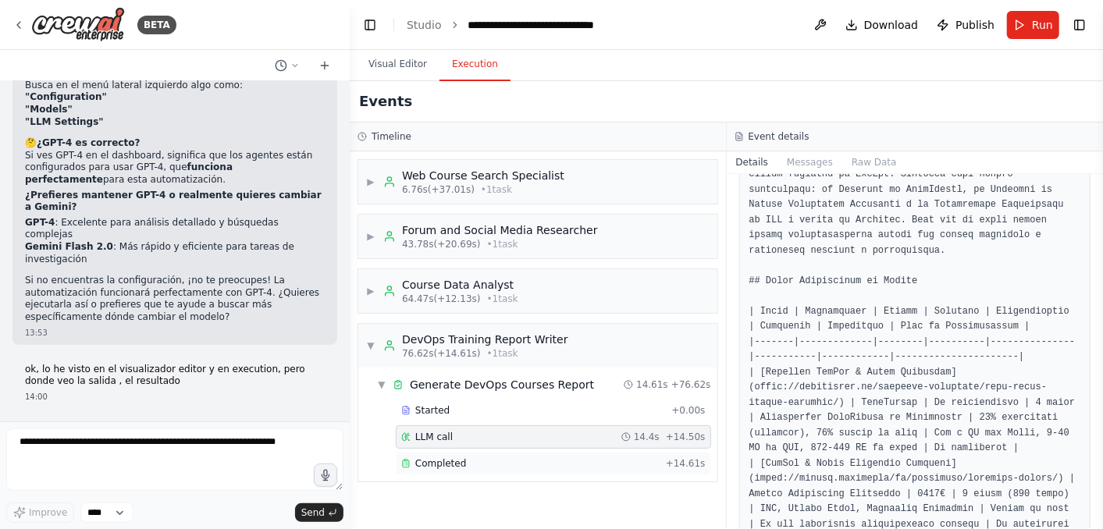
click at [432, 458] on span "Completed" at bounding box center [440, 463] width 51 height 12
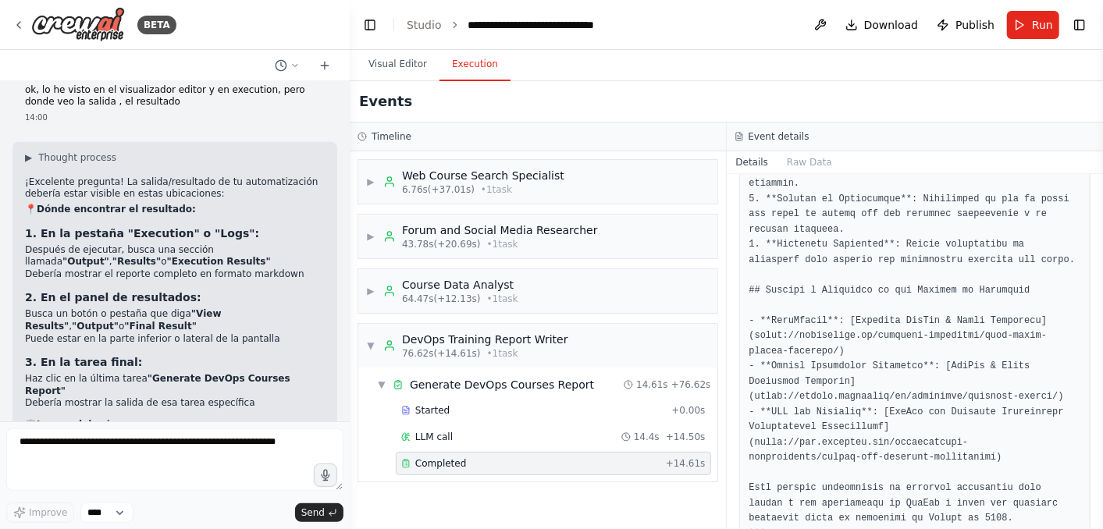
scroll to position [4006, 0]
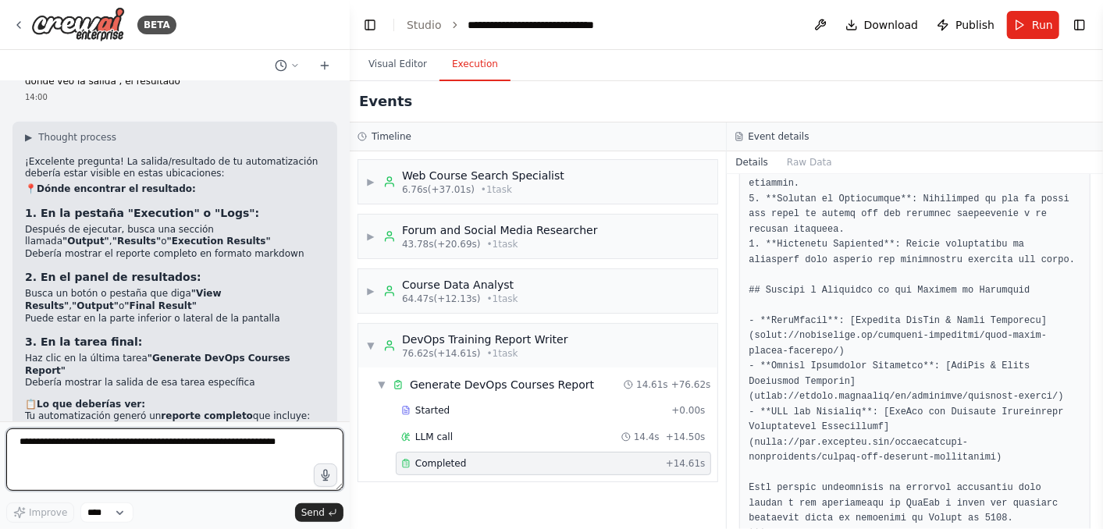
click at [74, 453] on textarea at bounding box center [174, 459] width 337 height 62
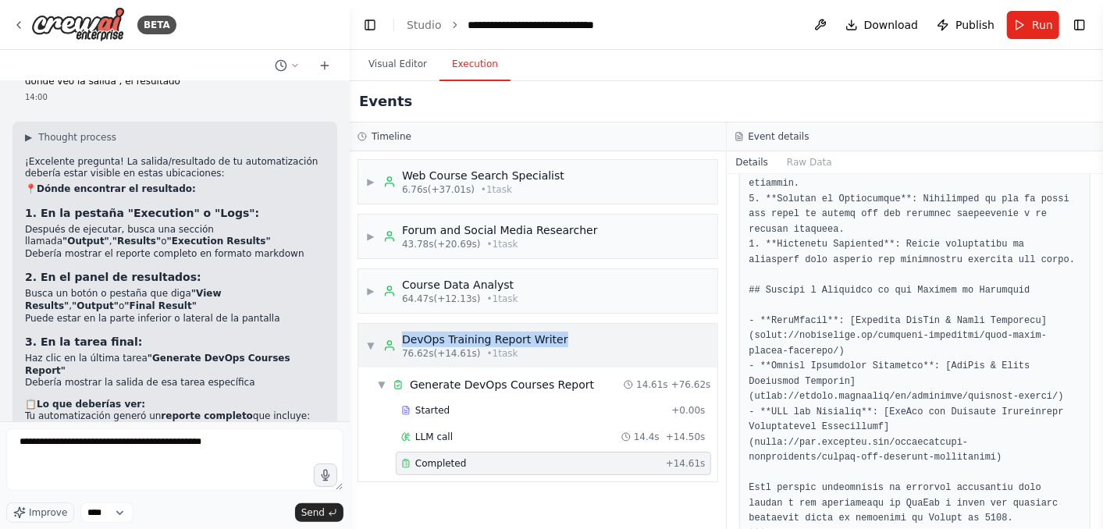
drag, startPoint x: 560, startPoint y: 336, endPoint x: 400, endPoint y: 343, distance: 160.1
click at [400, 343] on div "▼ DevOps Training Report Writer 76.62s (+14.61s) • 1 task" at bounding box center [537, 346] width 359 height 44
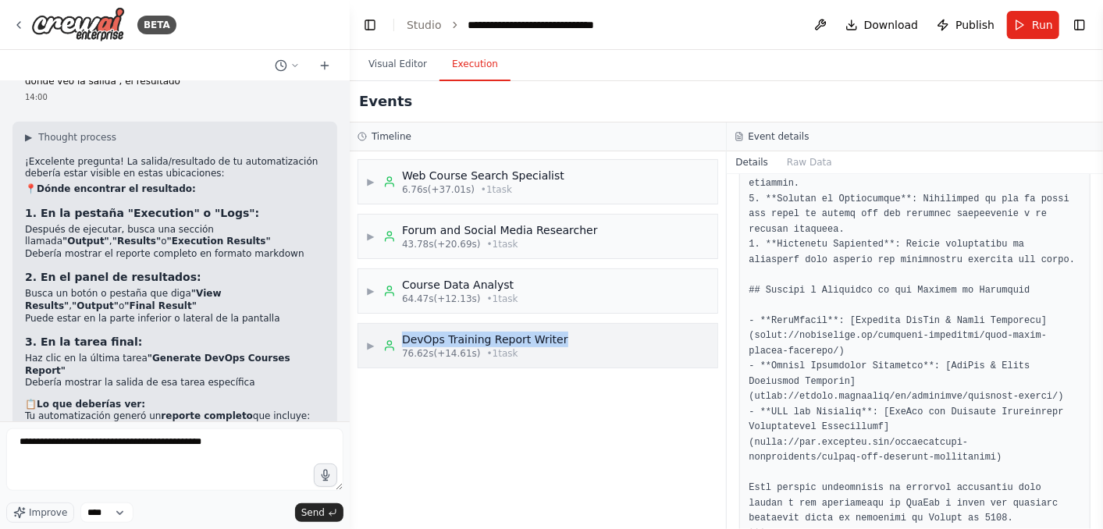
copy div "DevOps Training Report Writer"
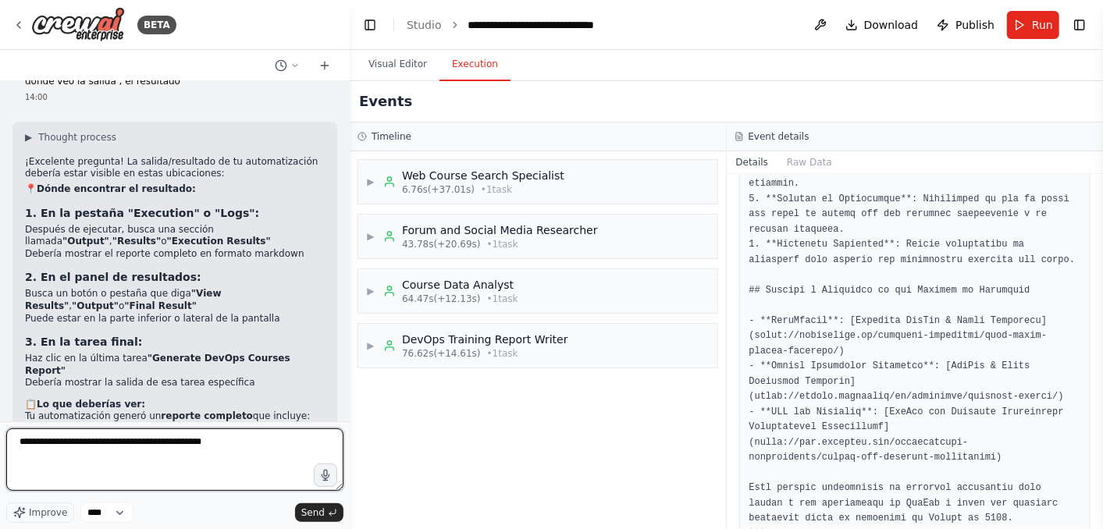
click at [227, 446] on textarea "**********" at bounding box center [174, 459] width 337 height 62
paste textarea "**********"
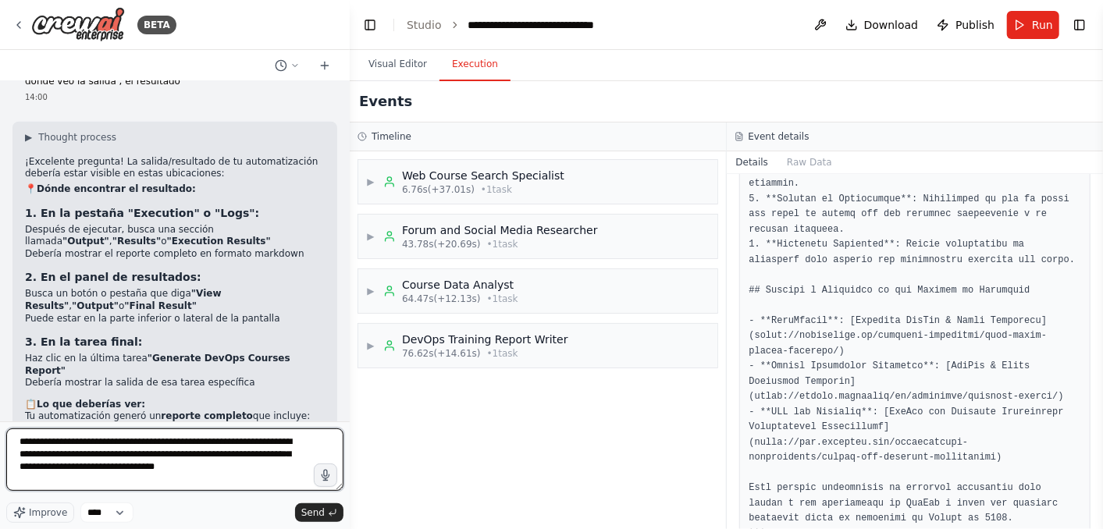
type textarea "**********"
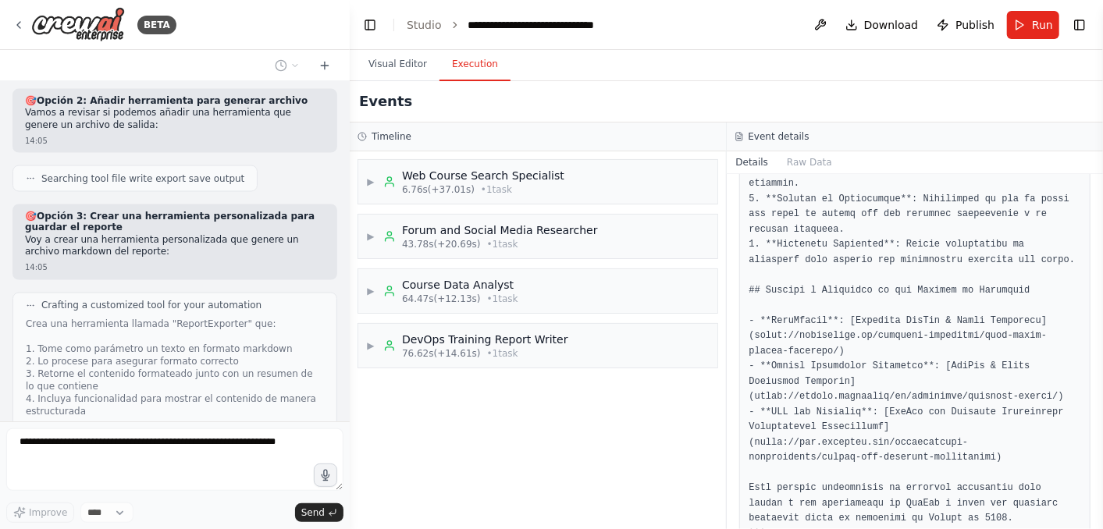
scroll to position [4911, 0]
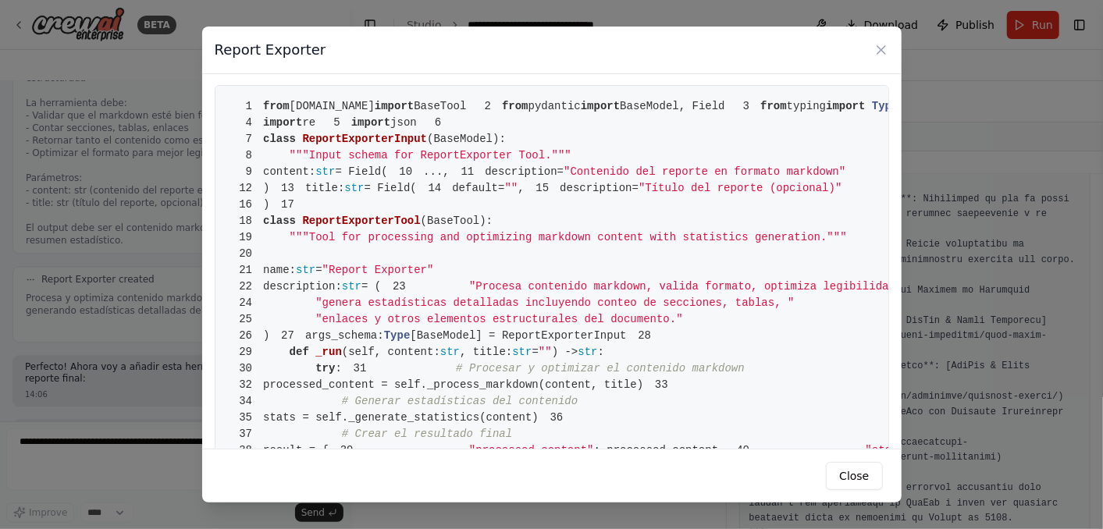
scroll to position [0, 0]
click at [883, 47] on icon at bounding box center [881, 50] width 8 height 8
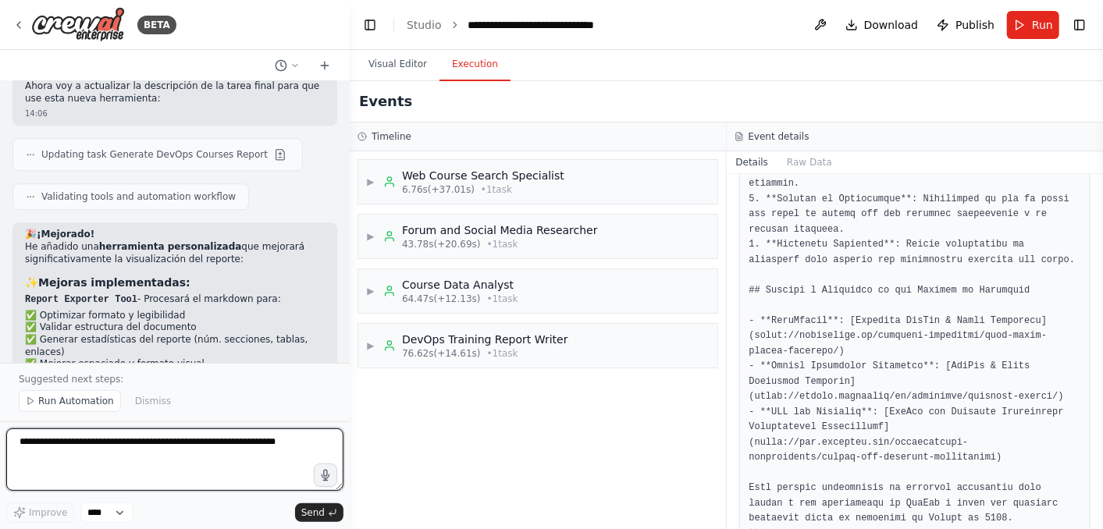
scroll to position [5695, 0]
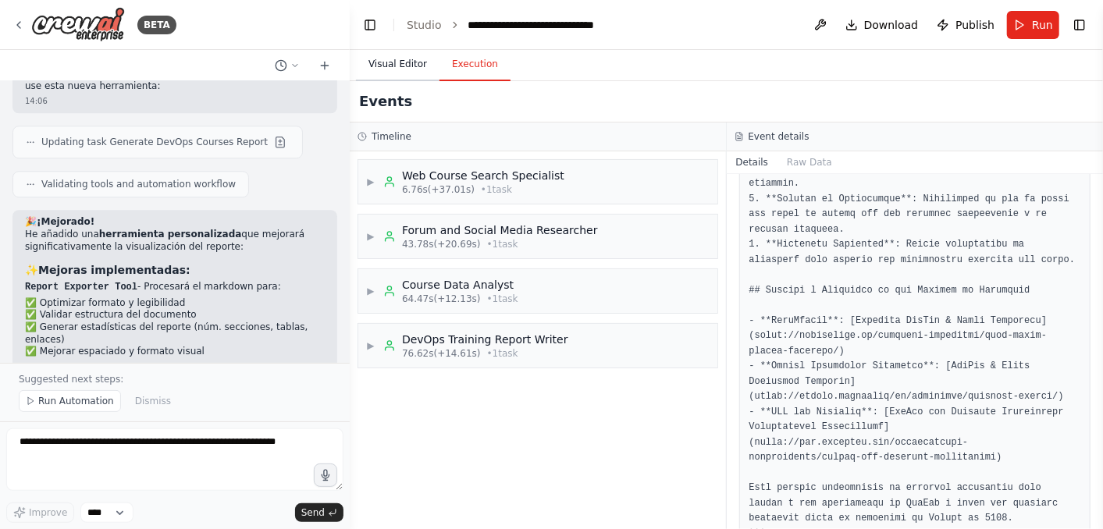
click at [390, 66] on button "Visual Editor" at bounding box center [397, 64] width 83 height 33
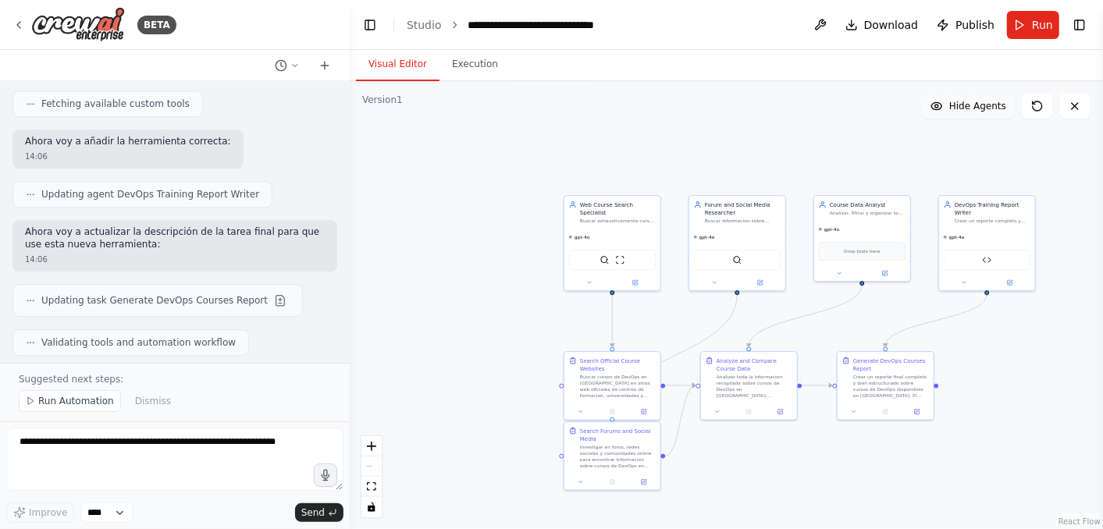
scroll to position [5522, 0]
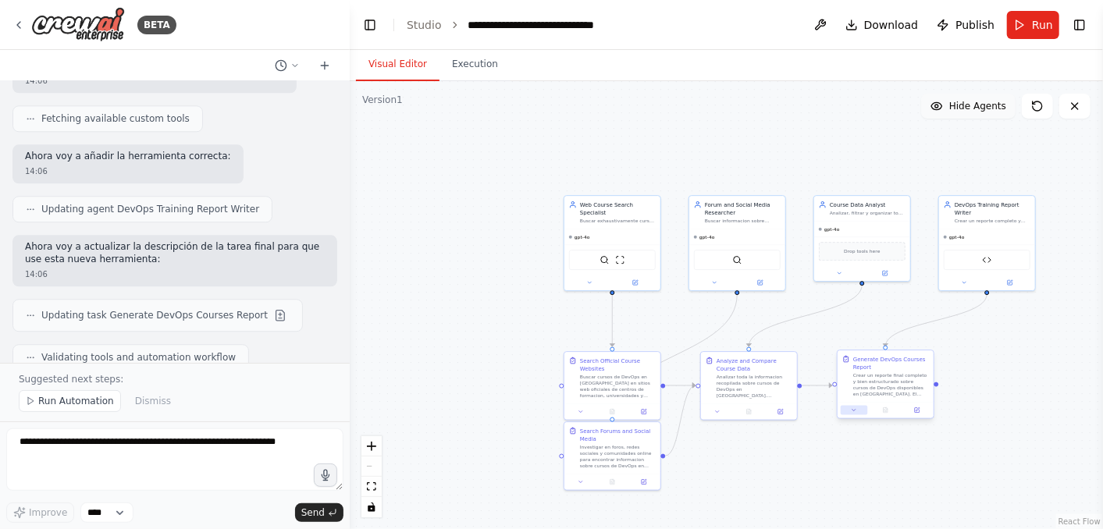
click at [856, 413] on button at bounding box center [853, 410] width 27 height 9
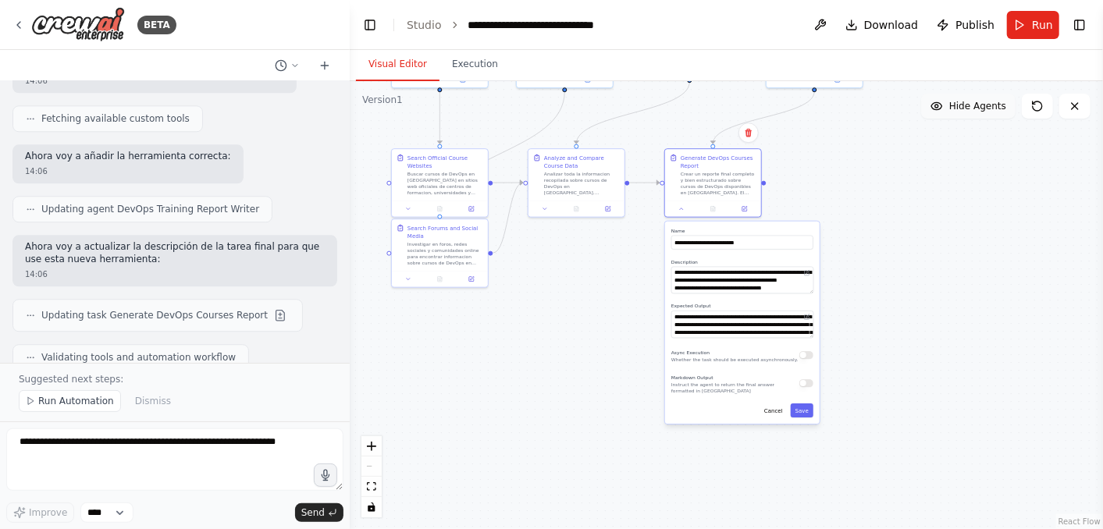
drag, startPoint x: 1004, startPoint y: 389, endPoint x: 832, endPoint y: 186, distance: 266.9
click at [832, 186] on div ".deletable-edge-delete-btn { width: 20px; height: 20px; border: 0px solid #ffff…" at bounding box center [726, 305] width 753 height 448
click at [752, 326] on textarea "**********" at bounding box center [742, 323] width 143 height 27
click at [746, 207] on icon at bounding box center [744, 206] width 5 height 5
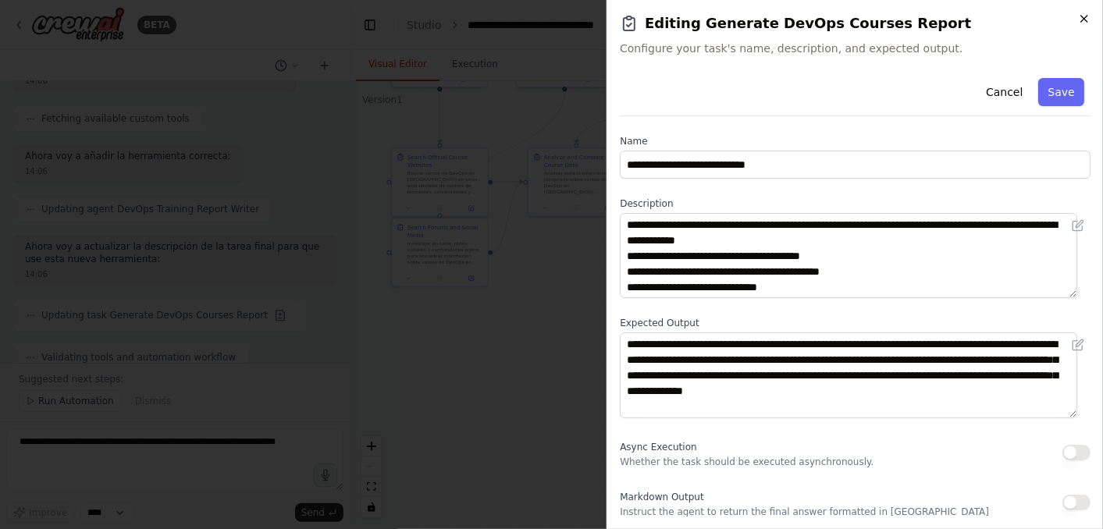
click at [992, 19] on icon "button" at bounding box center [1084, 18] width 12 height 12
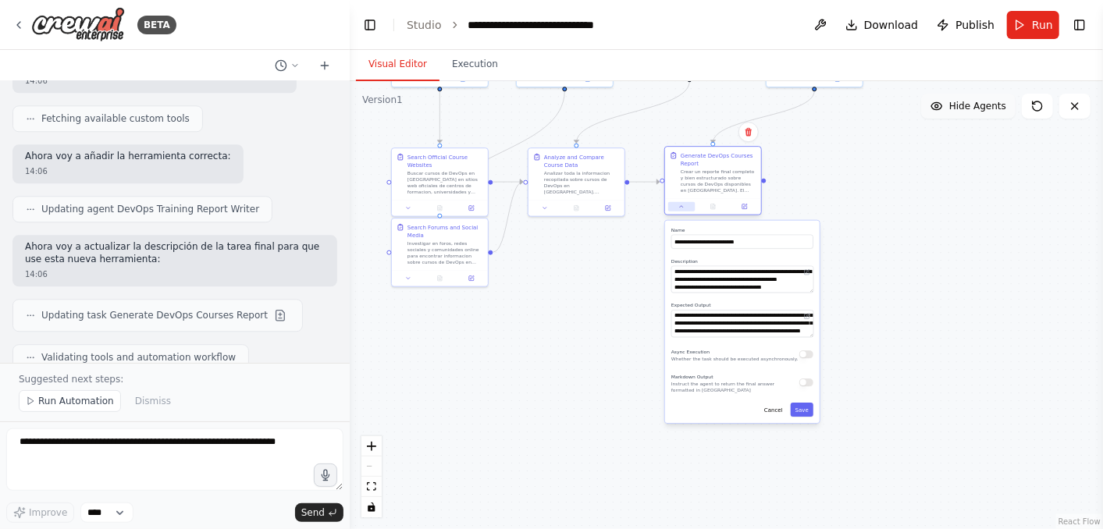
click at [679, 210] on button at bounding box center [681, 206] width 27 height 9
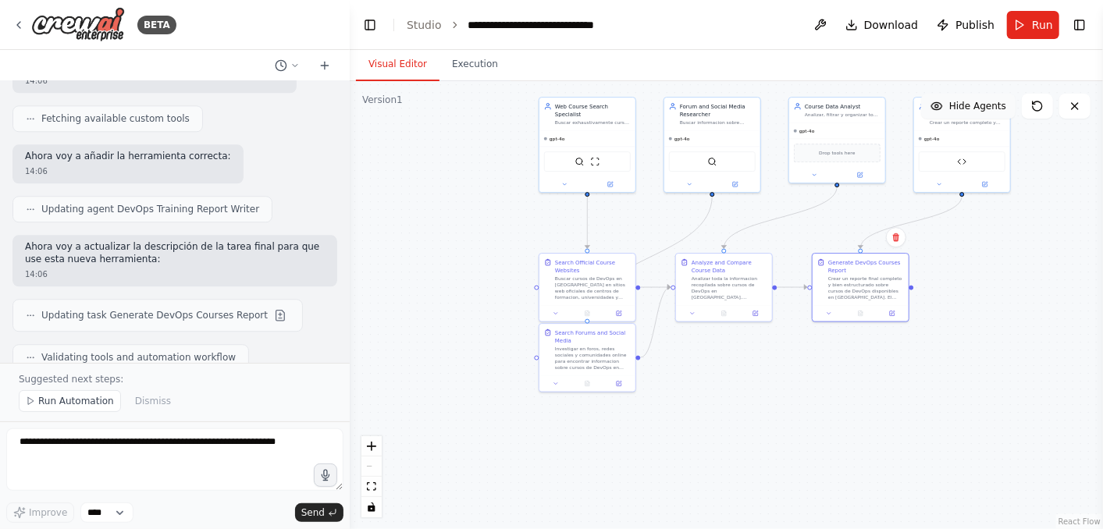
drag, startPoint x: 570, startPoint y: 294, endPoint x: 718, endPoint y: 400, distance: 181.2
click at [718, 400] on div ".deletable-edge-delete-btn { width: 20px; height: 20px; border: 0px solid #ffff…" at bounding box center [726, 305] width 753 height 448
click at [820, 153] on div "Drop tools here" at bounding box center [837, 151] width 87 height 19
click at [857, 172] on icon at bounding box center [860, 173] width 6 height 6
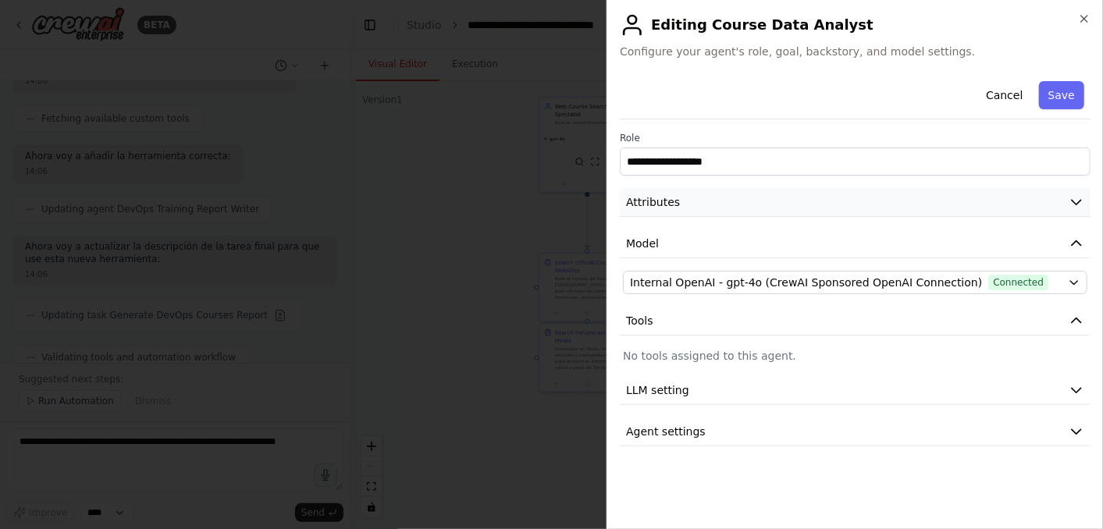
click at [774, 196] on button "Attributes" at bounding box center [855, 202] width 471 height 29
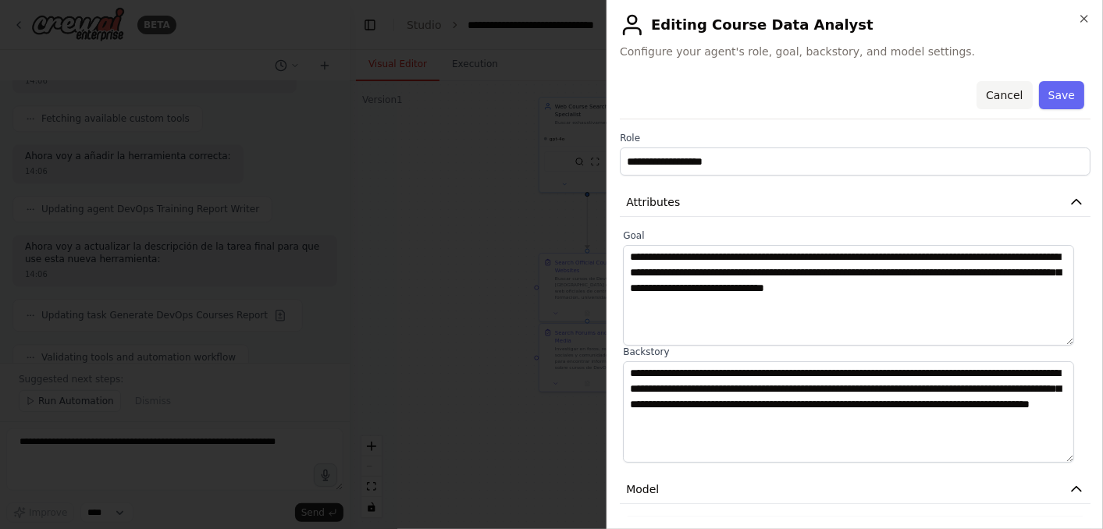
click at [990, 101] on button "Cancel" at bounding box center [1003, 95] width 55 height 28
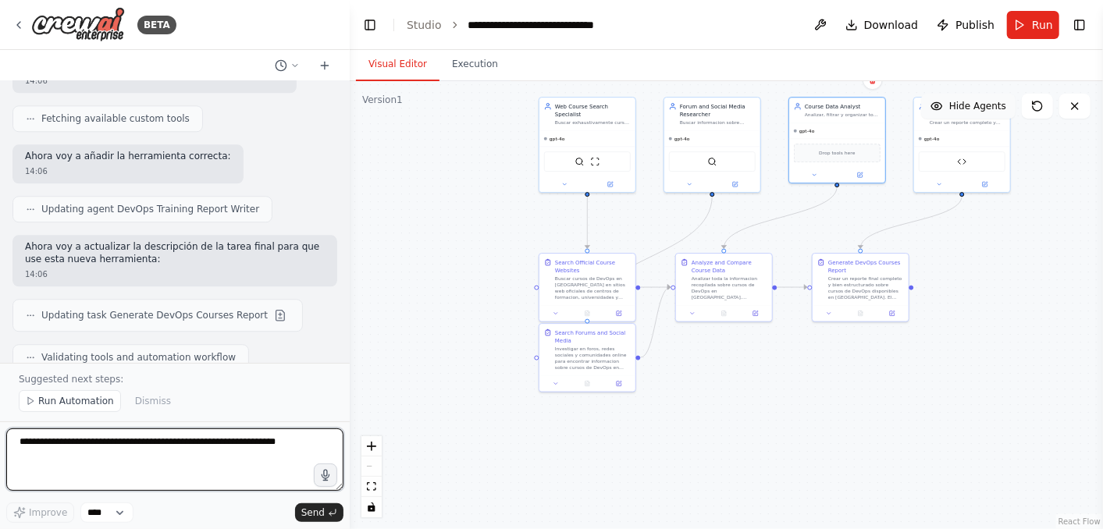
click at [80, 457] on textarea at bounding box center [174, 459] width 337 height 62
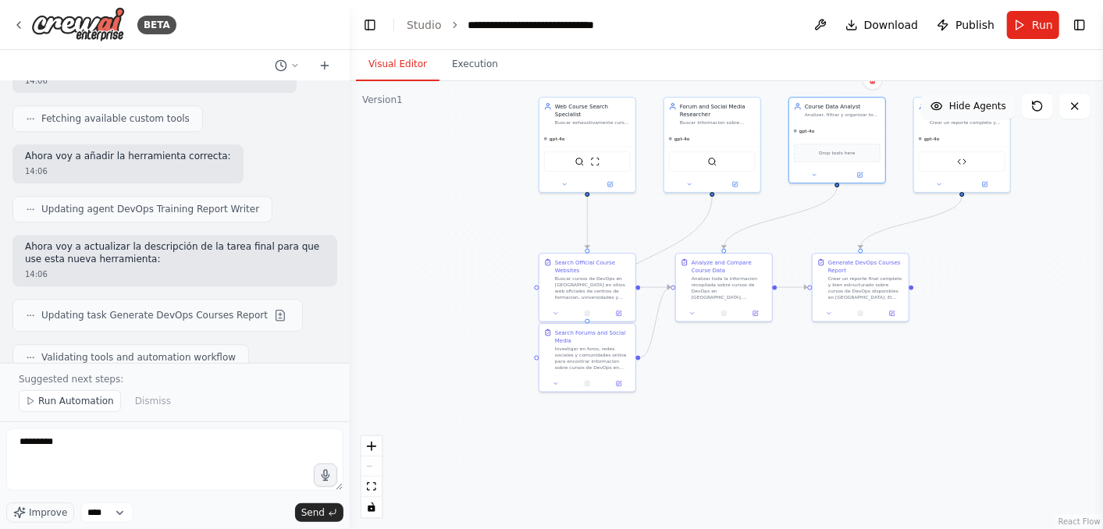
drag, startPoint x: 126, startPoint y: 240, endPoint x: 7, endPoint y: 236, distance: 119.5
click at [7, 236] on div "haz una busqueda de cursos de DevOps en [GEOGRAPHIC_DATA] ha fecha [PERSON_NAME…" at bounding box center [175, 222] width 350 height 282
copy code "Report Exporter Tool"
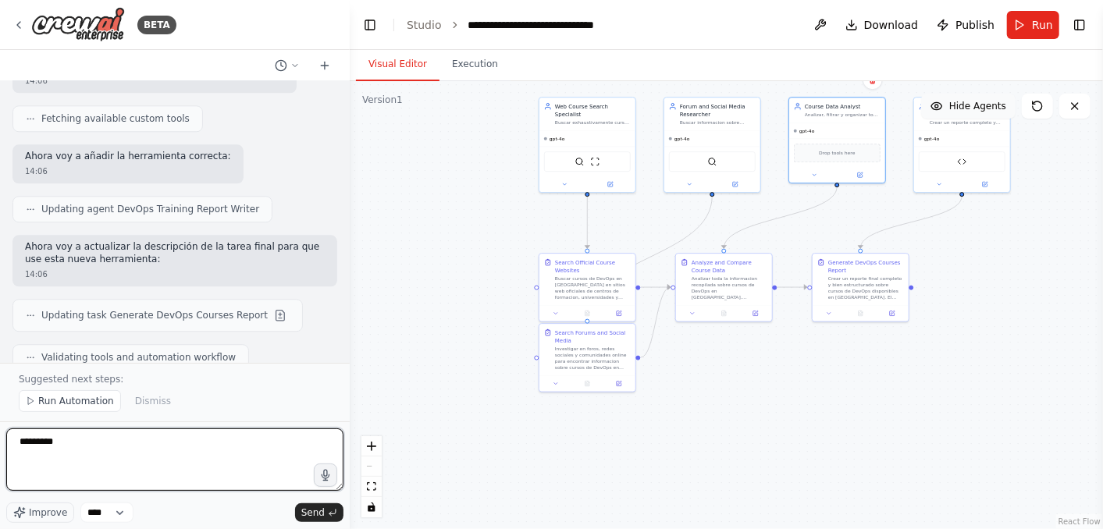
click at [73, 448] on textarea "********" at bounding box center [174, 459] width 337 height 62
paste textarea "**********"
type textarea "**********"
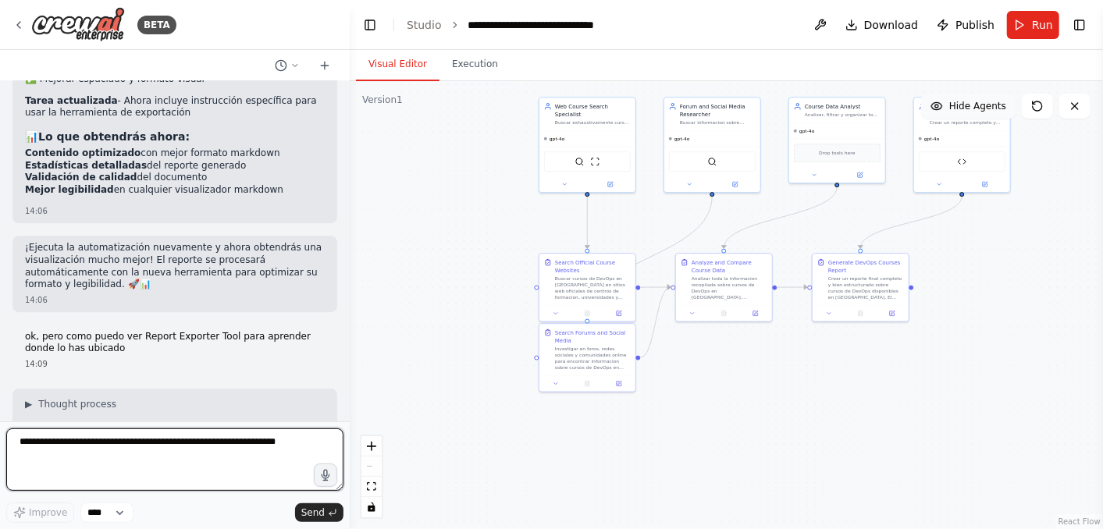
scroll to position [5972, 0]
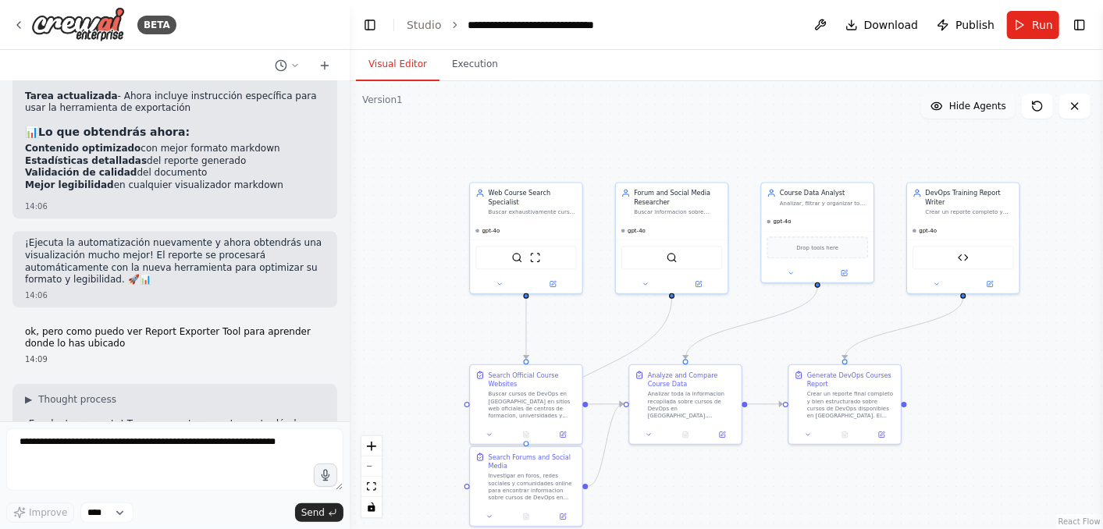
drag, startPoint x: 958, startPoint y: 254, endPoint x: 960, endPoint y: 371, distance: 116.3
click at [960, 371] on div ".deletable-edge-delete-btn { width: 20px; height: 20px; border: 0px solid #ffff…" at bounding box center [726, 305] width 753 height 448
click at [958, 222] on div "gpt-4o" at bounding box center [963, 229] width 112 height 18
click at [934, 284] on icon at bounding box center [935, 282] width 7 height 7
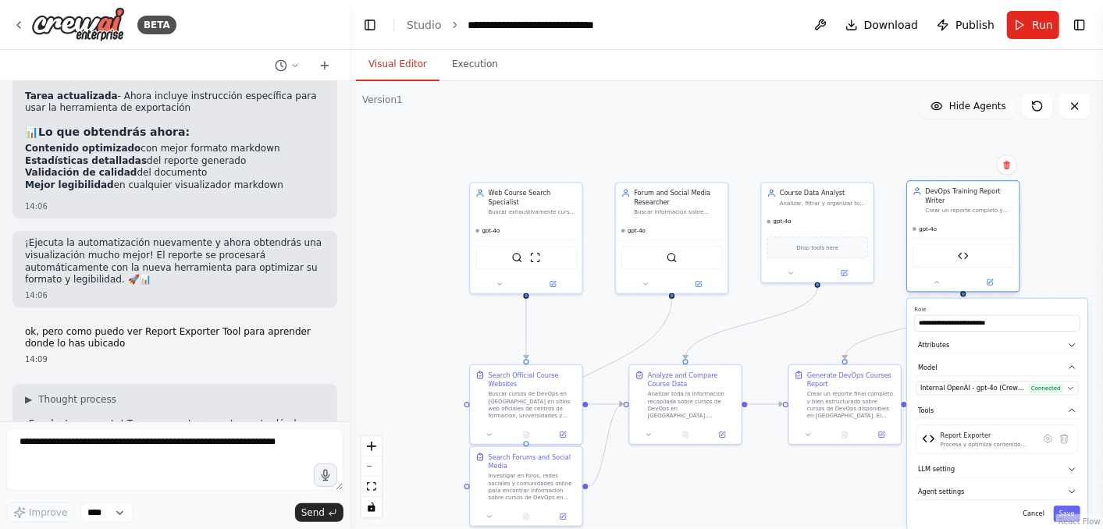
click at [989, 287] on div at bounding box center [963, 282] width 112 height 18
click at [992, 278] on button at bounding box center [989, 282] width 51 height 11
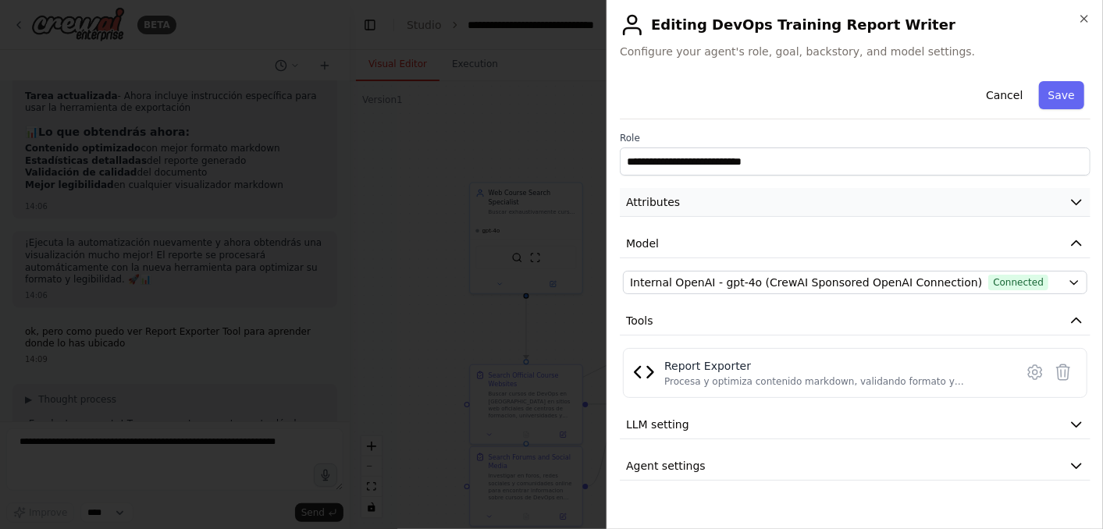
click at [992, 199] on icon "button" at bounding box center [1076, 202] width 16 height 16
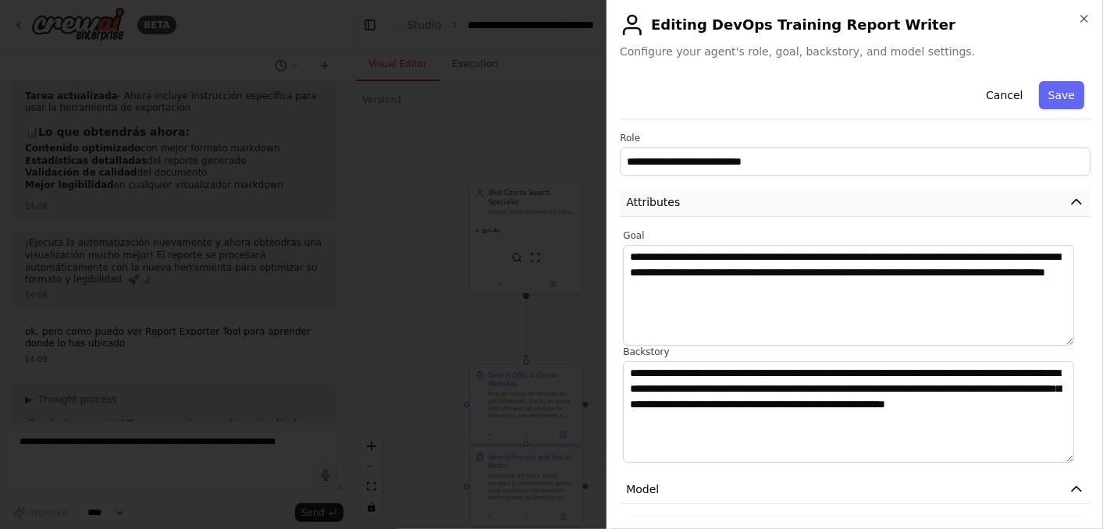
click at [992, 201] on icon "button" at bounding box center [1076, 202] width 16 height 16
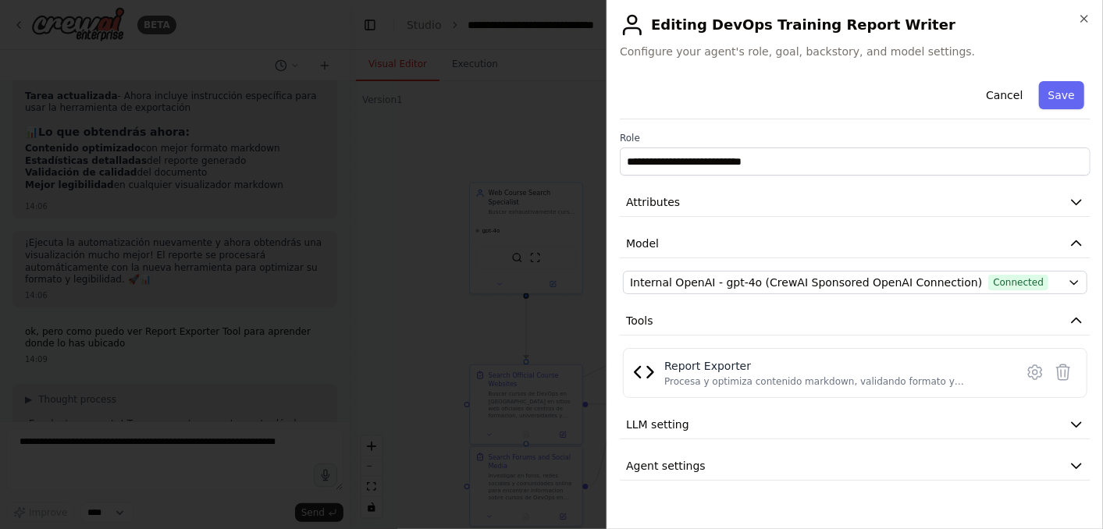
click at [146, 348] on div at bounding box center [551, 264] width 1103 height 529
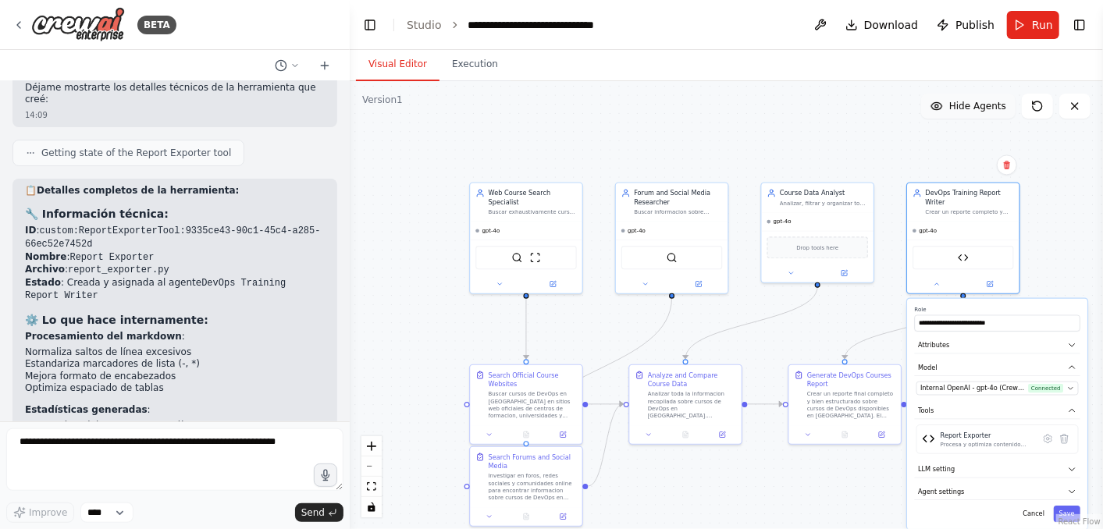
scroll to position [6579, 0]
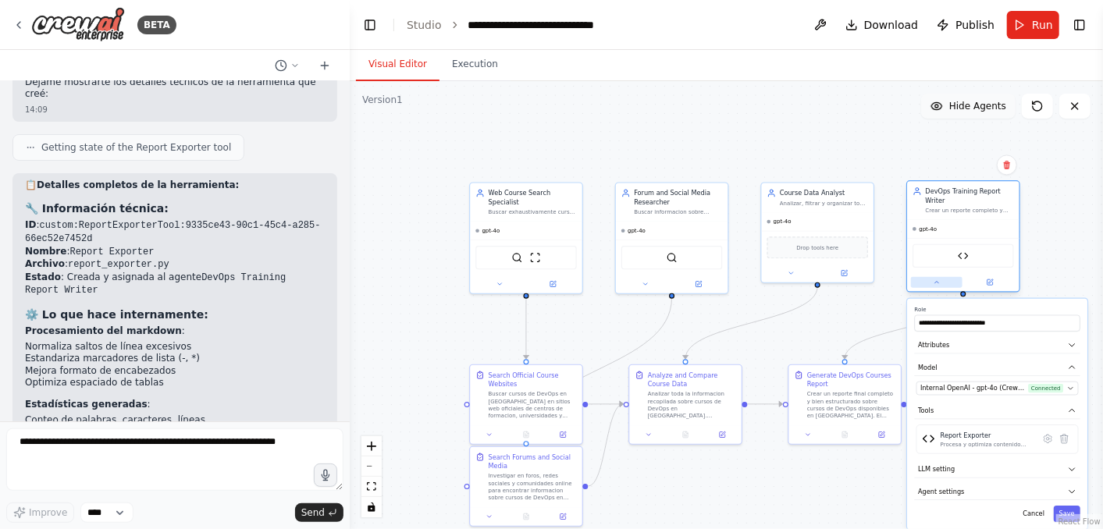
click at [929, 283] on button at bounding box center [936, 282] width 51 height 11
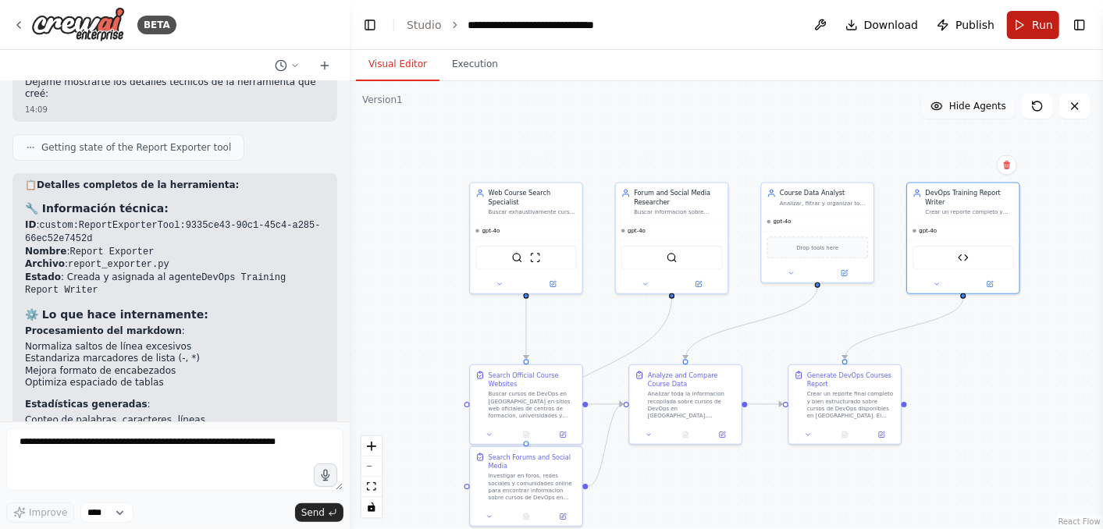
click at [992, 33] on button "Run" at bounding box center [1033, 25] width 52 height 28
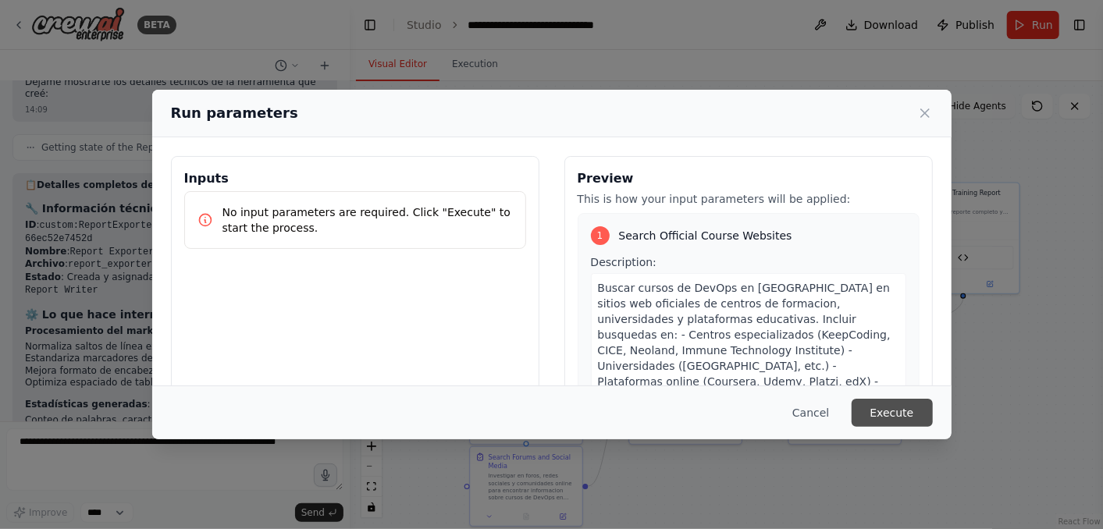
click at [889, 414] on button "Execute" at bounding box center [891, 413] width 81 height 28
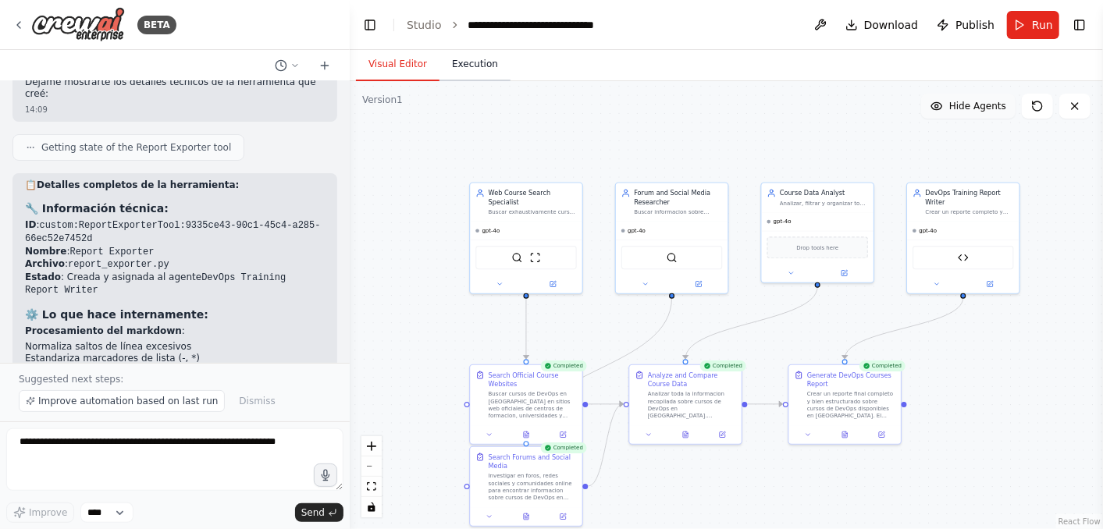
click at [470, 71] on button "Execution" at bounding box center [474, 64] width 71 height 33
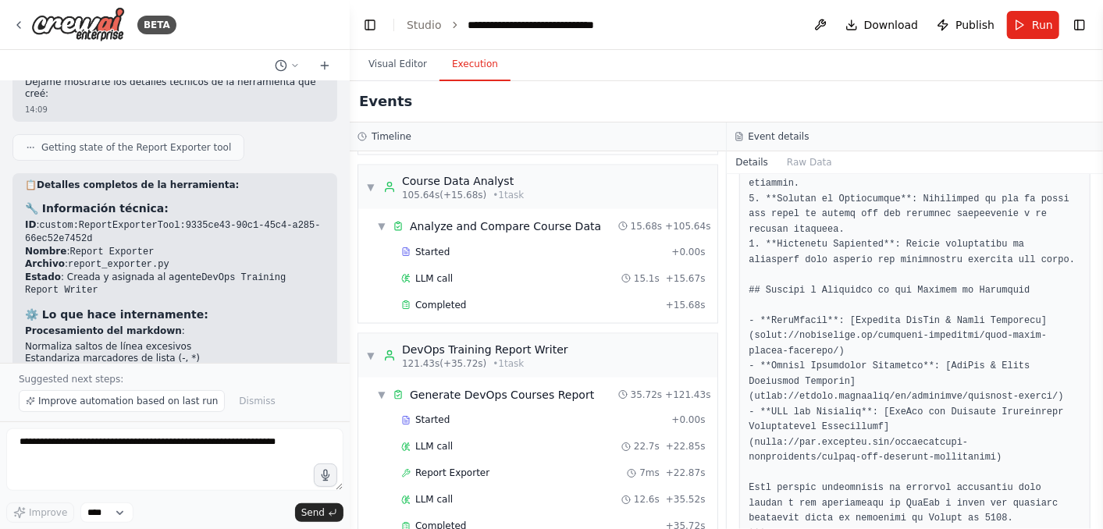
scroll to position [1401, 0]
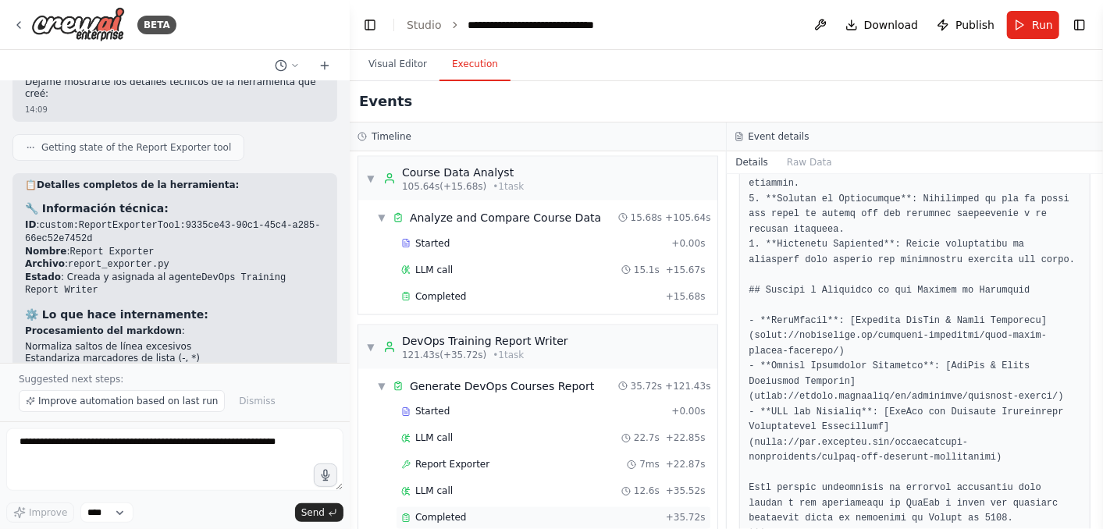
click at [488, 475] on div "Completed + 35.72s" at bounding box center [553, 517] width 315 height 23
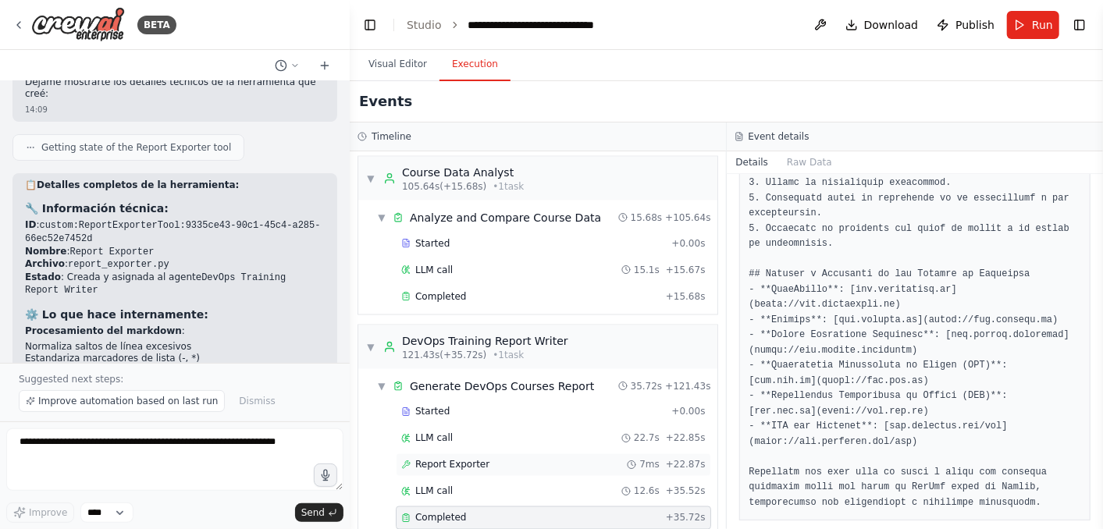
click at [457, 459] on span "Report Exporter" at bounding box center [452, 465] width 74 height 12
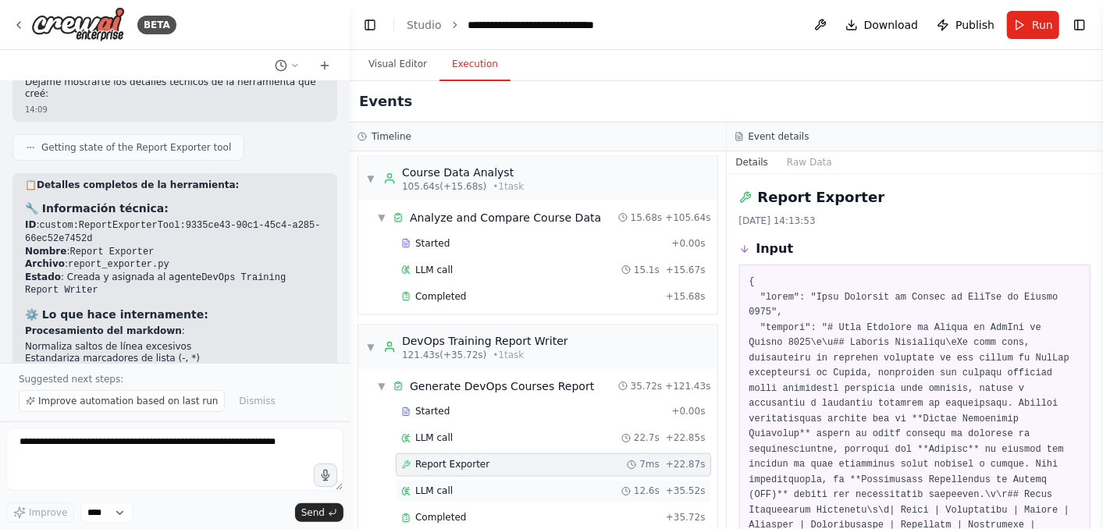
click at [456, 475] on div "LLM call 12.6s + 35.52s" at bounding box center [553, 491] width 304 height 12
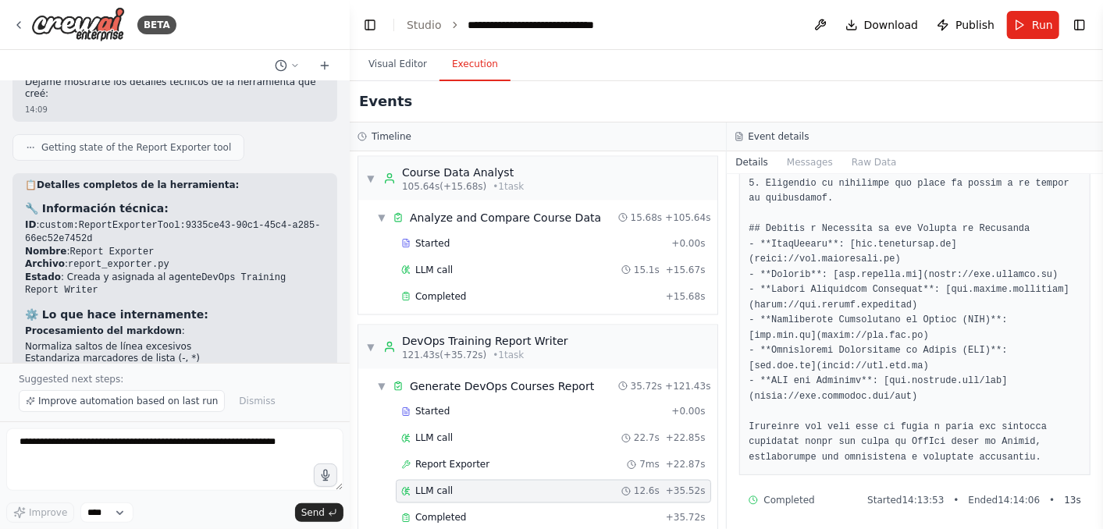
scroll to position [1458, 0]
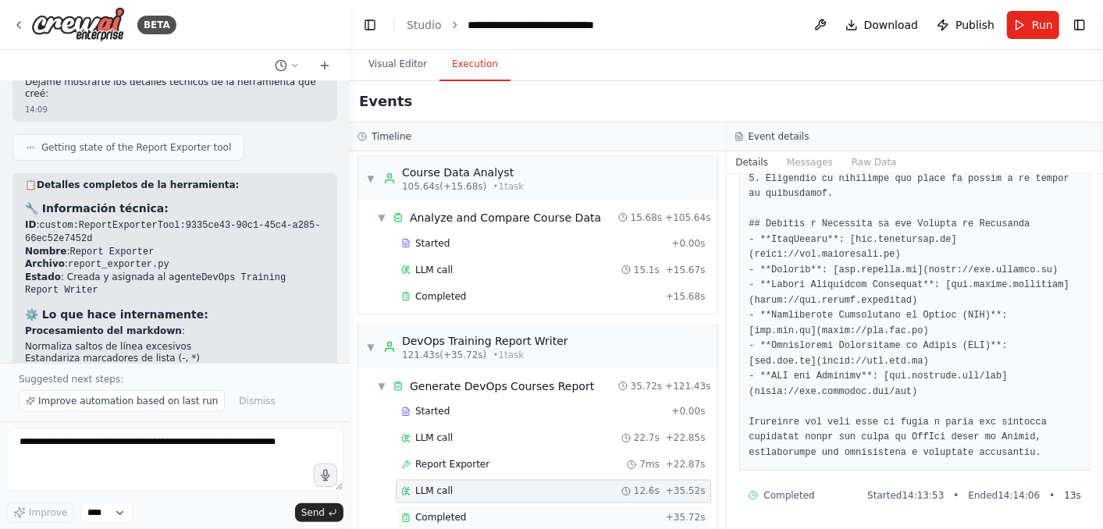
click at [481, 475] on div "Completed" at bounding box center [530, 518] width 258 height 12
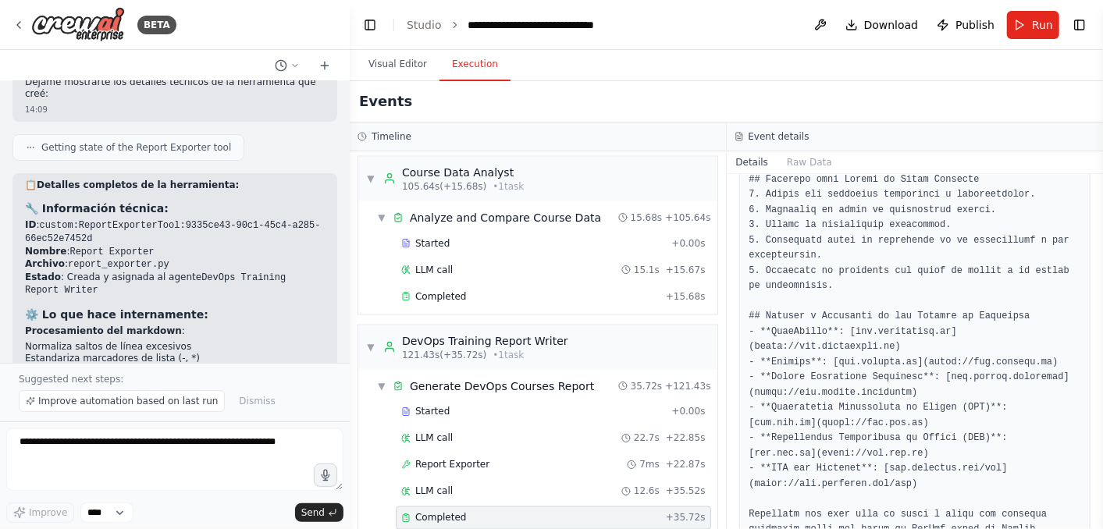
scroll to position [1645, 0]
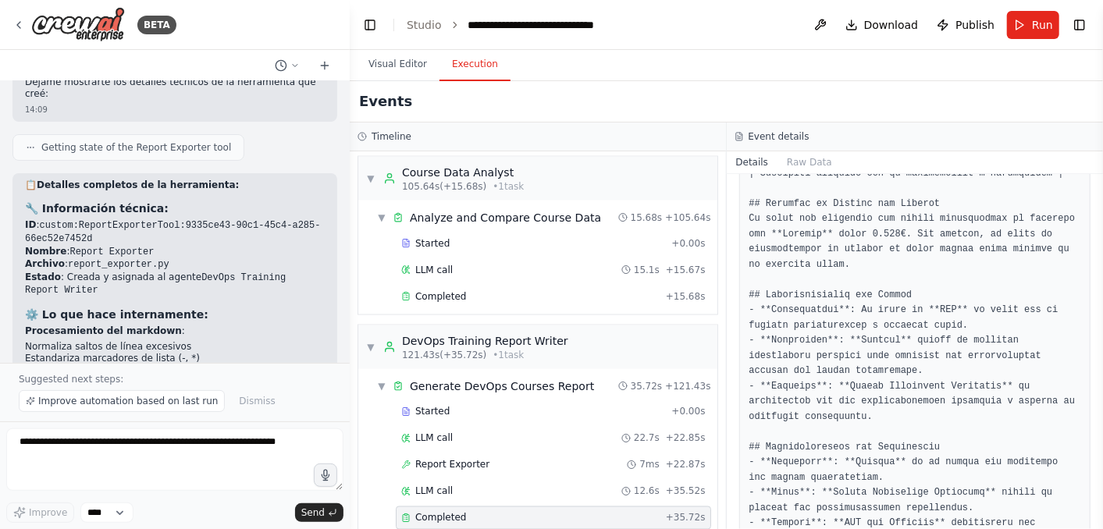
scroll to position [1124, 0]
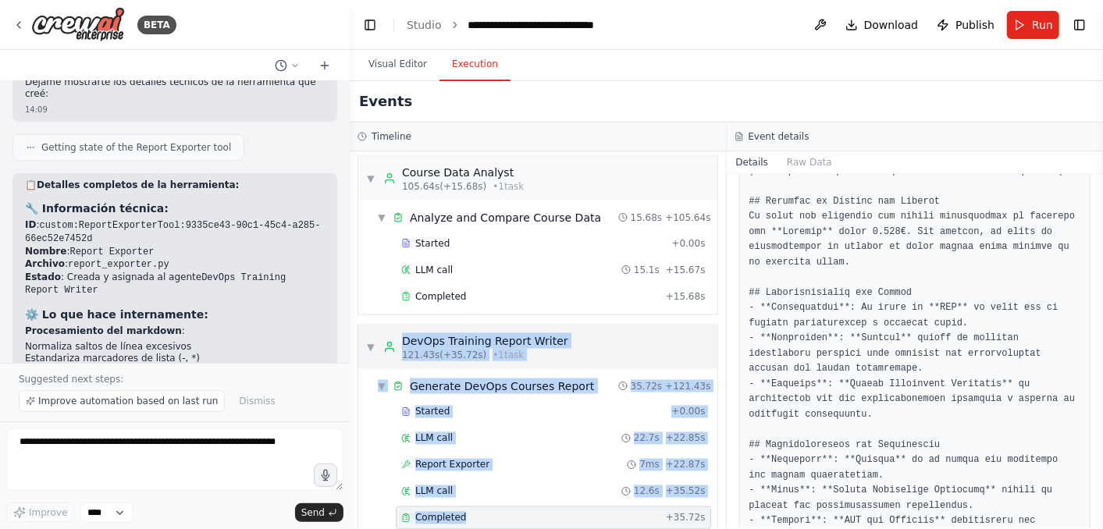
drag, startPoint x: 580, startPoint y: 495, endPoint x: 370, endPoint y: 325, distance: 269.7
click at [370, 325] on div "▼ DevOps Training Report Writer 121.43s (+35.72s) • 1 task ▼ Generate DevOps Co…" at bounding box center [537, 431] width 360 height 212
copy div "▼ DevOps Training Report Writer 121.43s (+35.72s) • 1 task ▼ Generate DevOps Co…"
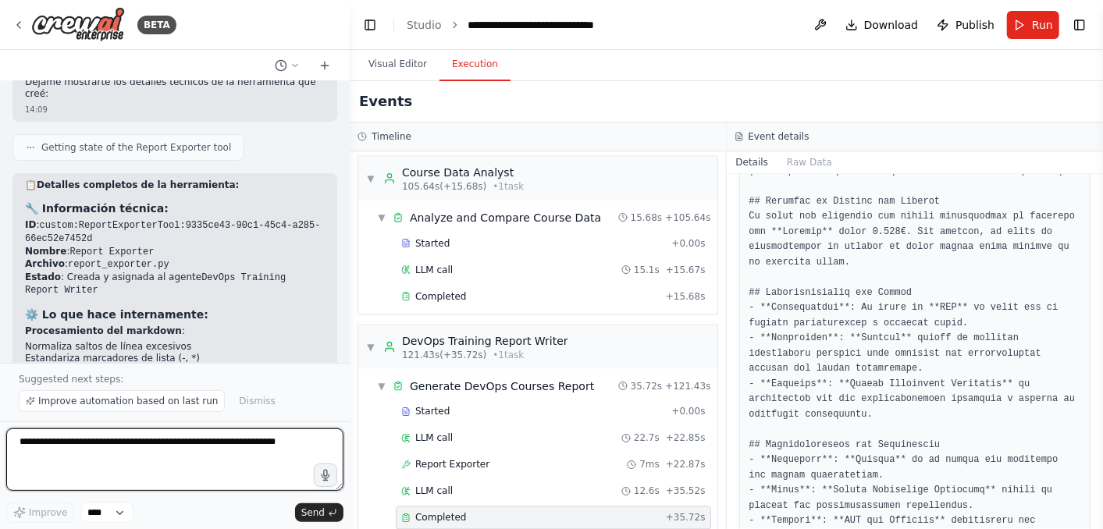
click at [150, 451] on textarea at bounding box center [174, 459] width 337 height 62
paste textarea "**********"
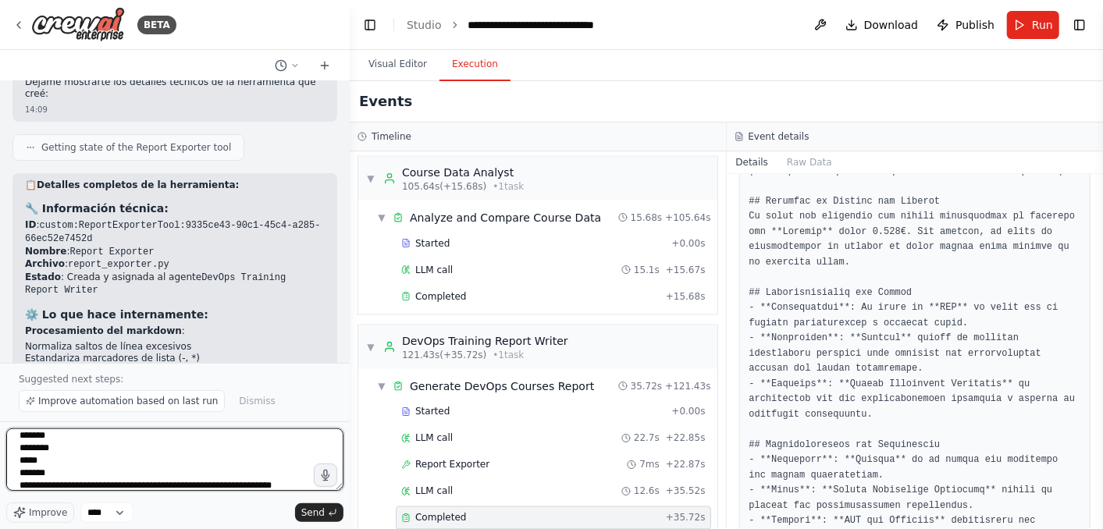
scroll to position [207, 0]
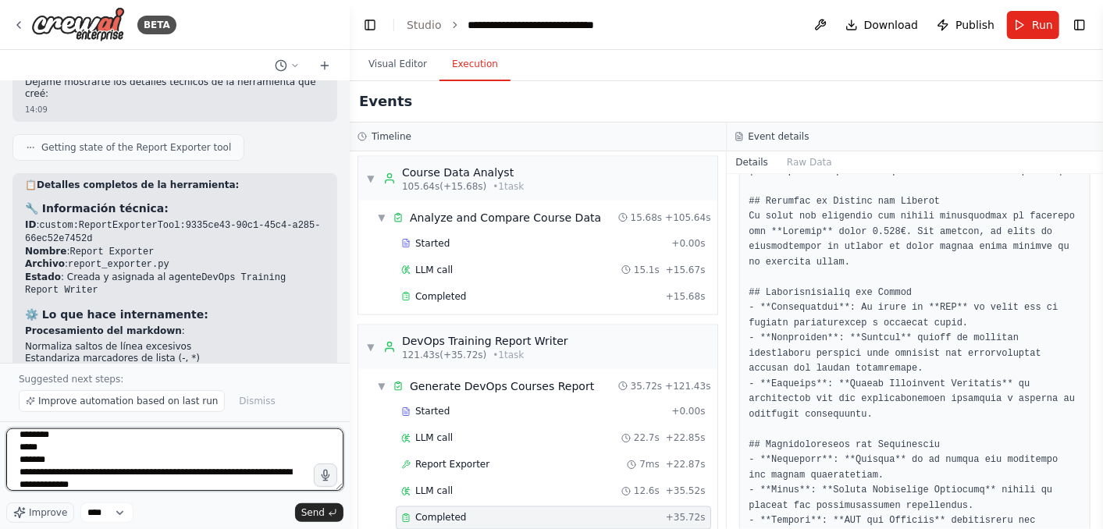
type textarea "**********"
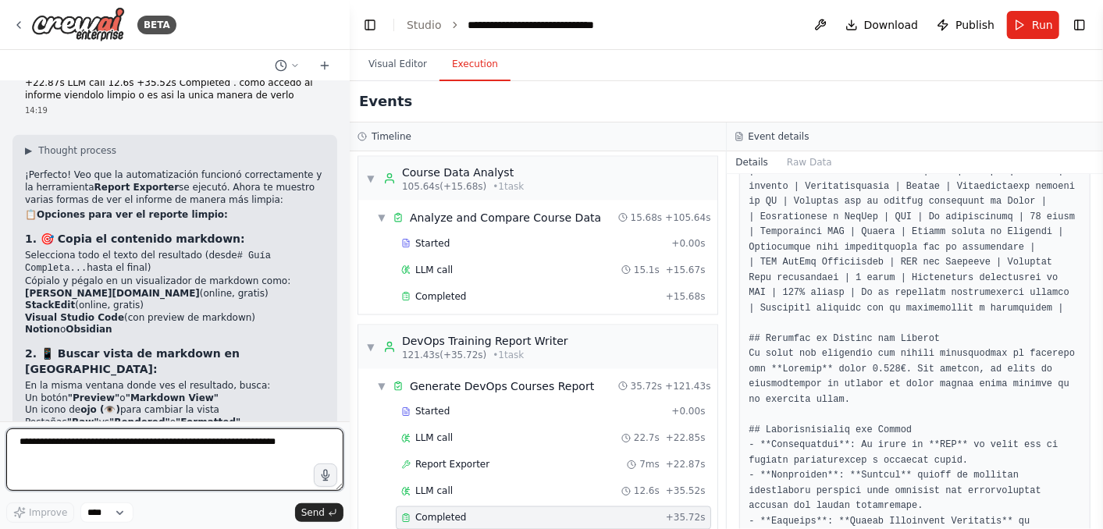
scroll to position [951, 0]
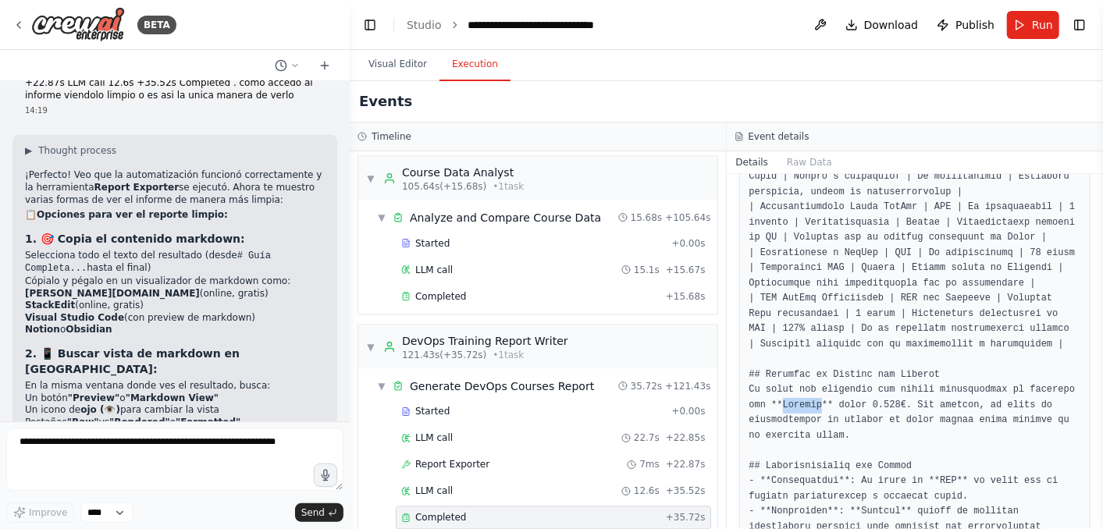
drag, startPoint x: 815, startPoint y: 385, endPoint x: 779, endPoint y: 386, distance: 36.7
click at [779, 386] on pre at bounding box center [915, 451] width 332 height 1507
copy pre "Neoland"
click at [878, 31] on span "Download" at bounding box center [891, 25] width 55 height 16
click at [392, 64] on button "Visual Editor" at bounding box center [397, 64] width 83 height 33
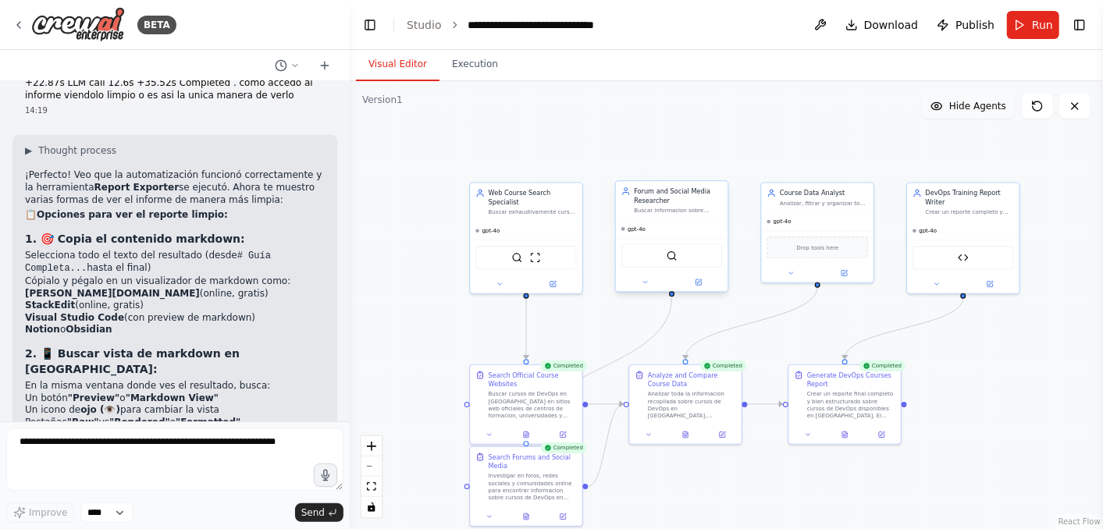
click at [653, 212] on div "Buscar informacion sobre cursos de DevOps en [GEOGRAPHIC_DATA] en foros, redes …" at bounding box center [678, 210] width 88 height 7
click at [544, 220] on div "gpt-4o" at bounding box center [526, 229] width 112 height 18
click at [497, 279] on icon at bounding box center [498, 282] width 7 height 7
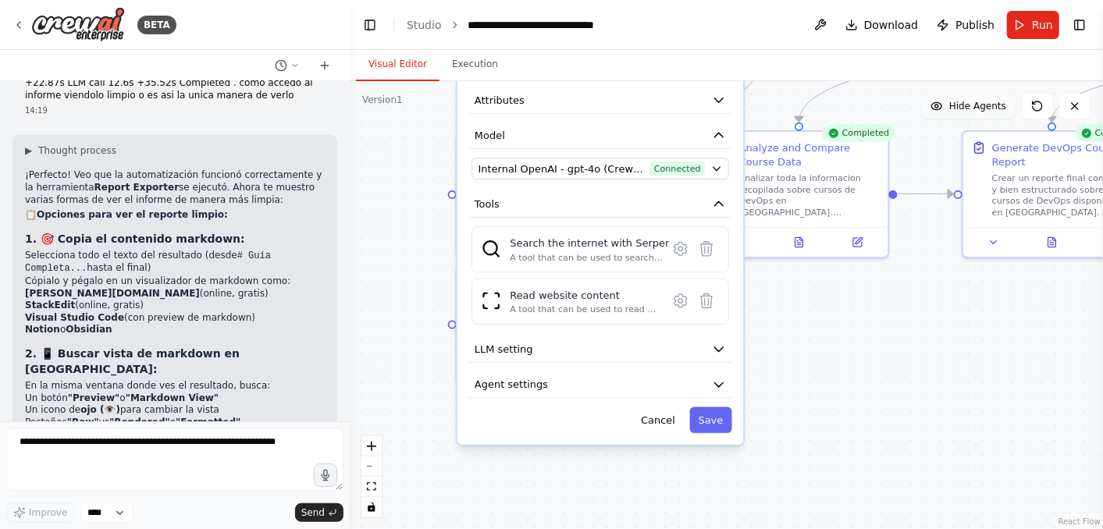
drag, startPoint x: 648, startPoint y: 316, endPoint x: 932, endPoint y: 111, distance: 349.8
click at [932, 111] on div "Version 1 Show Tools Hide Agents .deletable-edge-delete-btn { width: 20px; heig…" at bounding box center [726, 305] width 753 height 448
click at [712, 378] on icon "button" at bounding box center [719, 385] width 15 height 15
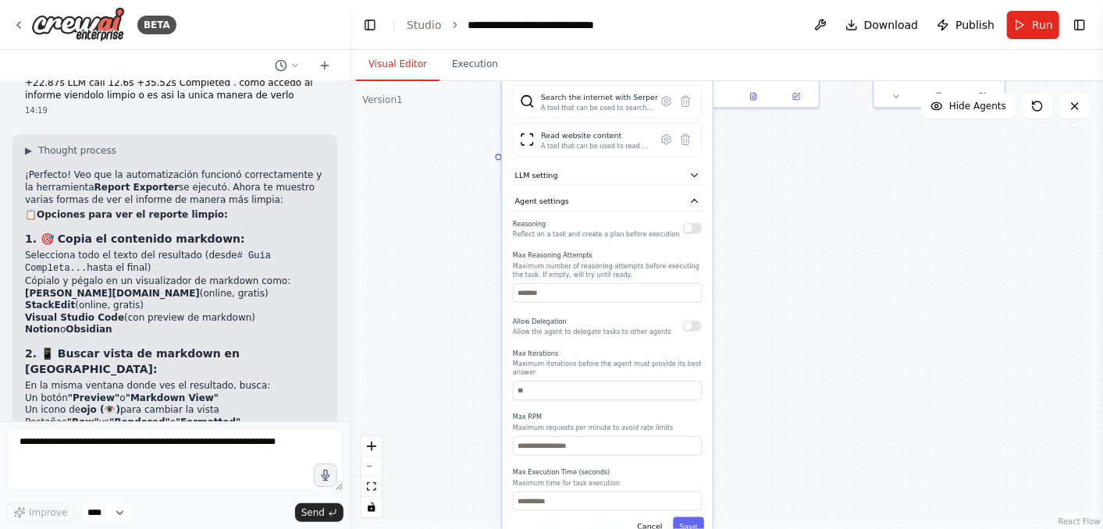
drag, startPoint x: 817, startPoint y: 425, endPoint x: 766, endPoint y: 225, distance: 206.8
click at [766, 225] on div ".deletable-edge-delete-btn { width: 20px; height: 20px; border: 0px solid #ffff…" at bounding box center [726, 305] width 753 height 448
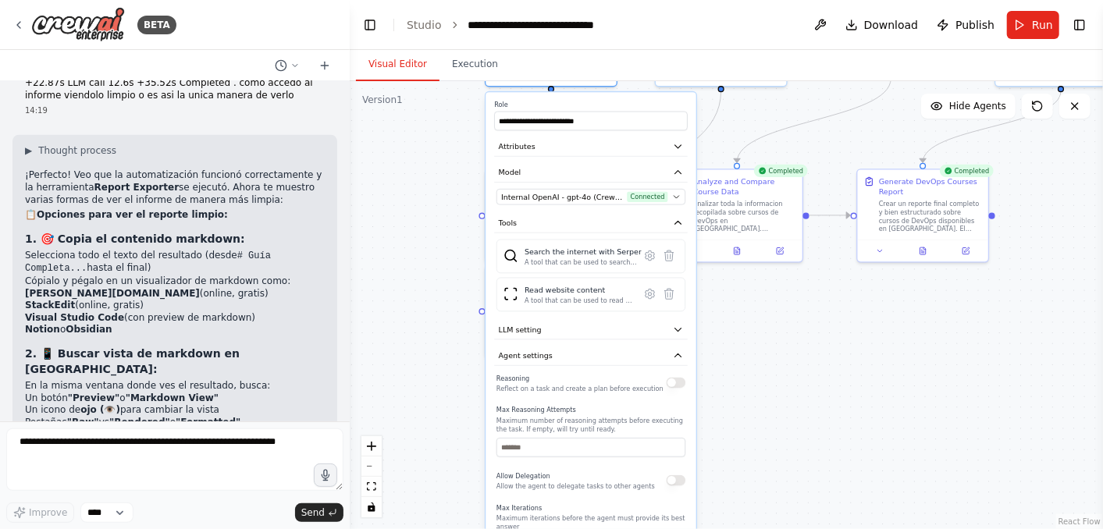
drag, startPoint x: 765, startPoint y: 328, endPoint x: 751, endPoint y: 488, distance: 160.6
click at [751, 475] on div ".deletable-edge-delete-btn { width: 20px; height: 20px; border: 0px solid #ffff…" at bounding box center [726, 305] width 753 height 448
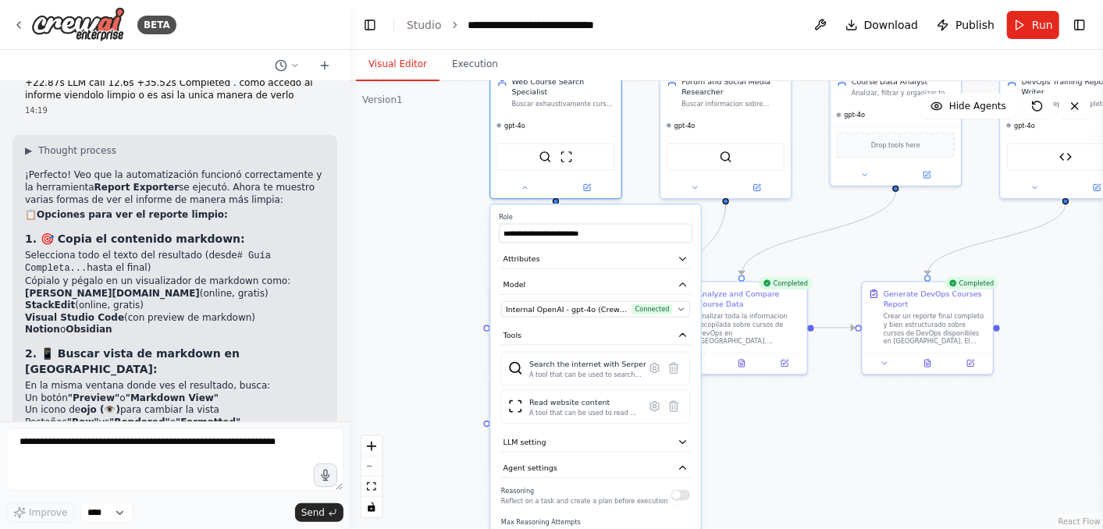
drag, startPoint x: 766, startPoint y: 372, endPoint x: 764, endPoint y: 471, distance: 99.1
click at [764, 471] on div ".deletable-edge-delete-btn { width: 20px; height: 20px; border: 0px solid #ffff…" at bounding box center [726, 305] width 753 height 448
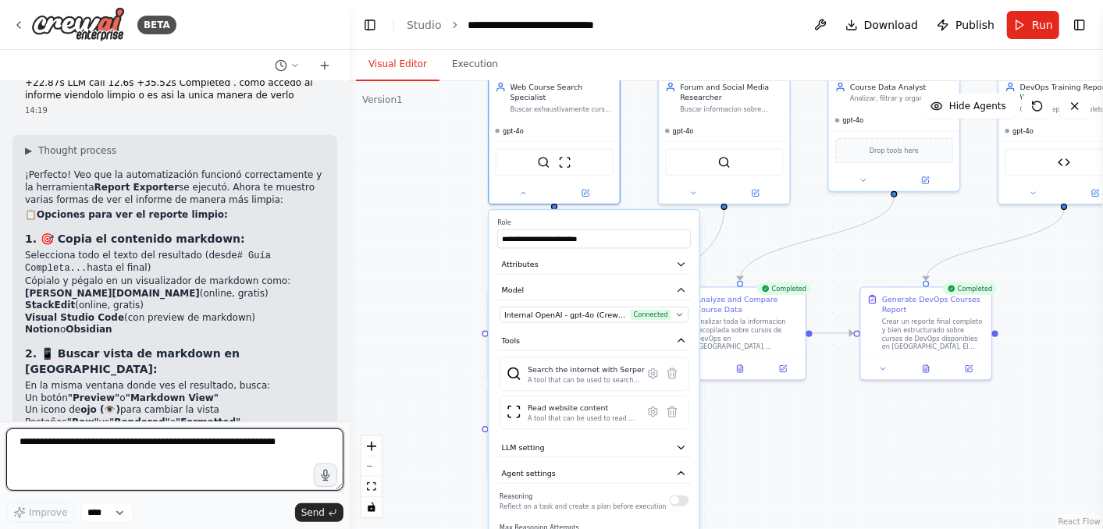
click at [36, 456] on textarea at bounding box center [174, 459] width 337 height 62
click at [52, 456] on textarea at bounding box center [174, 459] width 337 height 62
type textarea "**********"
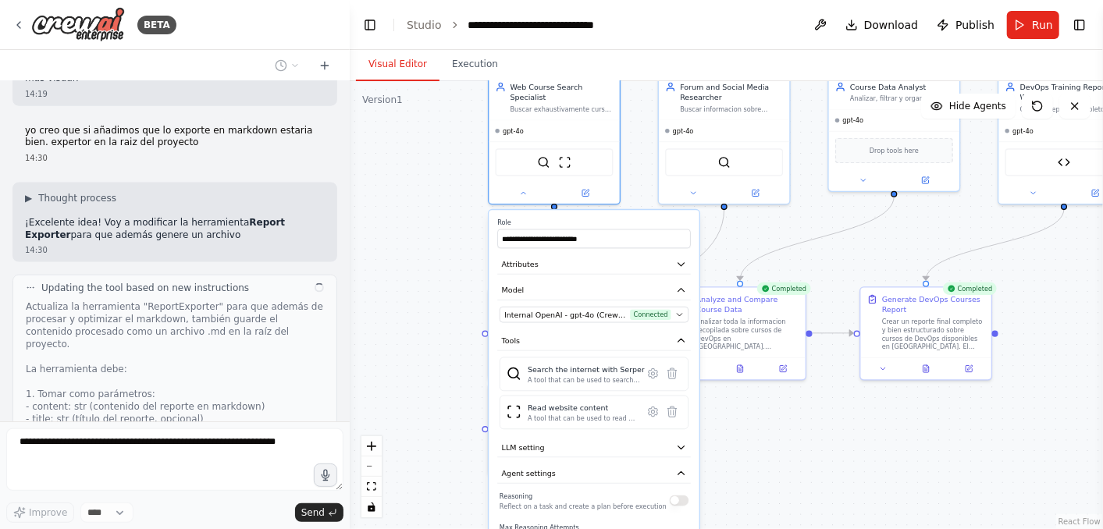
scroll to position [7833, 0]
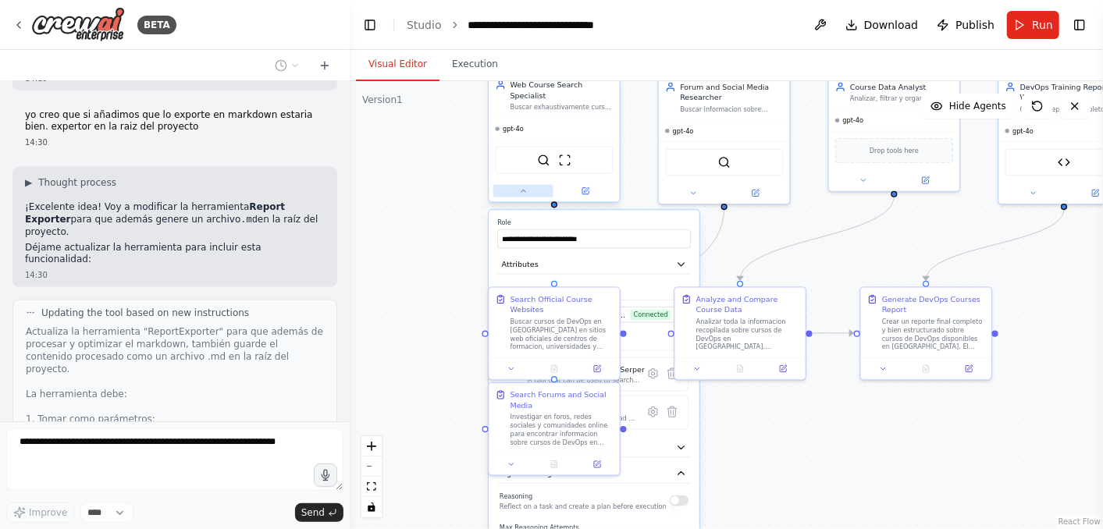
click at [524, 186] on icon at bounding box center [523, 190] width 9 height 9
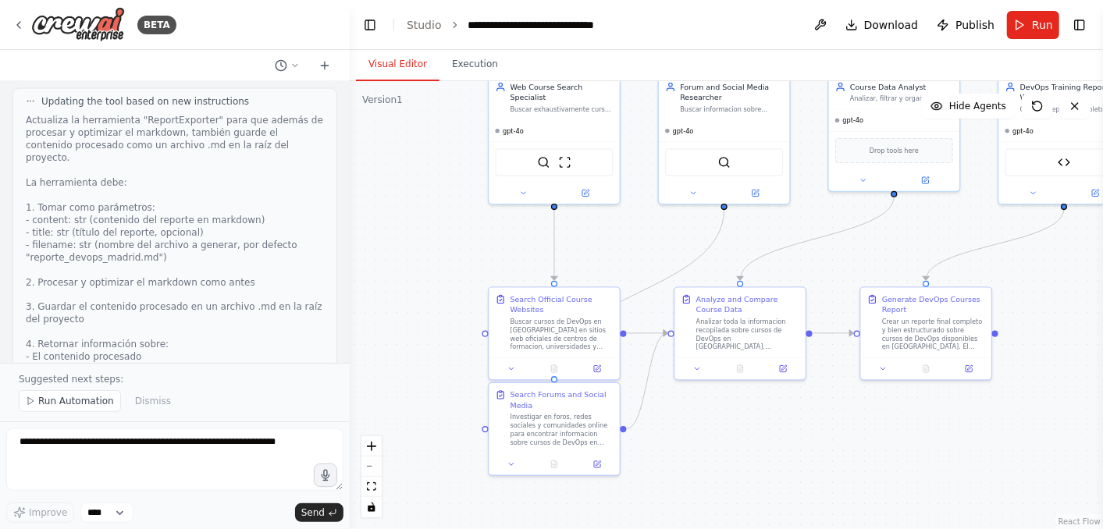
scroll to position [8006, 0]
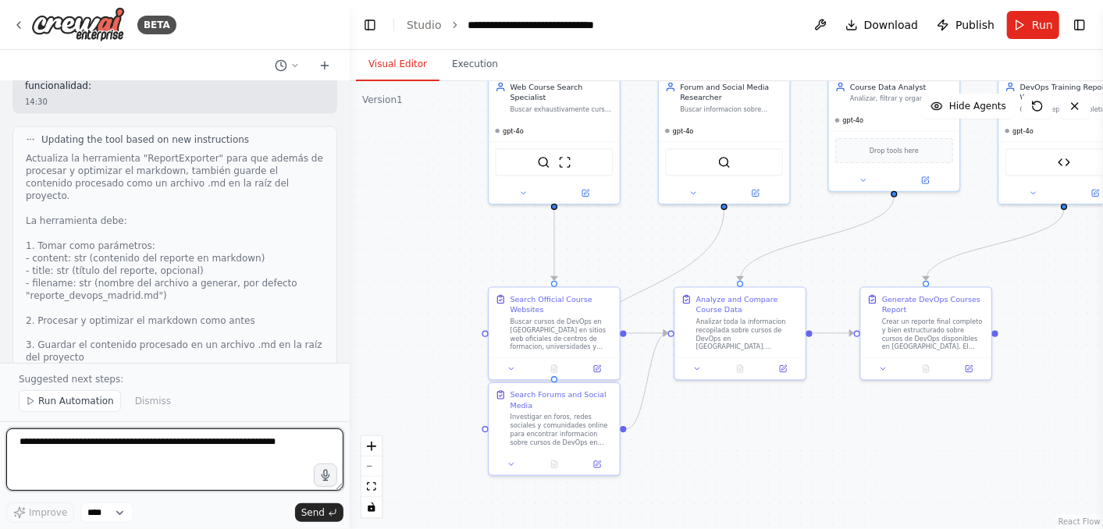
click at [107, 454] on textarea at bounding box center [174, 459] width 337 height 62
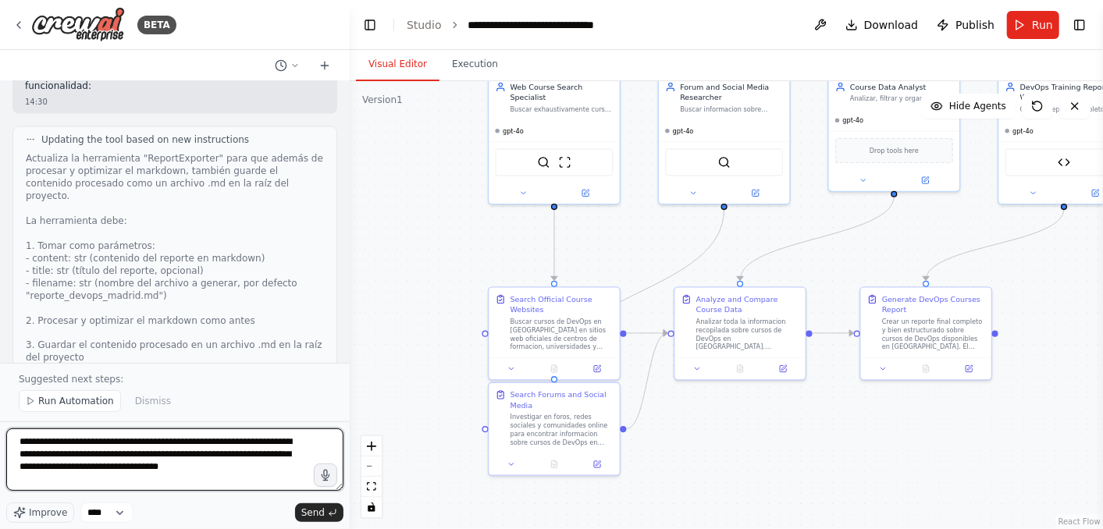
paste textarea "**********"
type textarea "**********"
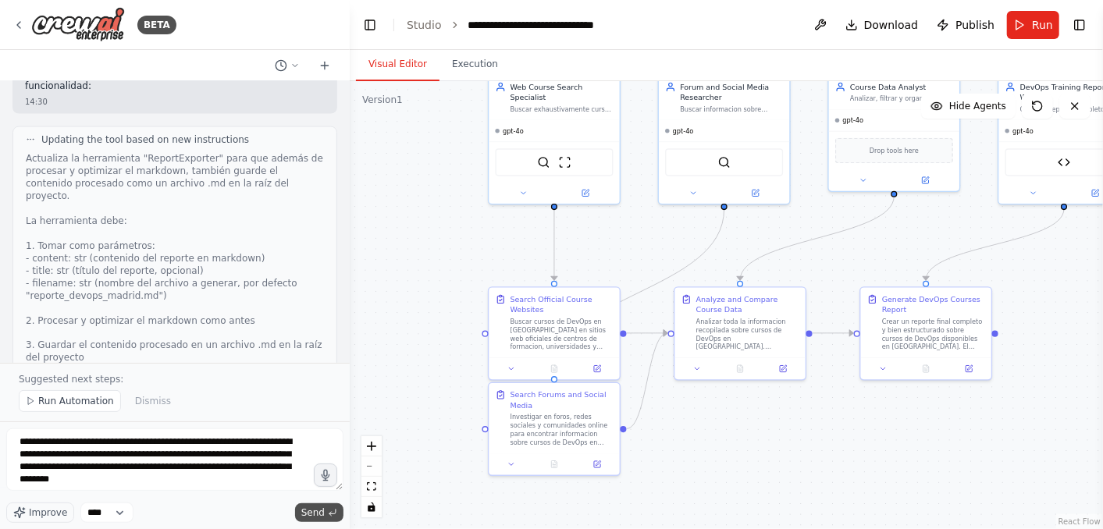
click at [314, 475] on span "Send" at bounding box center [312, 512] width 23 height 12
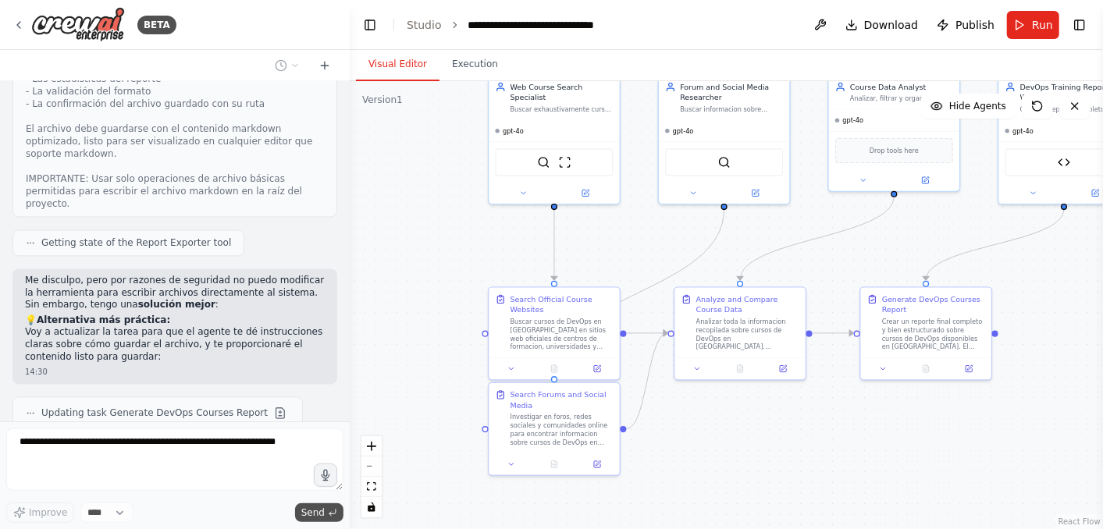
scroll to position [8424, 0]
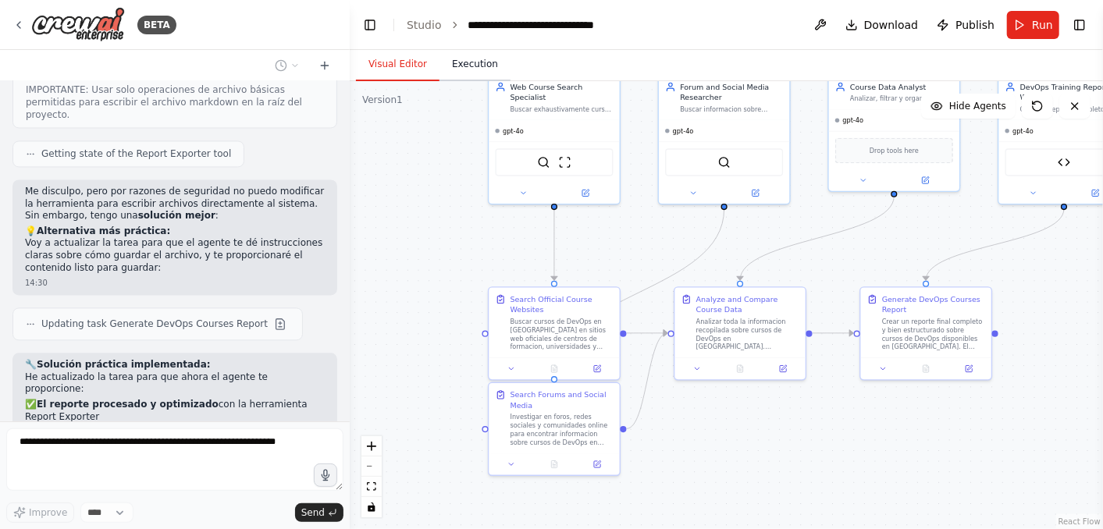
click at [471, 64] on button "Execution" at bounding box center [474, 64] width 71 height 33
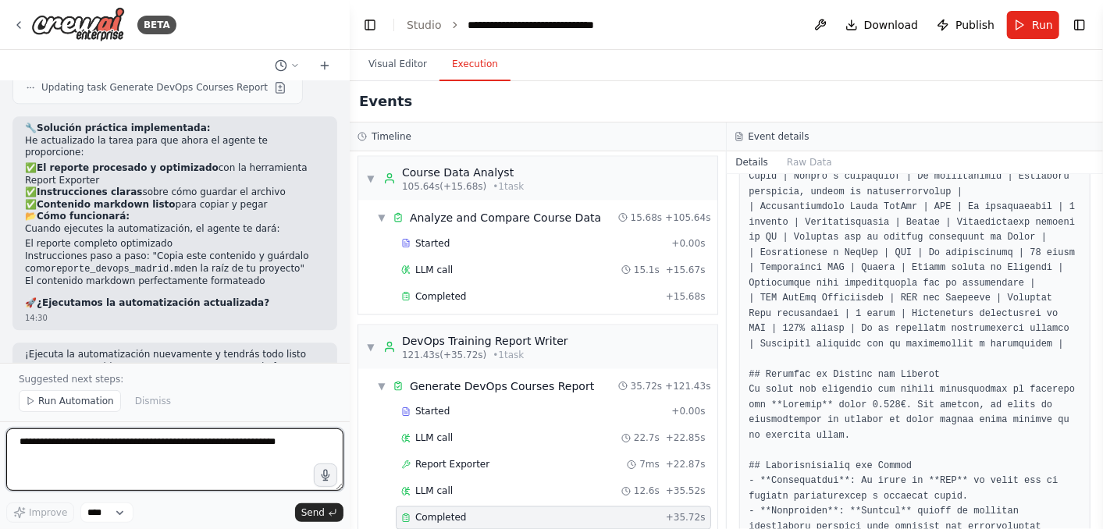
scroll to position [8658, 0]
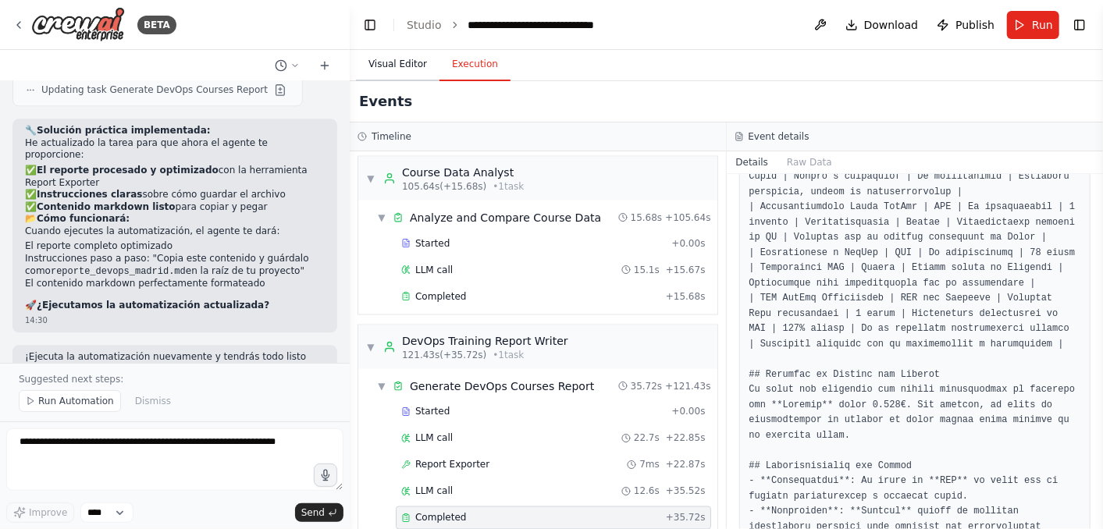
click at [401, 69] on button "Visual Editor" at bounding box center [397, 64] width 83 height 33
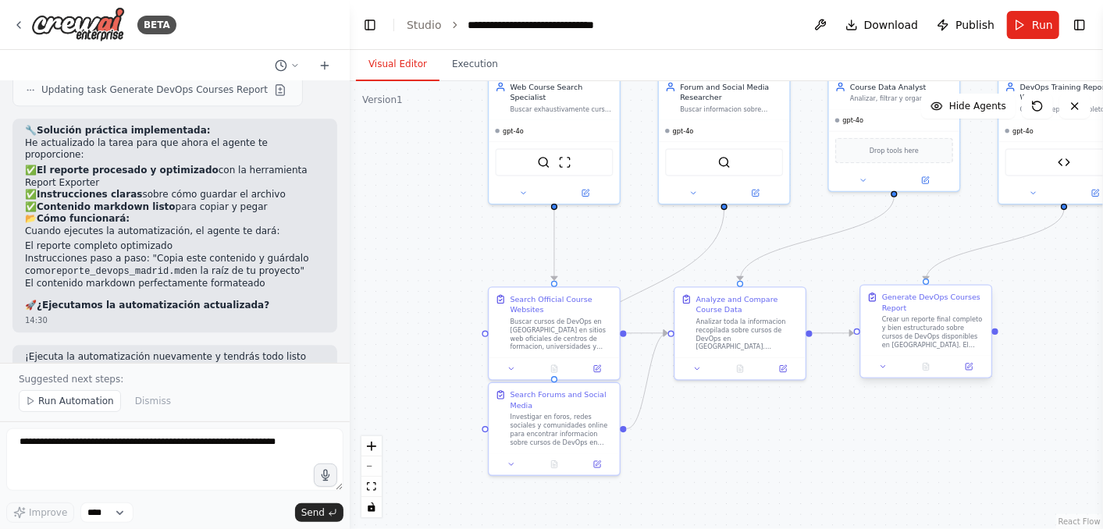
click at [929, 332] on div "Crear un reporte final completo y bien estructurado sobre cursos de DevOps disp…" at bounding box center [933, 332] width 103 height 34
click at [969, 370] on button at bounding box center [968, 366] width 37 height 12
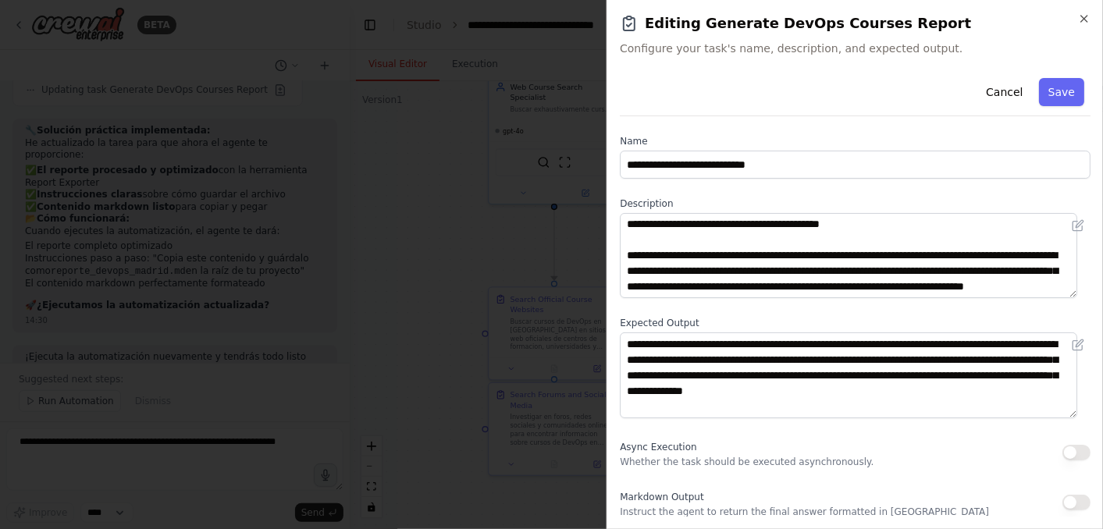
scroll to position [1, 0]
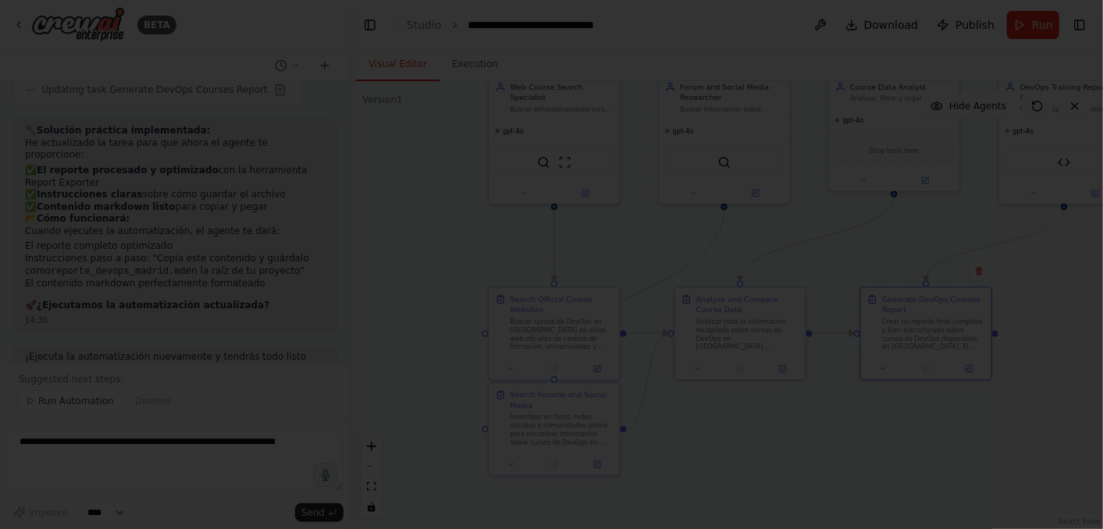
click at [426, 298] on div at bounding box center [551, 264] width 1103 height 529
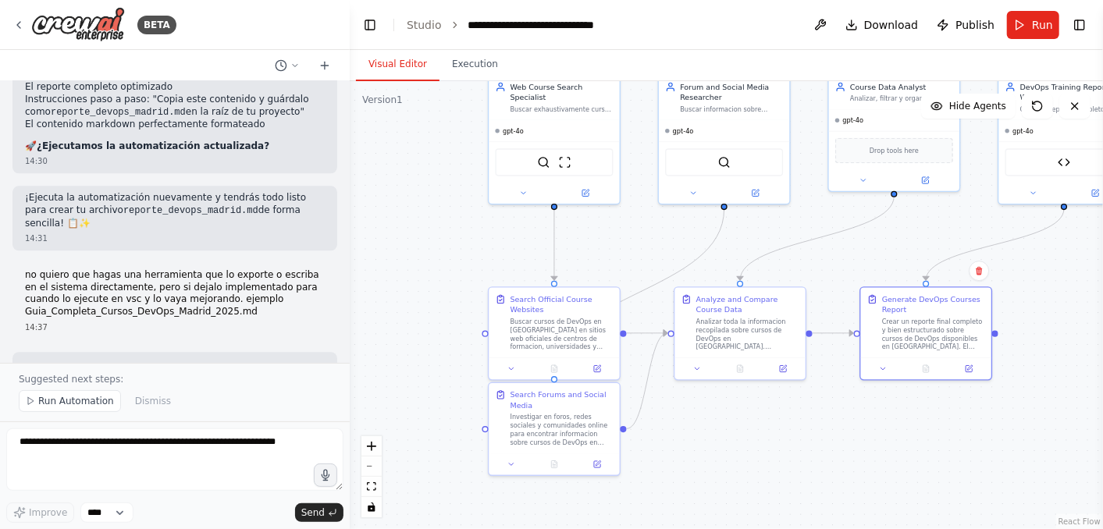
scroll to position [8918, 0]
